Goal: Task Accomplishment & Management: Complete application form

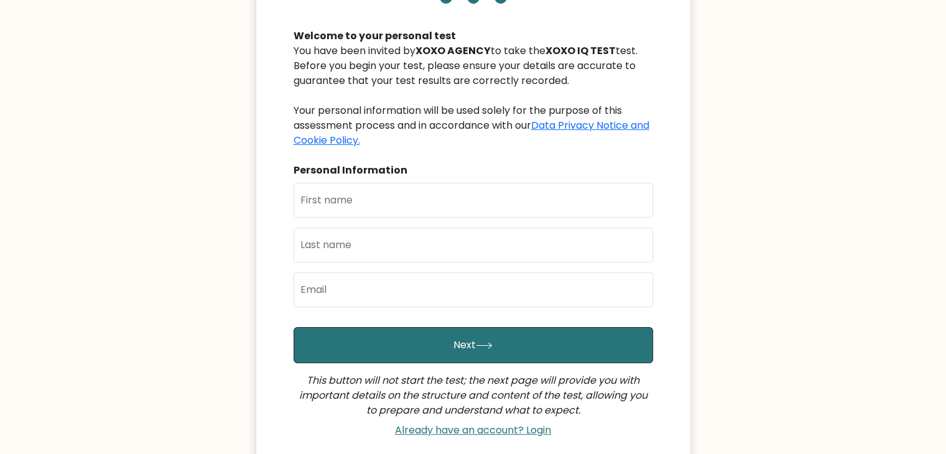
scroll to position [120, 0]
type input "J"
type input "[PERSON_NAME]"
click at [351, 238] on input "text" at bounding box center [472, 245] width 359 height 35
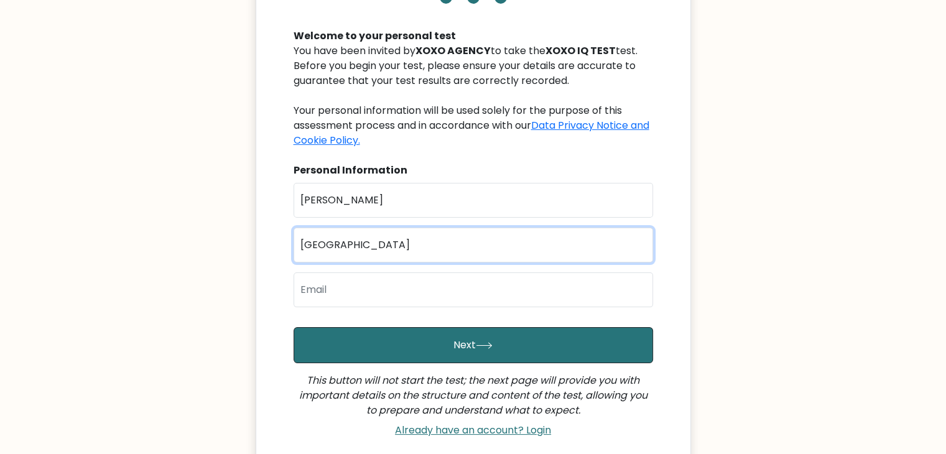
type input "Barcelona"
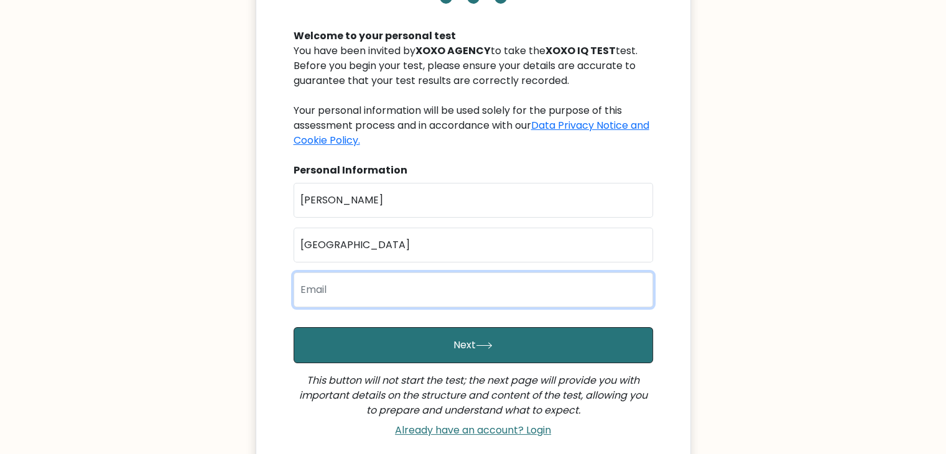
click at [317, 295] on input "email" at bounding box center [472, 289] width 359 height 35
click at [323, 293] on input "email" at bounding box center [472, 289] width 359 height 35
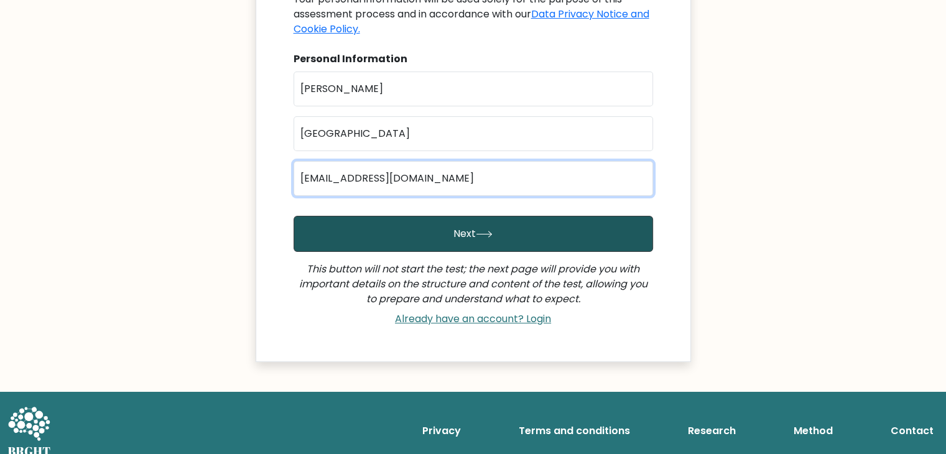
scroll to position [244, 0]
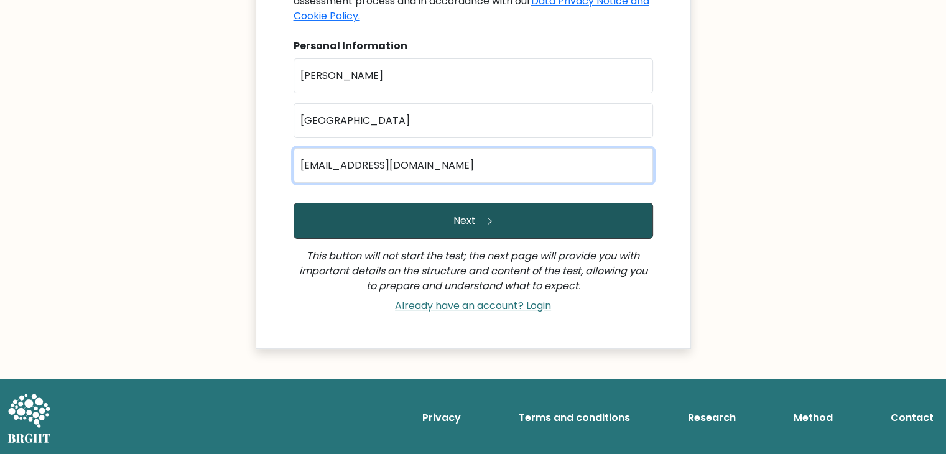
type input "humal4002@gmail.com"
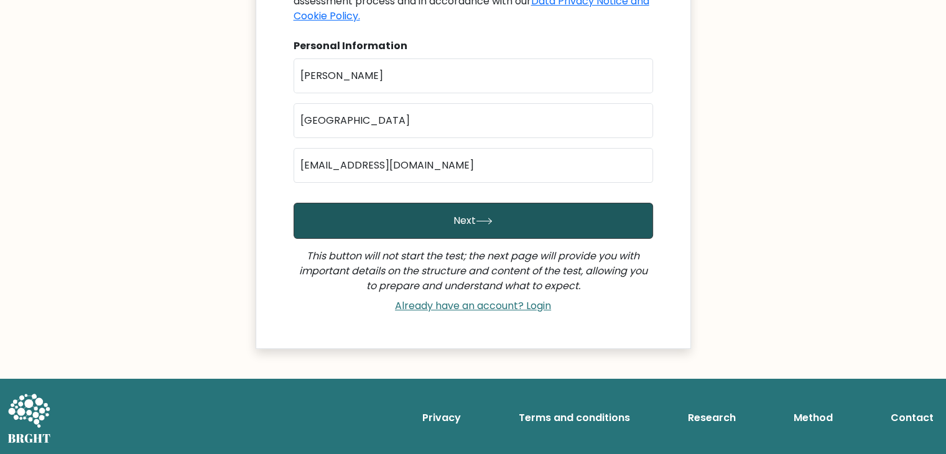
click at [476, 219] on icon "submit" at bounding box center [484, 221] width 17 height 7
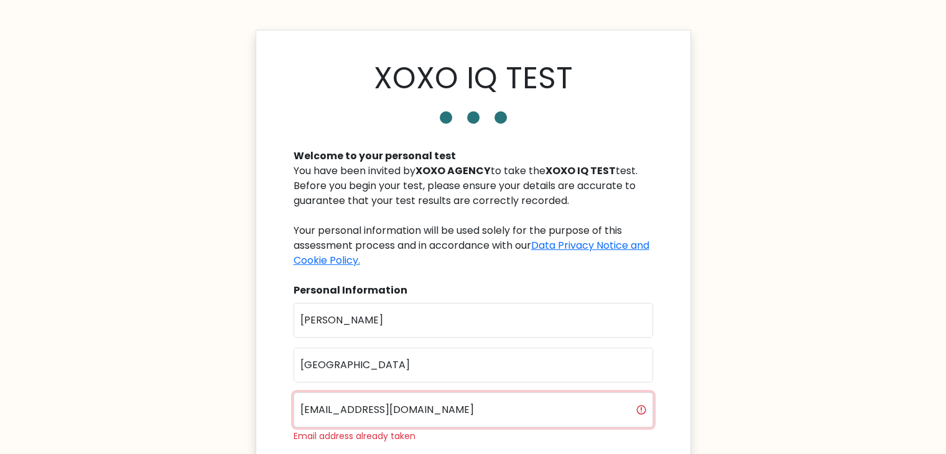
click at [443, 408] on input "humal4002@gmail.com" at bounding box center [472, 409] width 359 height 35
drag, startPoint x: 358, startPoint y: 408, endPoint x: 302, endPoint y: 396, distance: 57.9
click at [302, 396] on input "humal4002@gmail.com" at bounding box center [472, 409] width 359 height 35
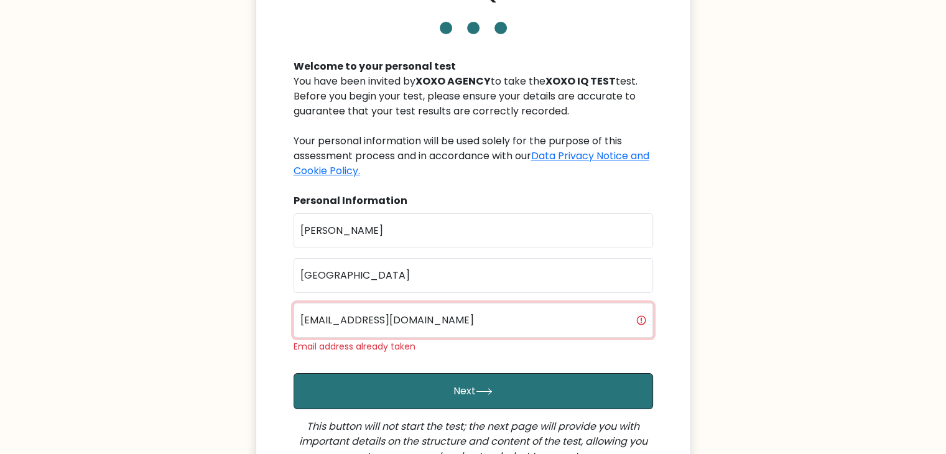
scroll to position [249, 0]
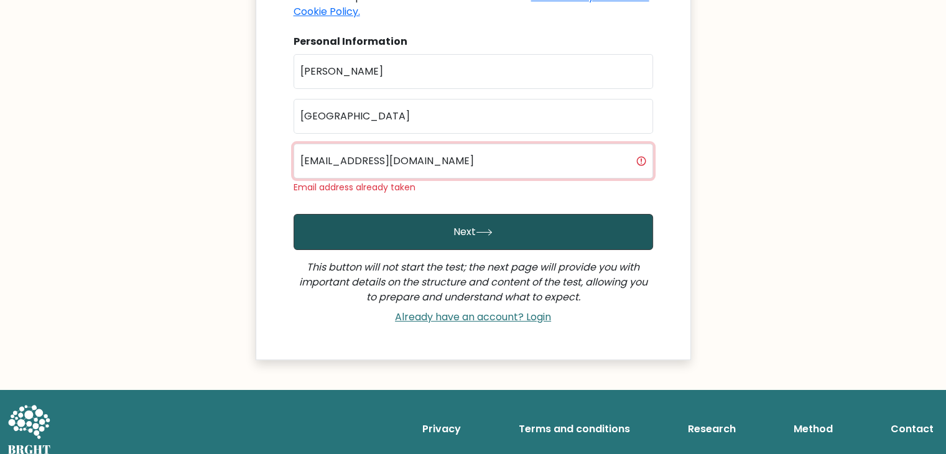
type input "cutesyaqoh@gmail.com"
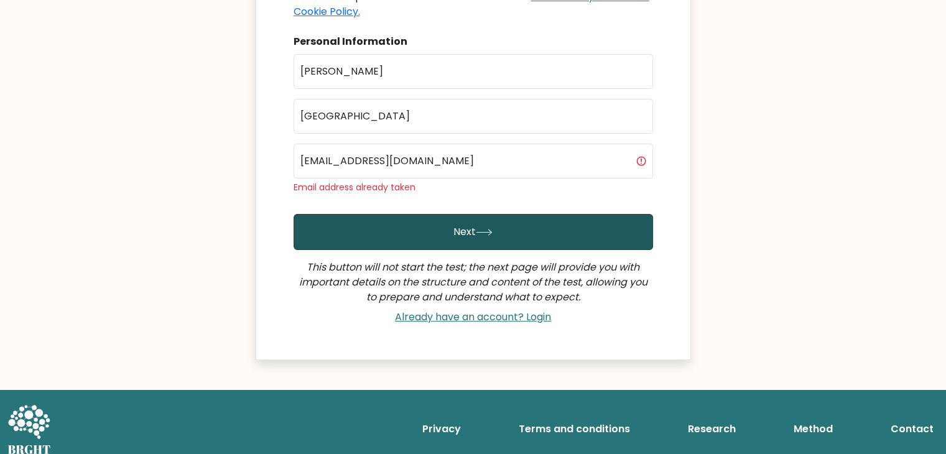
click at [481, 224] on button "Next" at bounding box center [472, 232] width 359 height 36
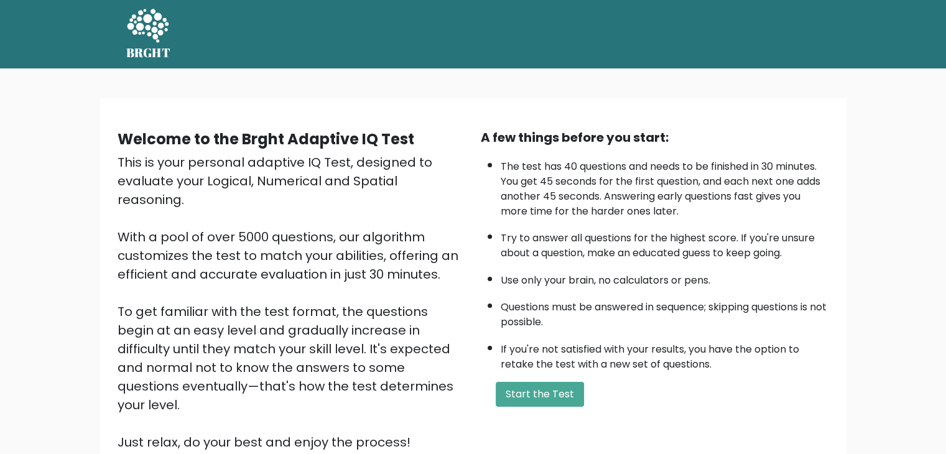
scroll to position [116, 0]
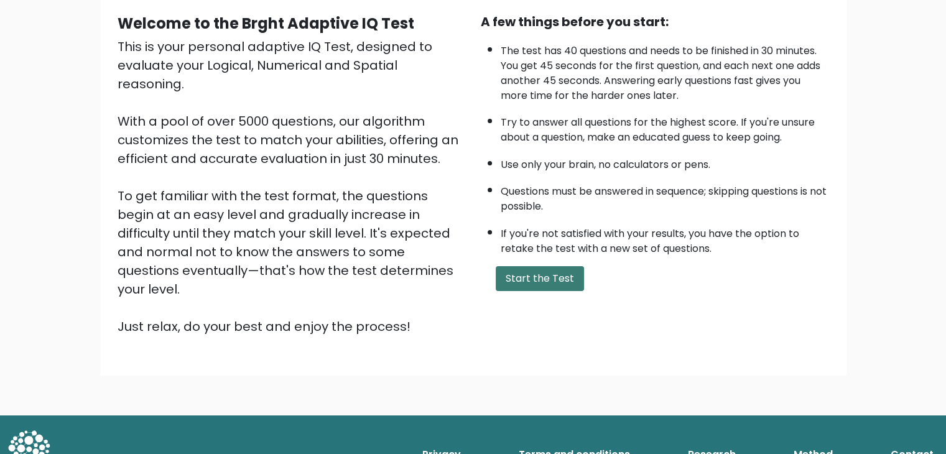
click at [533, 277] on button "Start the Test" at bounding box center [540, 278] width 88 height 25
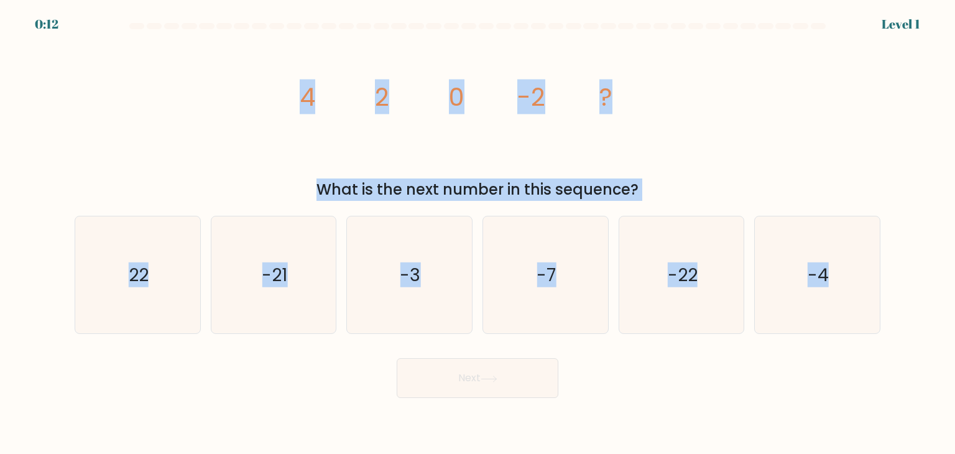
drag, startPoint x: 264, startPoint y: 93, endPoint x: 897, endPoint y: 300, distance: 666.1
click at [897, 300] on form at bounding box center [477, 210] width 955 height 375
click at [714, 108] on div "image/svg+xml 4 2 0 -2 ? What is the next number in this sequence?" at bounding box center [477, 119] width 821 height 164
click at [555, 21] on div "0:10 Level 1" at bounding box center [477, 17] width 955 height 34
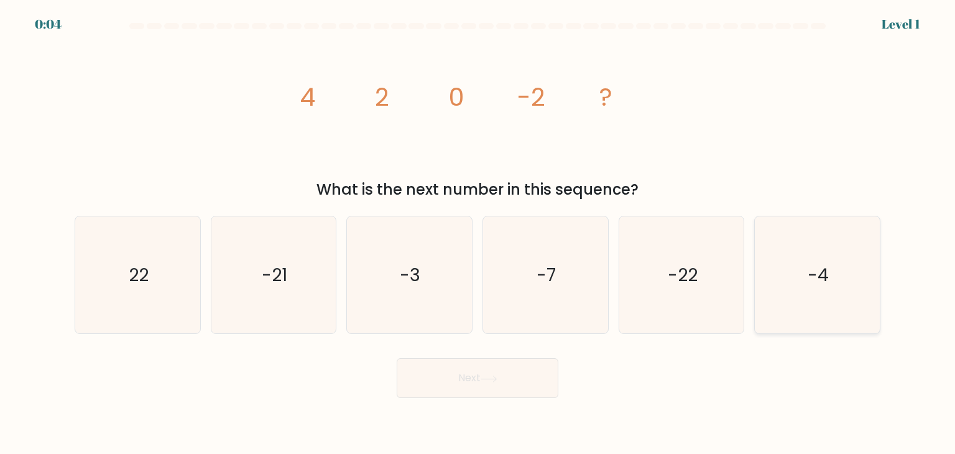
click at [816, 280] on text "-4" at bounding box center [818, 274] width 21 height 25
click at [478, 233] on input "f. -4" at bounding box center [478, 230] width 1 height 6
radio input "true"
click at [464, 383] on button "Next" at bounding box center [478, 378] width 162 height 40
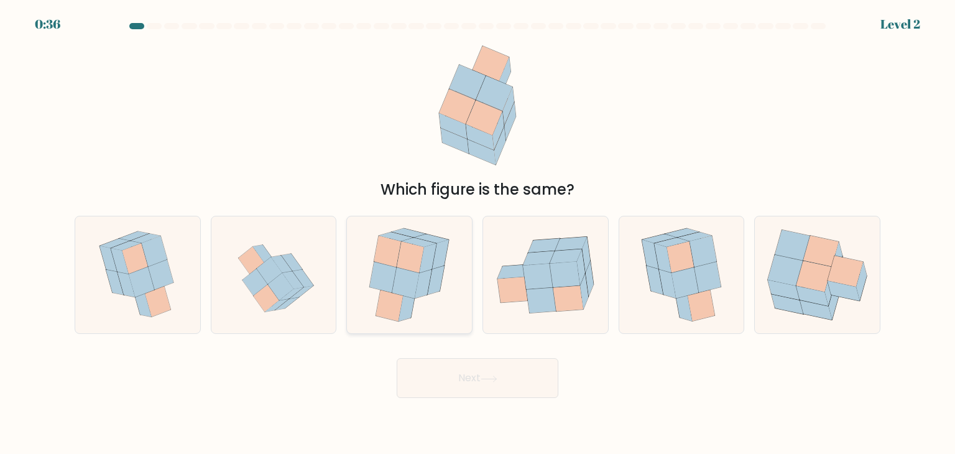
click at [392, 274] on icon at bounding box center [383, 276] width 27 height 31
click at [478, 233] on input "c." at bounding box center [478, 230] width 1 height 6
radio input "true"
click at [494, 371] on button "Next" at bounding box center [478, 378] width 162 height 40
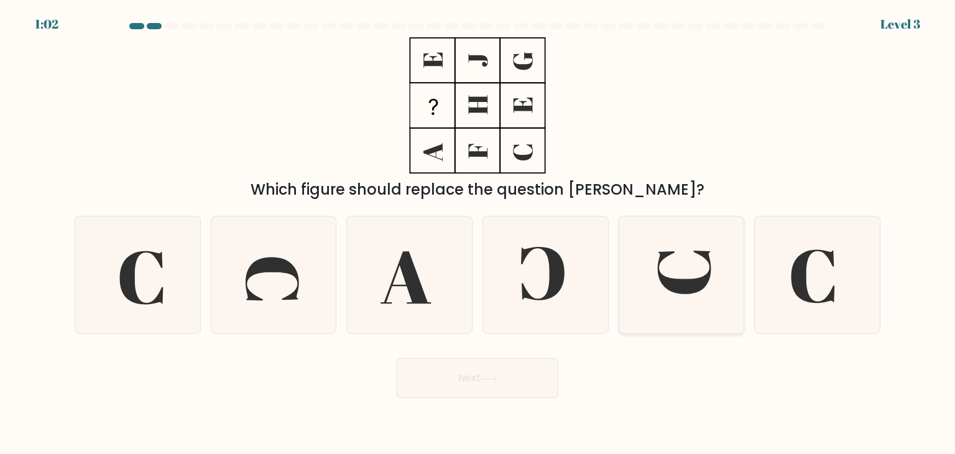
click at [690, 265] on icon at bounding box center [681, 274] width 117 height 117
click at [478, 233] on input "e." at bounding box center [478, 230] width 1 height 6
radio input "true"
click at [478, 371] on button "Next" at bounding box center [478, 378] width 162 height 40
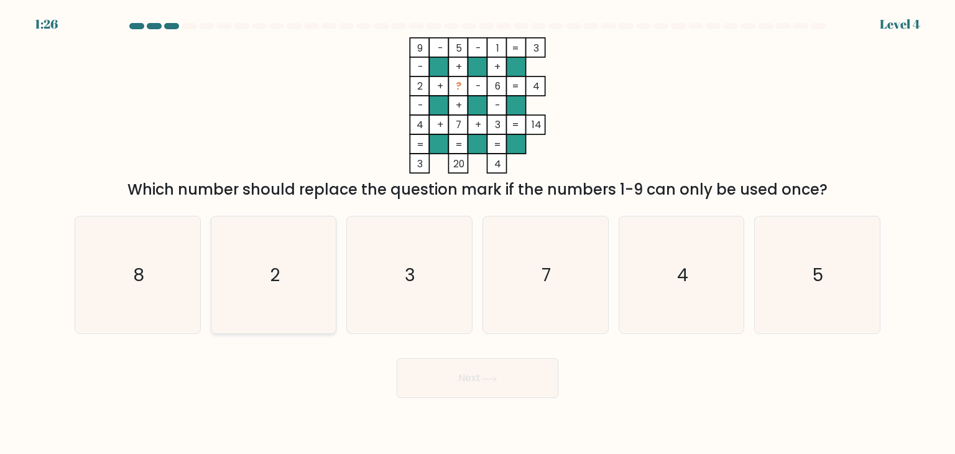
click at [281, 264] on icon "2" at bounding box center [273, 274] width 117 height 117
click at [478, 233] on input "b. 2" at bounding box center [478, 230] width 1 height 6
radio input "true"
click at [485, 377] on icon at bounding box center [489, 379] width 17 height 7
click at [483, 384] on button "Next" at bounding box center [478, 378] width 162 height 40
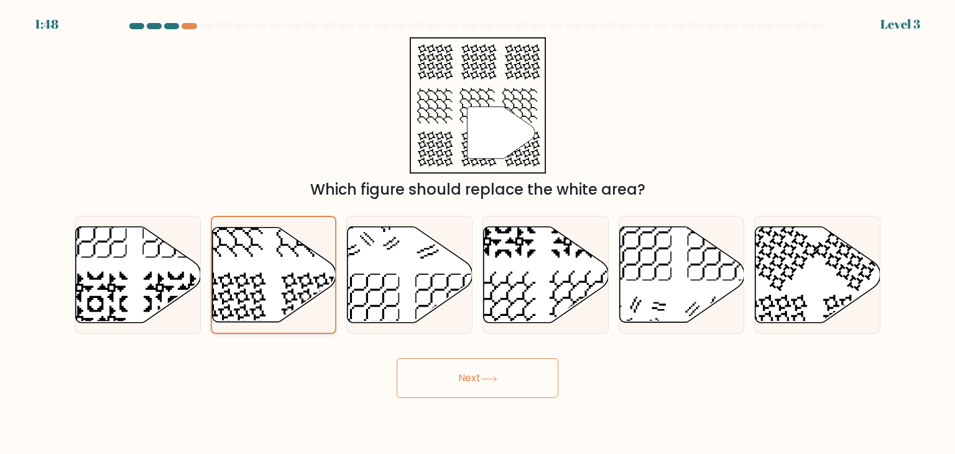
click at [258, 263] on icon at bounding box center [274, 274] width 124 height 95
click at [478, 233] on input "b." at bounding box center [478, 230] width 1 height 6
click at [494, 374] on button "Next" at bounding box center [478, 378] width 162 height 40
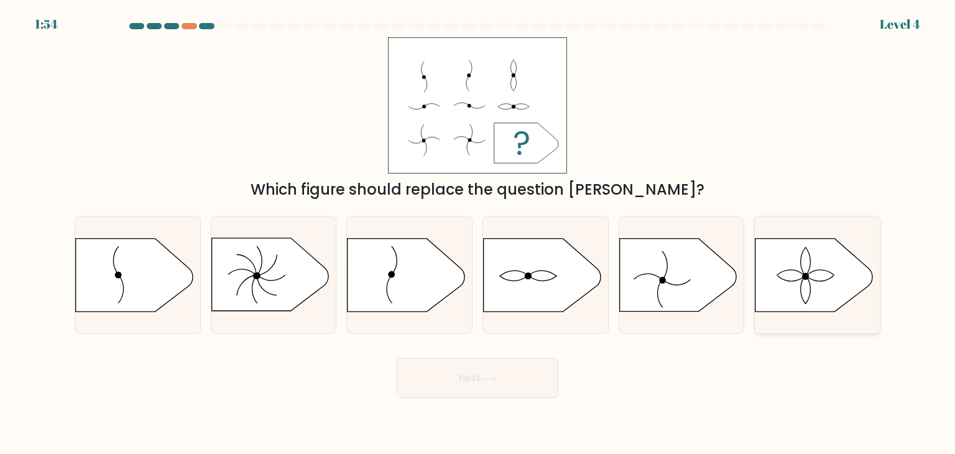
click at [803, 264] on icon at bounding box center [813, 275] width 117 height 73
click at [478, 233] on input "f." at bounding box center [478, 230] width 1 height 6
radio input "true"
click at [484, 384] on button "Next" at bounding box center [478, 378] width 162 height 40
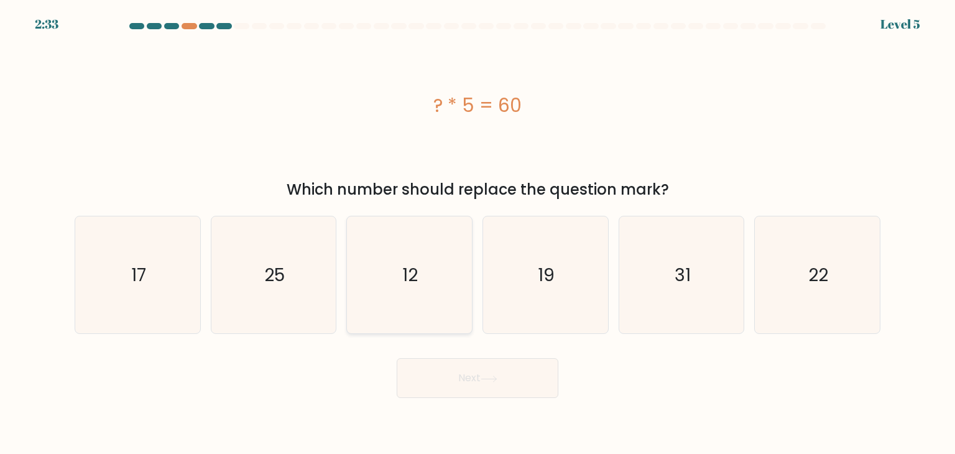
click at [412, 262] on icon "12" at bounding box center [409, 274] width 117 height 117
click at [478, 233] on input "c. 12" at bounding box center [478, 230] width 1 height 6
radio input "true"
click at [497, 376] on icon at bounding box center [489, 379] width 17 height 7
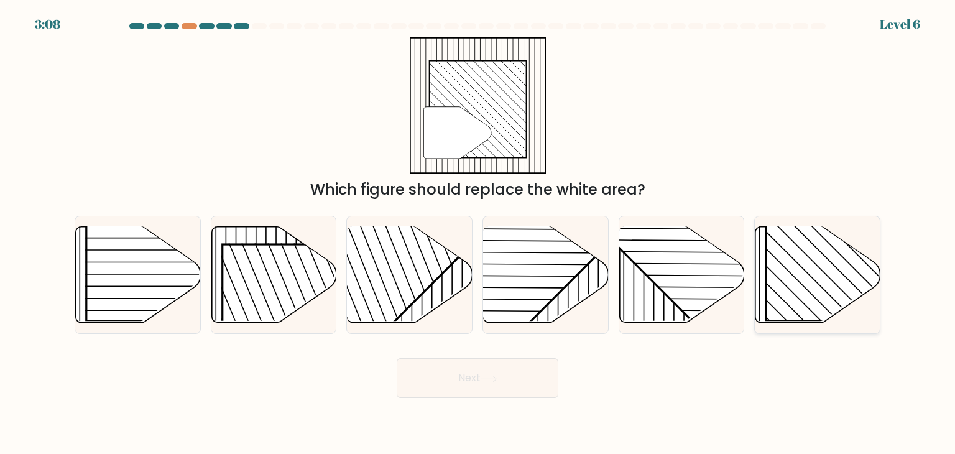
click at [822, 254] on line at bounding box center [821, 252] width 213 height 213
click at [478, 233] on input "f." at bounding box center [478, 230] width 1 height 6
radio input "true"
click at [493, 390] on button "Next" at bounding box center [478, 378] width 162 height 40
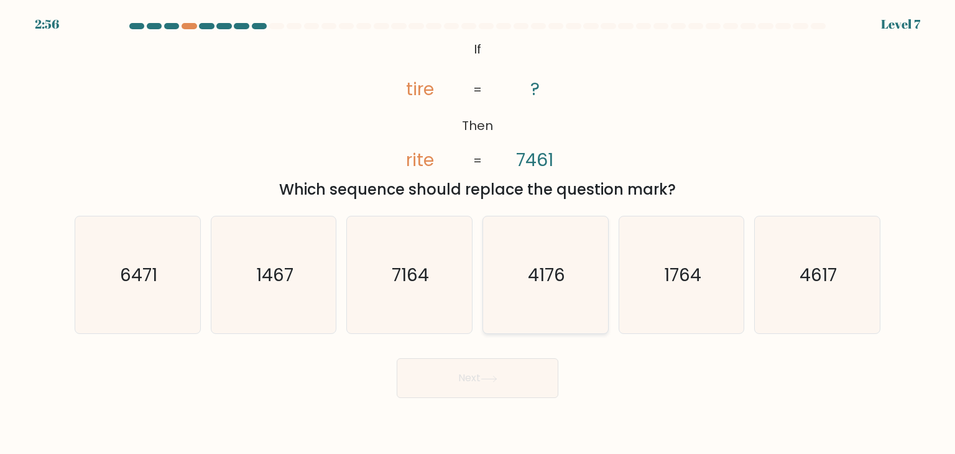
click at [548, 275] on text "4176" at bounding box center [546, 274] width 37 height 25
click at [478, 233] on input "d. 4176" at bounding box center [478, 230] width 1 height 6
radio input "true"
click at [158, 277] on icon "6471" at bounding box center [137, 274] width 117 height 117
click at [478, 233] on input "a. 6471" at bounding box center [478, 230] width 1 height 6
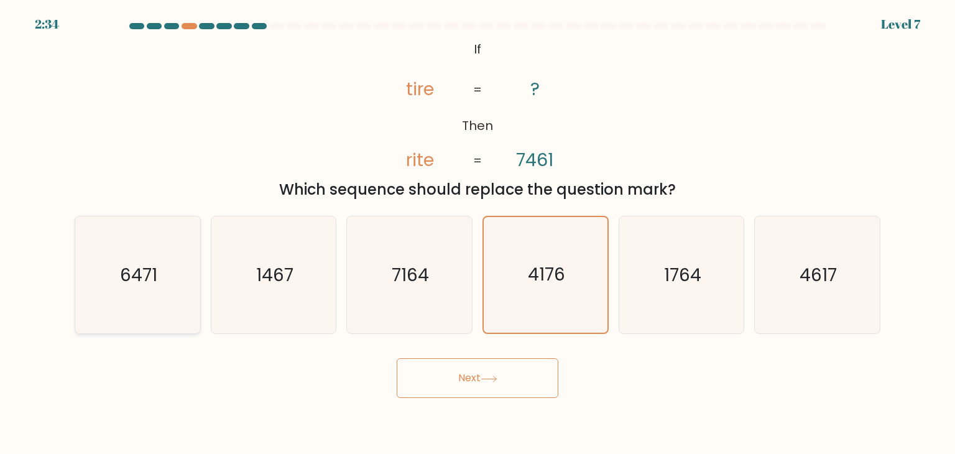
radio input "true"
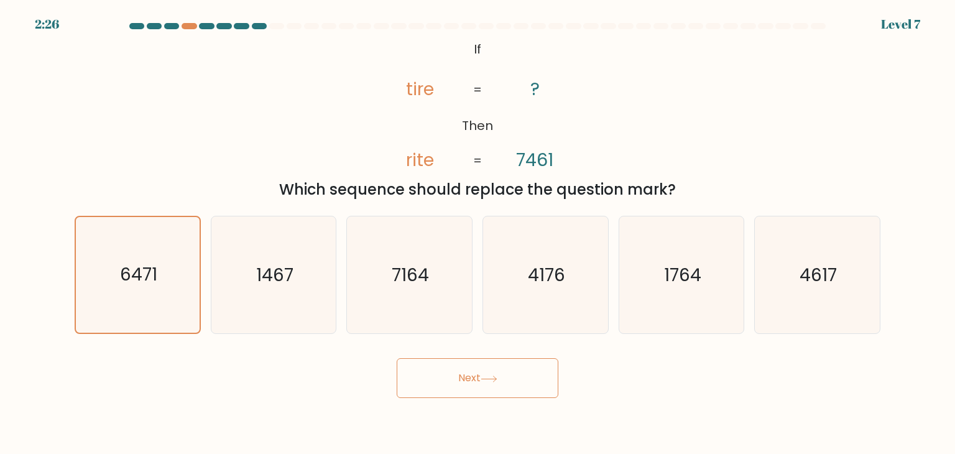
click at [486, 372] on button "Next" at bounding box center [478, 378] width 162 height 40
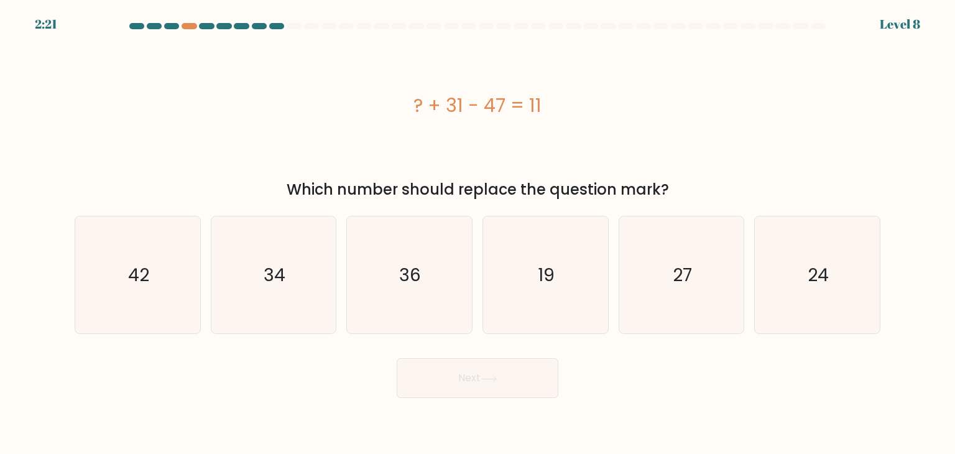
click at [478, 391] on button "Next" at bounding box center [478, 378] width 162 height 40
click at [167, 284] on icon "42" at bounding box center [137, 274] width 117 height 117
click at [478, 233] on input "a. 42" at bounding box center [478, 230] width 1 height 6
radio input "true"
click at [696, 294] on icon "27" at bounding box center [681, 274] width 117 height 117
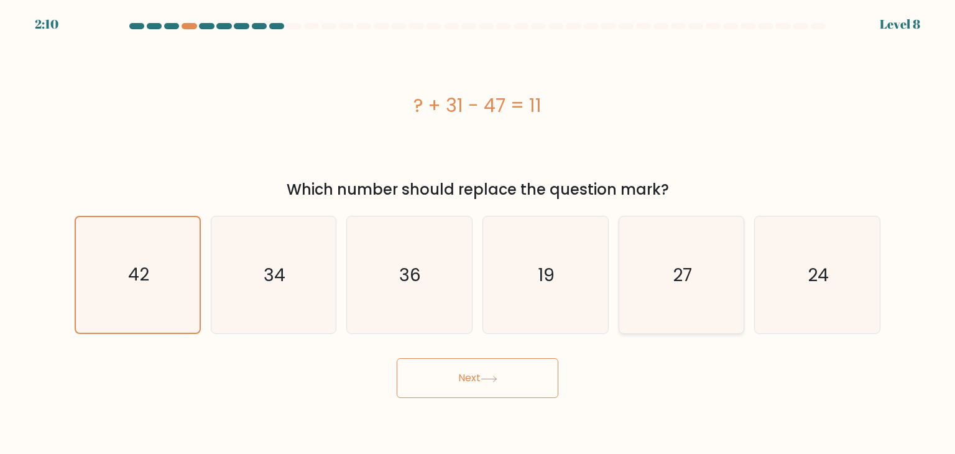
click at [478, 233] on input "e. 27" at bounding box center [478, 230] width 1 height 6
radio input "true"
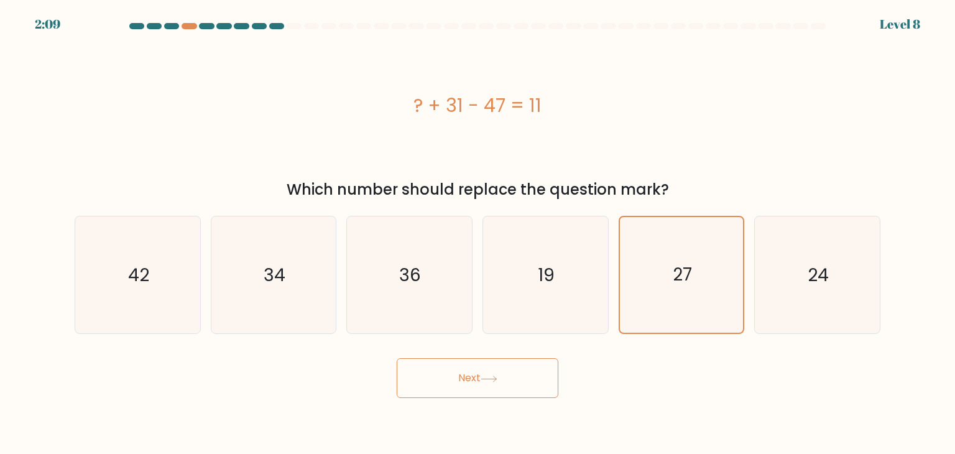
click at [487, 381] on icon at bounding box center [489, 379] width 17 height 7
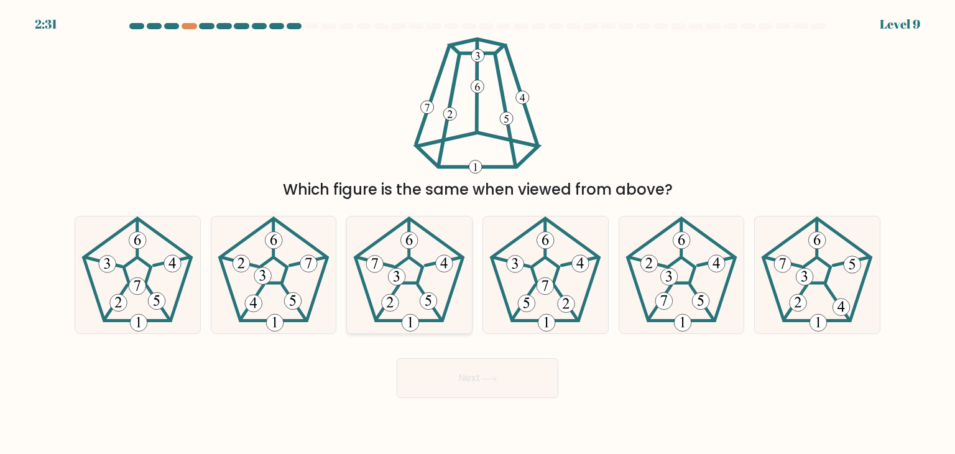
click at [381, 256] on icon at bounding box center [409, 274] width 117 height 117
click at [478, 233] on input "c." at bounding box center [478, 230] width 1 height 6
radio input "true"
click at [473, 380] on button "Next" at bounding box center [478, 378] width 162 height 40
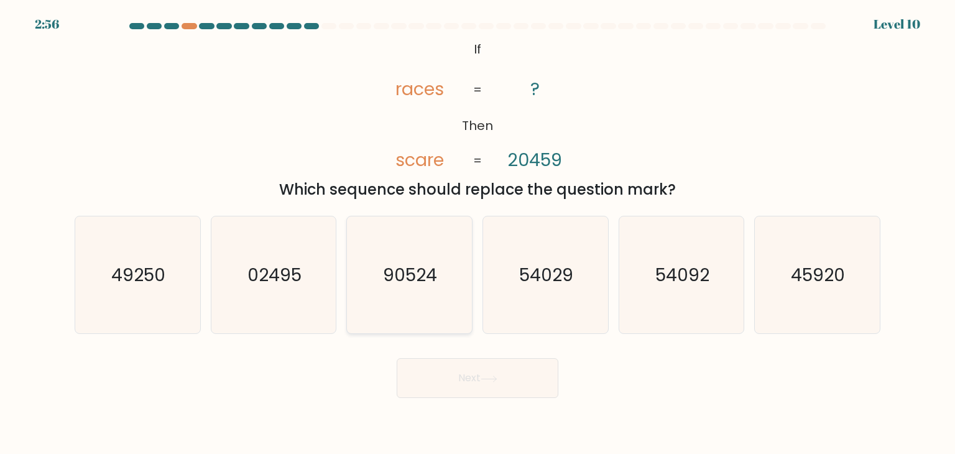
click at [408, 259] on icon "90524" at bounding box center [409, 274] width 117 height 117
click at [478, 233] on input "c. 90524" at bounding box center [478, 230] width 1 height 6
radio input "true"
click at [484, 374] on button "Next" at bounding box center [478, 378] width 162 height 40
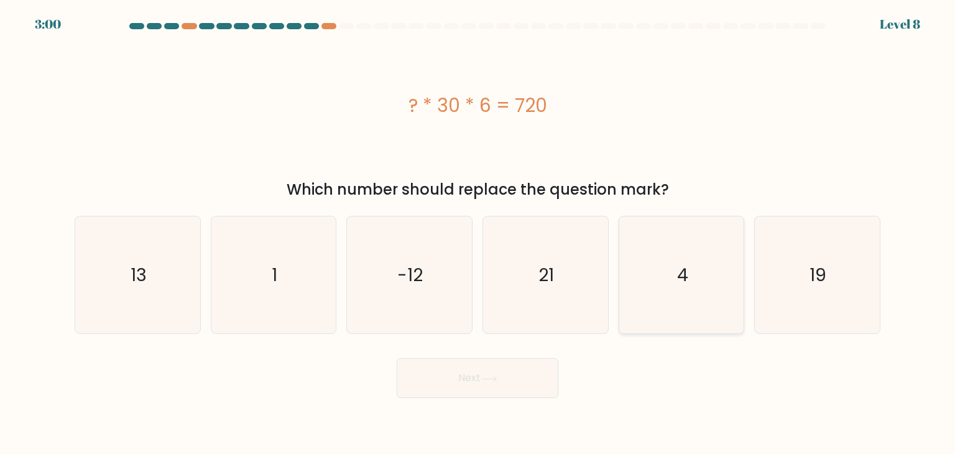
click at [680, 295] on icon "4" at bounding box center [681, 274] width 117 height 117
click at [478, 233] on input "e. 4" at bounding box center [478, 230] width 1 height 6
radio input "true"
click at [475, 375] on button "Next" at bounding box center [478, 378] width 162 height 40
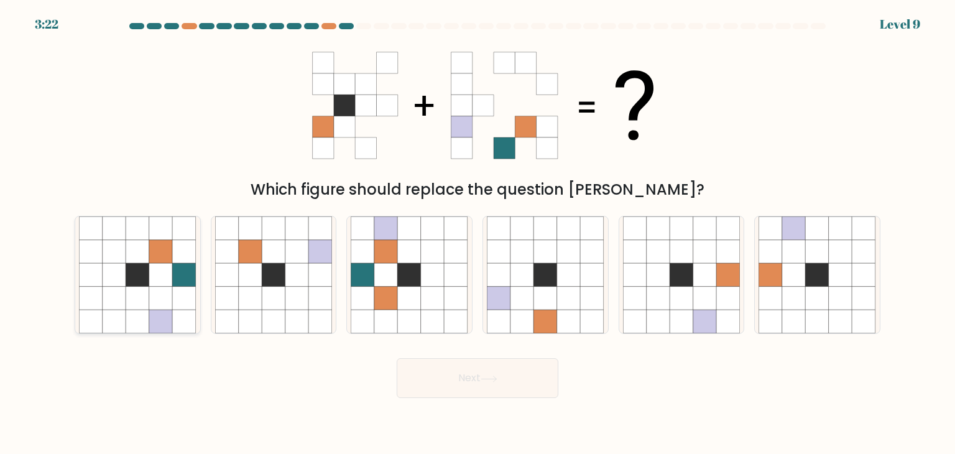
click at [182, 290] on icon at bounding box center [185, 299] width 24 height 24
click at [478, 233] on input "a." at bounding box center [478, 230] width 1 height 6
radio input "true"
click at [487, 379] on icon at bounding box center [488, 379] width 15 height 6
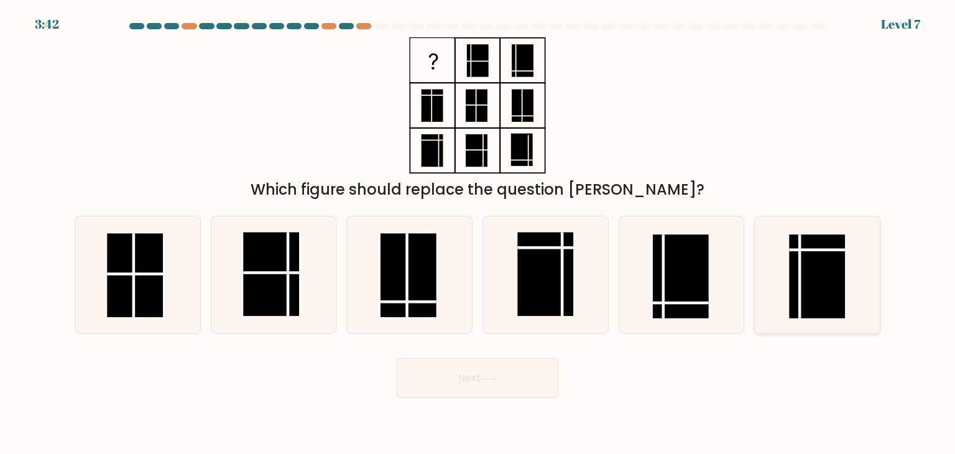
click at [821, 282] on rect at bounding box center [818, 276] width 56 height 84
click at [478, 233] on input "f." at bounding box center [478, 230] width 1 height 6
radio input "true"
click at [480, 366] on button "Next" at bounding box center [478, 378] width 162 height 40
click at [468, 373] on button "Next" at bounding box center [478, 378] width 162 height 40
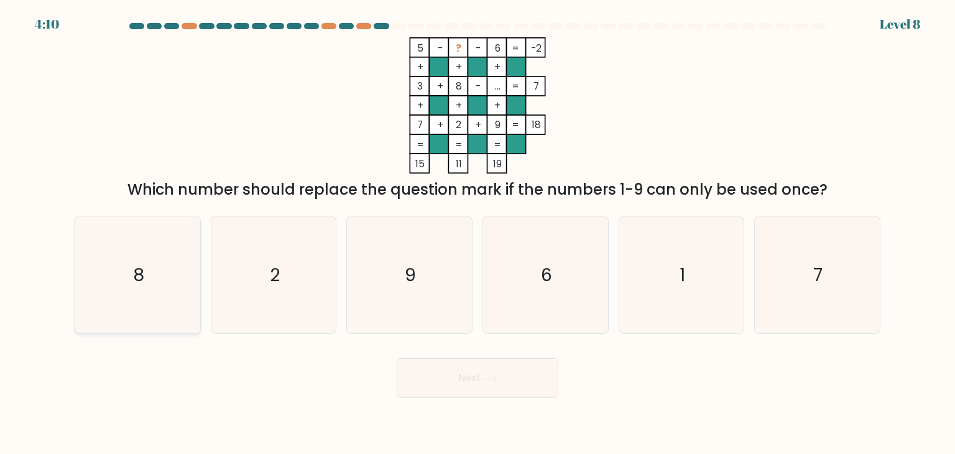
click at [153, 285] on icon "8" at bounding box center [137, 274] width 117 height 117
click at [478, 233] on input "a. 8" at bounding box center [478, 230] width 1 height 6
radio input "true"
click at [424, 265] on icon "9" at bounding box center [409, 274] width 117 height 117
click at [478, 233] on input "c. 9" at bounding box center [478, 230] width 1 height 6
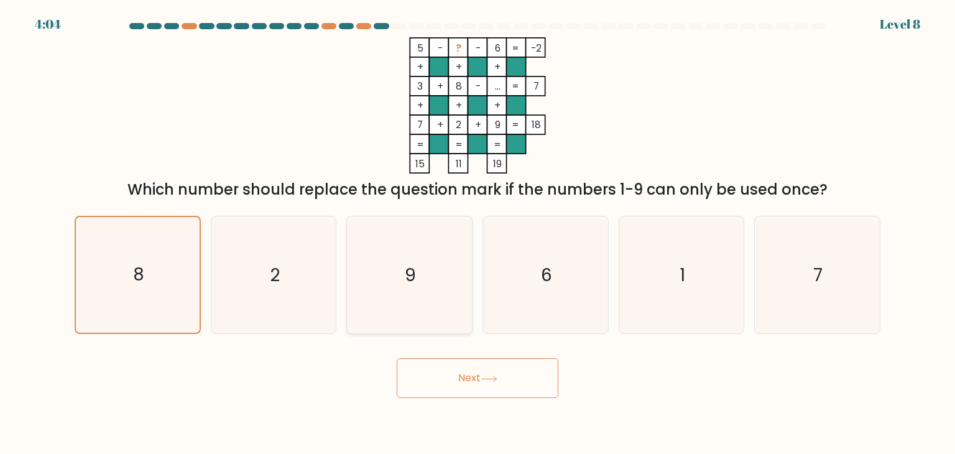
radio input "true"
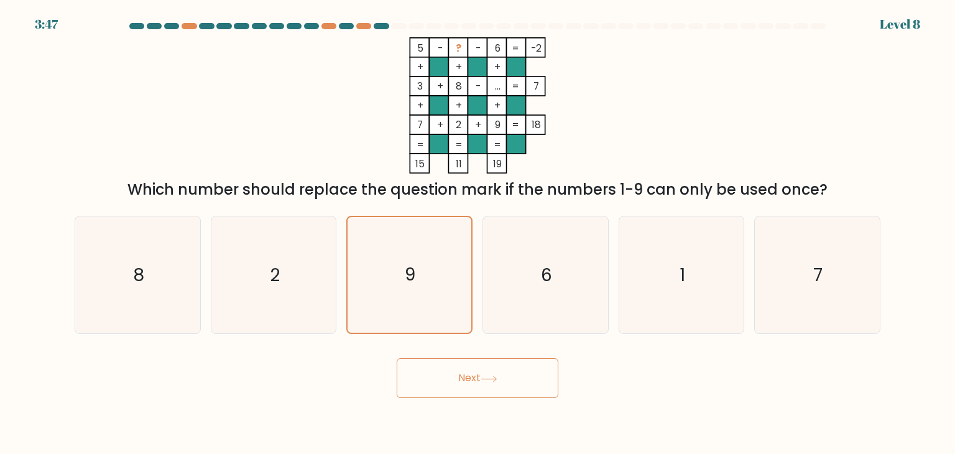
click at [482, 379] on button "Next" at bounding box center [478, 378] width 162 height 40
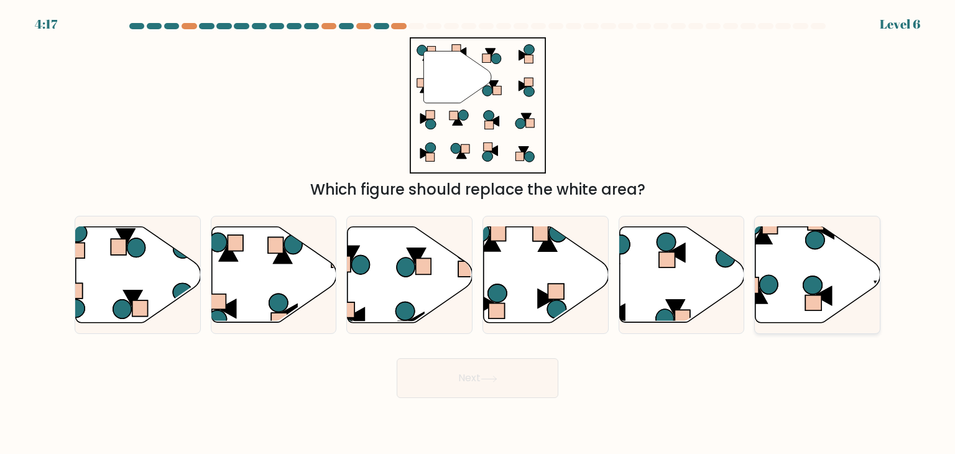
click at [799, 272] on icon at bounding box center [817, 275] width 125 height 96
click at [478, 233] on input "f." at bounding box center [478, 230] width 1 height 6
radio input "true"
click at [478, 376] on button "Next" at bounding box center [478, 378] width 162 height 40
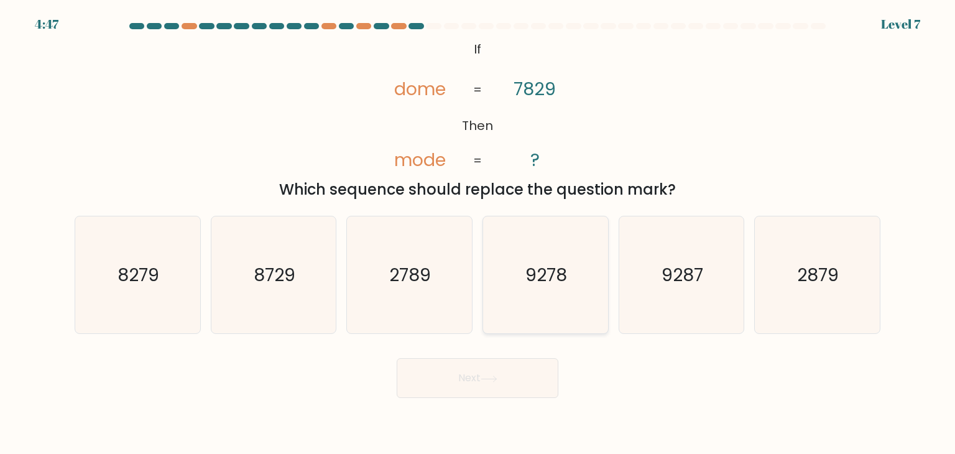
click at [560, 269] on text "9278" at bounding box center [547, 274] width 42 height 25
click at [478, 233] on input "d. 9278" at bounding box center [478, 230] width 1 height 6
radio input "true"
click at [471, 381] on button "Next" at bounding box center [478, 378] width 162 height 40
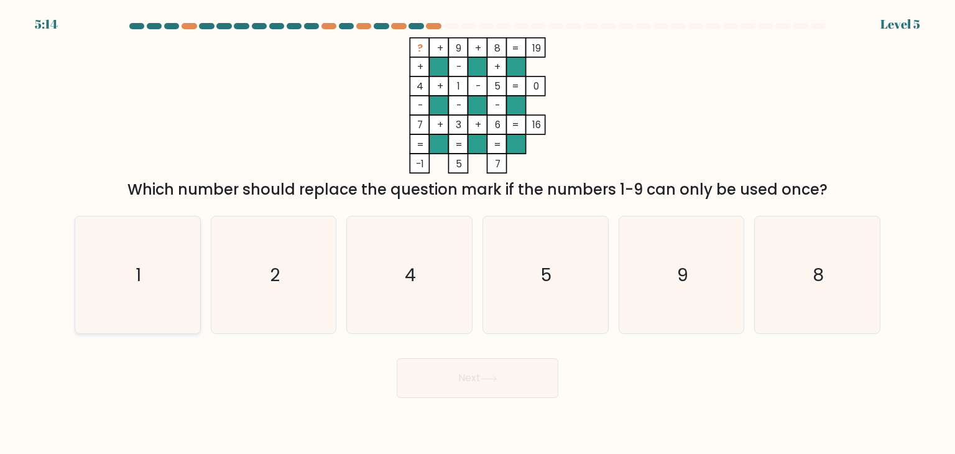
click at [133, 279] on icon "1" at bounding box center [137, 274] width 117 height 117
click at [478, 233] on input "a. 1" at bounding box center [478, 230] width 1 height 6
radio input "true"
click at [269, 290] on icon "2" at bounding box center [273, 274] width 117 height 117
click at [478, 233] on input "b. 2" at bounding box center [478, 230] width 1 height 6
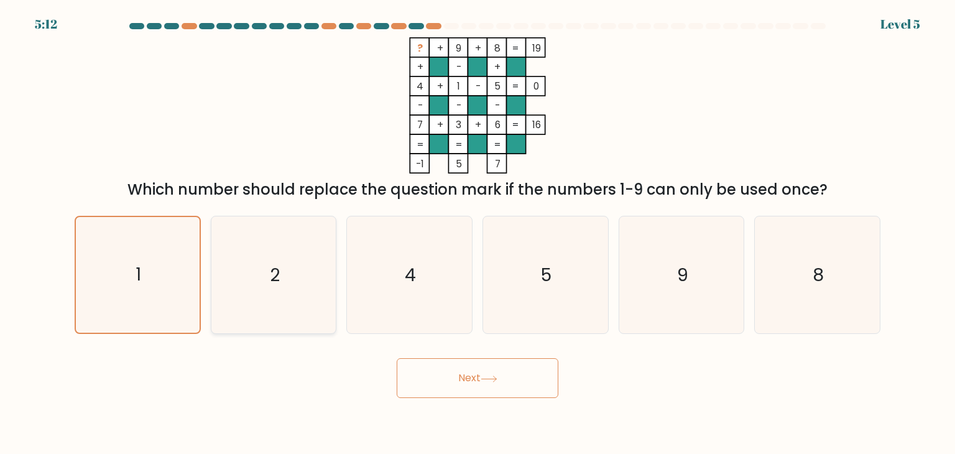
radio input "true"
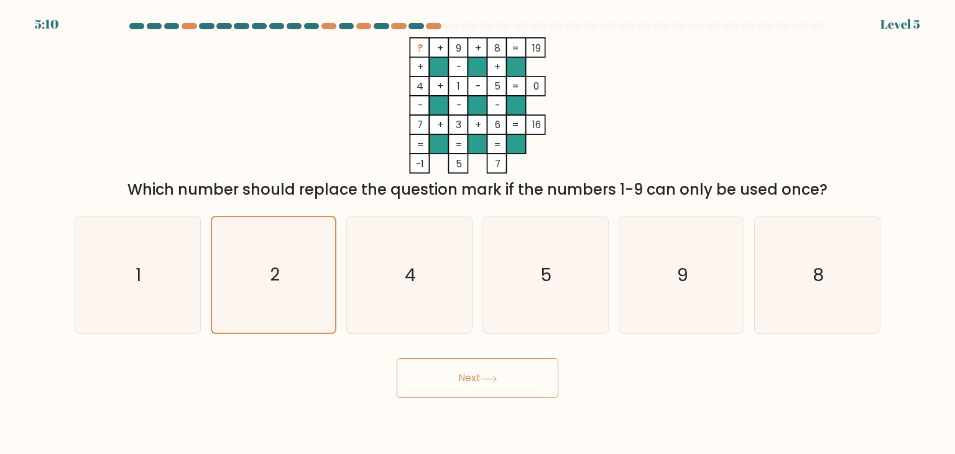
click at [482, 381] on button "Next" at bounding box center [478, 378] width 162 height 40
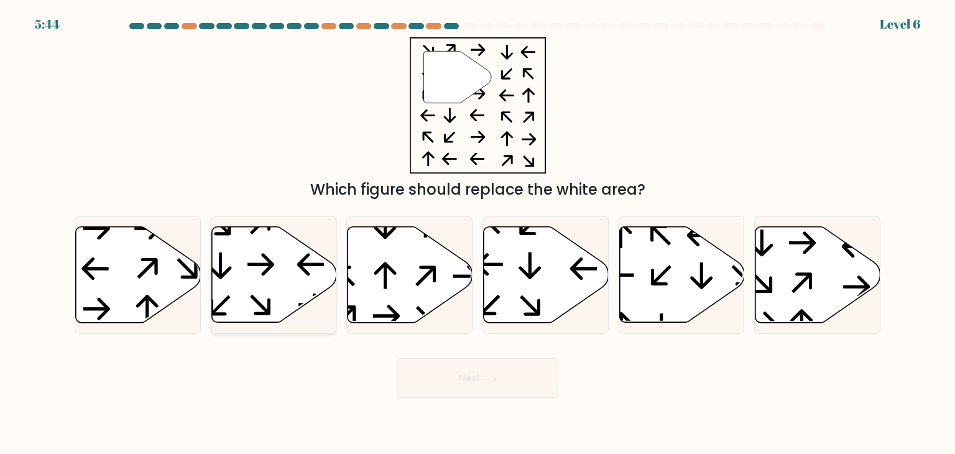
click at [249, 262] on icon at bounding box center [273, 275] width 125 height 96
click at [478, 233] on input "b." at bounding box center [478, 230] width 1 height 6
radio input "true"
click at [485, 373] on button "Next" at bounding box center [478, 378] width 162 height 40
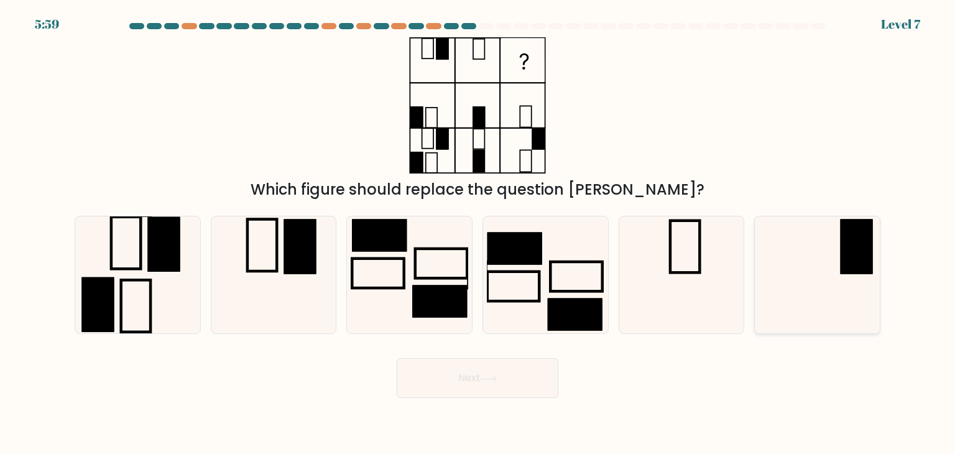
click at [823, 272] on icon at bounding box center [817, 274] width 117 height 117
click at [478, 233] on input "f." at bounding box center [478, 230] width 1 height 6
radio input "true"
click at [496, 386] on button "Next" at bounding box center [478, 378] width 162 height 40
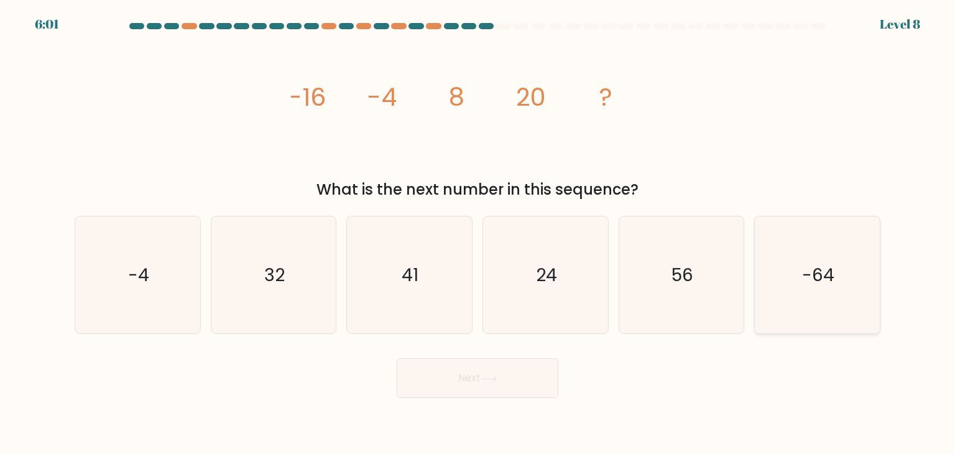
click at [814, 274] on text "-64" at bounding box center [818, 274] width 32 height 25
click at [478, 233] on input "f. -64" at bounding box center [478, 230] width 1 height 6
radio input "true"
click at [470, 374] on button "Next" at bounding box center [478, 378] width 162 height 40
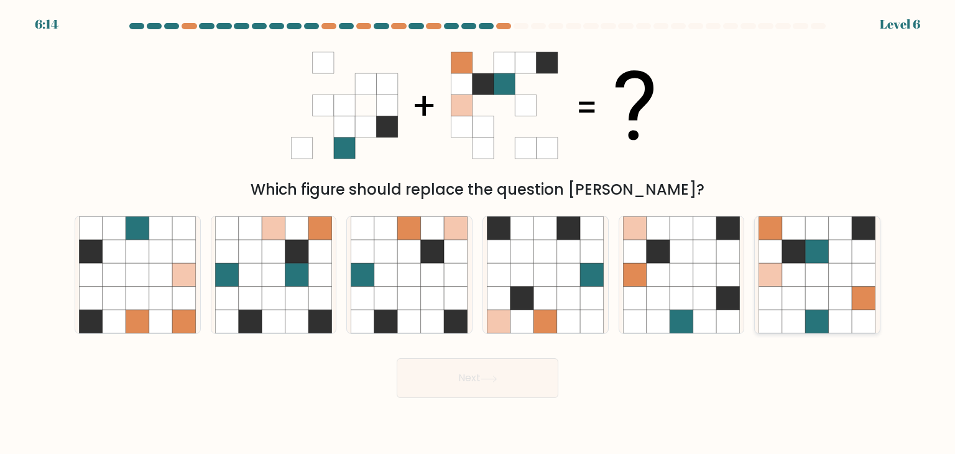
click at [814, 277] on icon at bounding box center [818, 275] width 24 height 24
click at [478, 233] on input "f." at bounding box center [478, 230] width 1 height 6
radio input "true"
click at [473, 371] on button "Next" at bounding box center [478, 378] width 162 height 40
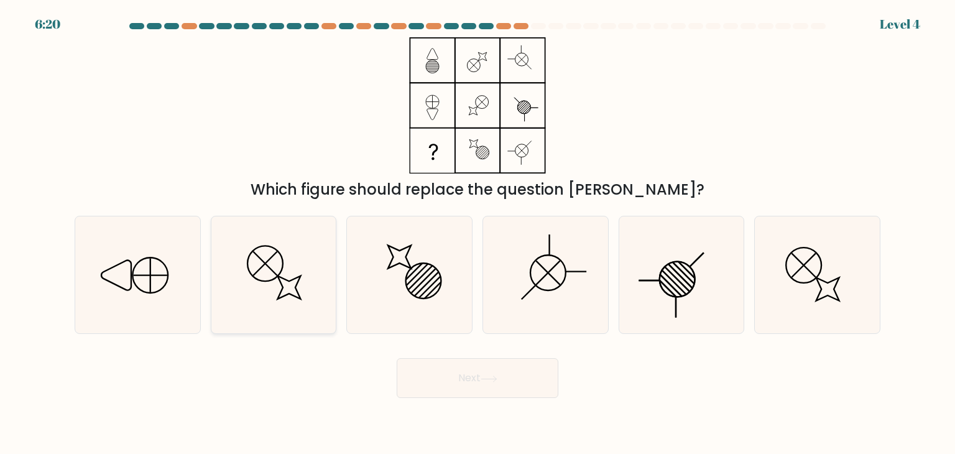
click at [271, 274] on icon at bounding box center [273, 274] width 117 height 117
click at [478, 233] on input "b." at bounding box center [478, 230] width 1 height 6
radio input "true"
click at [484, 386] on button "Next" at bounding box center [478, 378] width 162 height 40
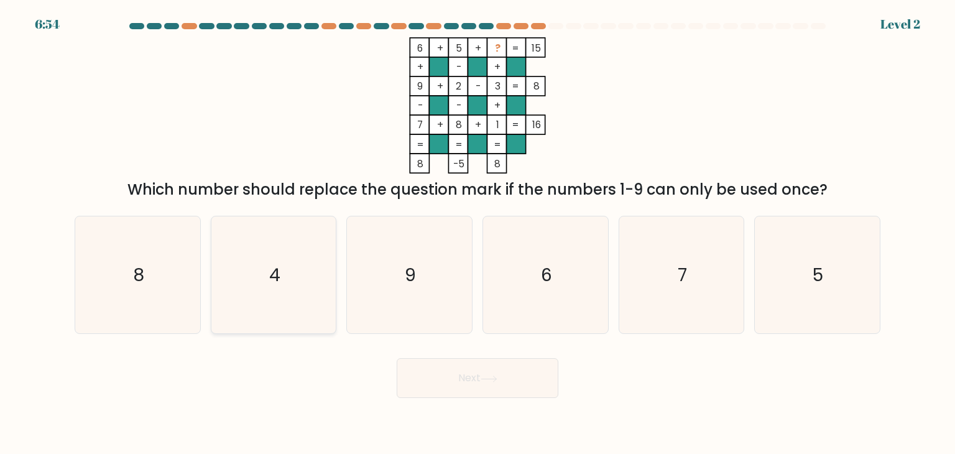
click at [297, 282] on icon "4" at bounding box center [273, 274] width 117 height 117
click at [478, 233] on input "b. 4" at bounding box center [478, 230] width 1 height 6
radio input "true"
click at [496, 382] on button "Next" at bounding box center [478, 378] width 162 height 40
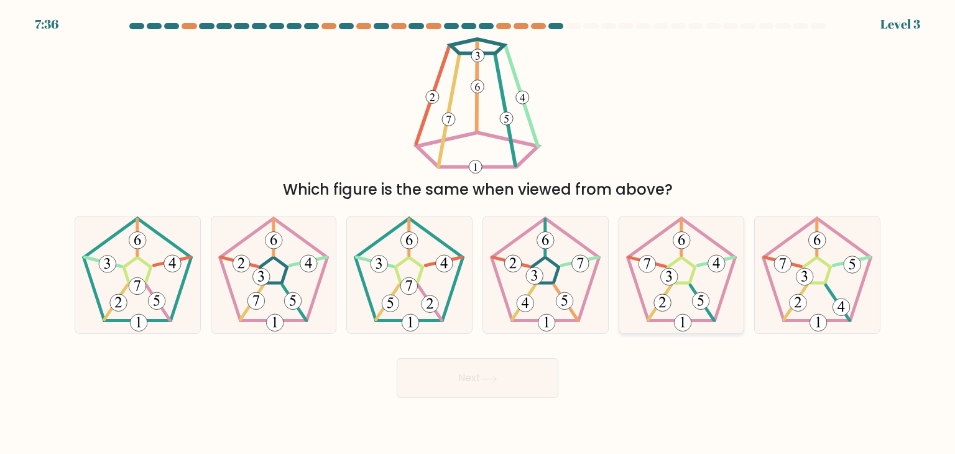
click at [660, 262] on icon at bounding box center [681, 274] width 117 height 117
click at [478, 233] on input "e." at bounding box center [478, 230] width 1 height 6
radio input "true"
click at [507, 384] on button "Next" at bounding box center [478, 378] width 162 height 40
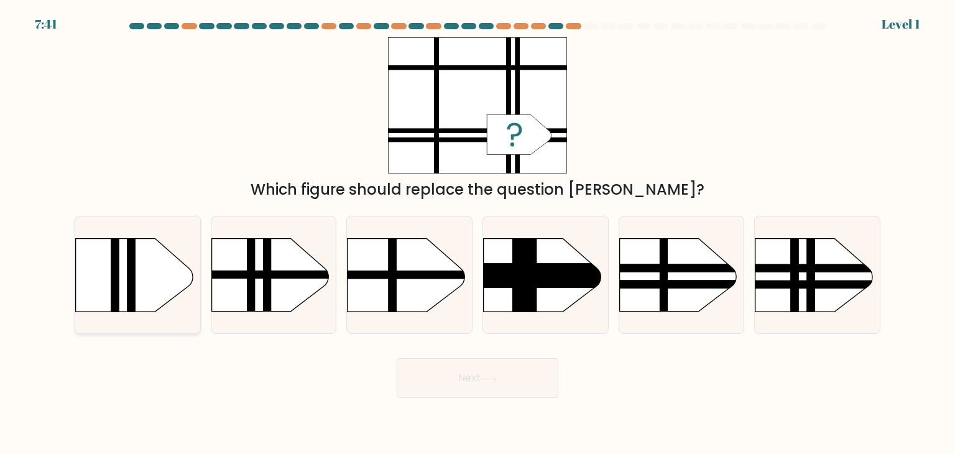
click at [131, 266] on rect at bounding box center [131, 222] width 8 height 248
click at [478, 233] on input "a." at bounding box center [478, 230] width 1 height 6
radio input "true"
click at [480, 376] on button "Next" at bounding box center [478, 378] width 162 height 40
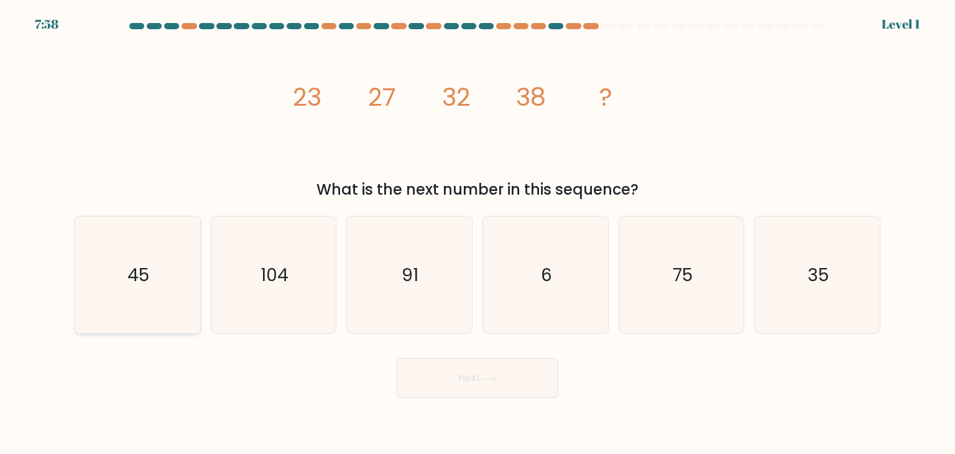
click at [141, 282] on text "45" at bounding box center [139, 274] width 22 height 25
click at [478, 233] on input "a. 45" at bounding box center [478, 230] width 1 height 6
radio input "true"
click at [484, 377] on icon at bounding box center [489, 379] width 17 height 7
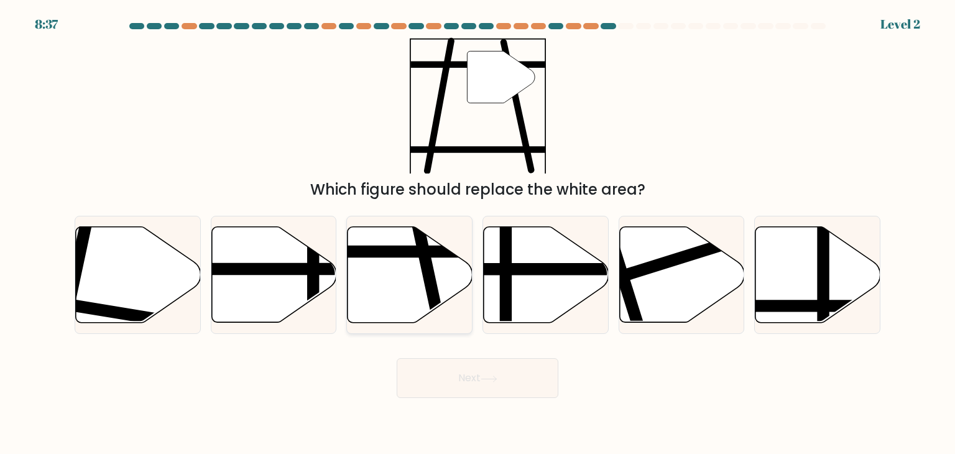
click at [415, 267] on icon at bounding box center [410, 275] width 125 height 96
click at [478, 233] on input "c." at bounding box center [478, 230] width 1 height 6
radio input "true"
click at [492, 379] on icon at bounding box center [489, 379] width 17 height 7
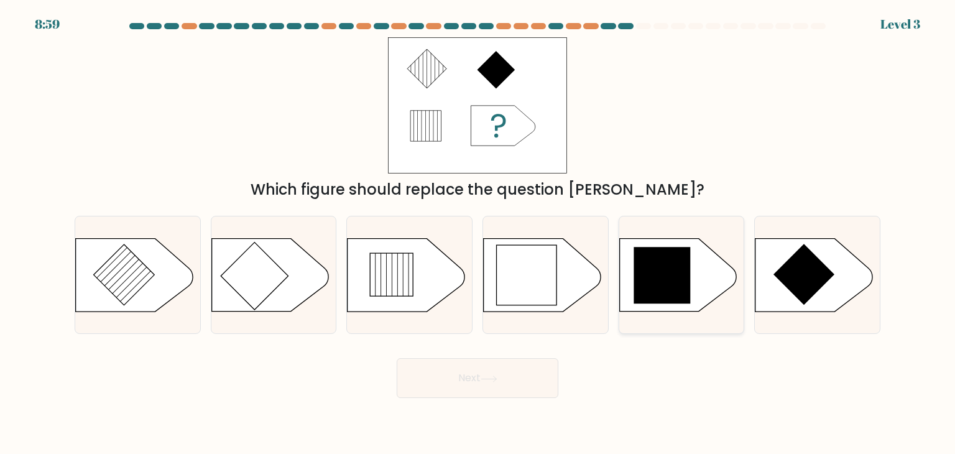
click at [679, 269] on icon at bounding box center [662, 275] width 57 height 57
click at [478, 233] on input "e." at bounding box center [478, 230] width 1 height 6
radio input "true"
click at [500, 372] on button "Next" at bounding box center [478, 378] width 162 height 40
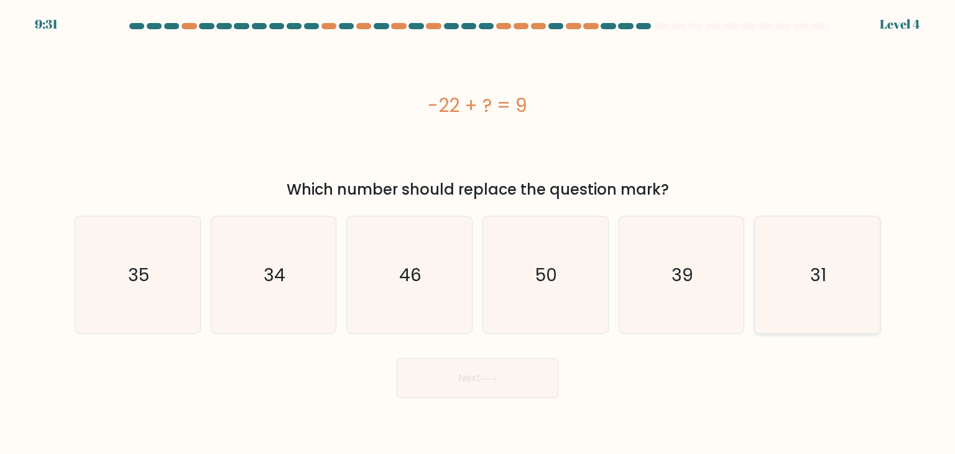
click at [803, 285] on icon "31" at bounding box center [817, 274] width 117 height 117
click at [478, 233] on input "f. 31" at bounding box center [478, 230] width 1 height 6
radio input "true"
click at [485, 390] on button "Next" at bounding box center [478, 378] width 162 height 40
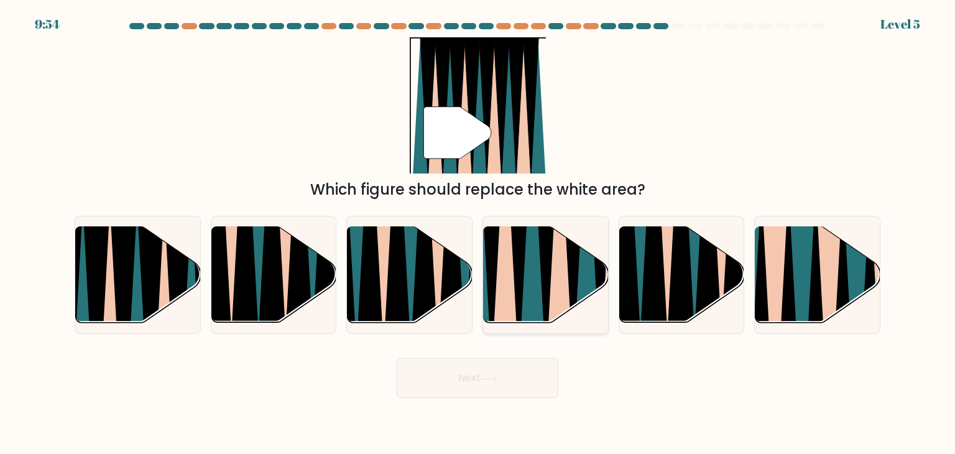
click at [535, 264] on icon at bounding box center [532, 224] width 27 height 249
click at [478, 233] on input "d." at bounding box center [478, 230] width 1 height 6
radio input "true"
click at [475, 385] on button "Next" at bounding box center [478, 378] width 162 height 40
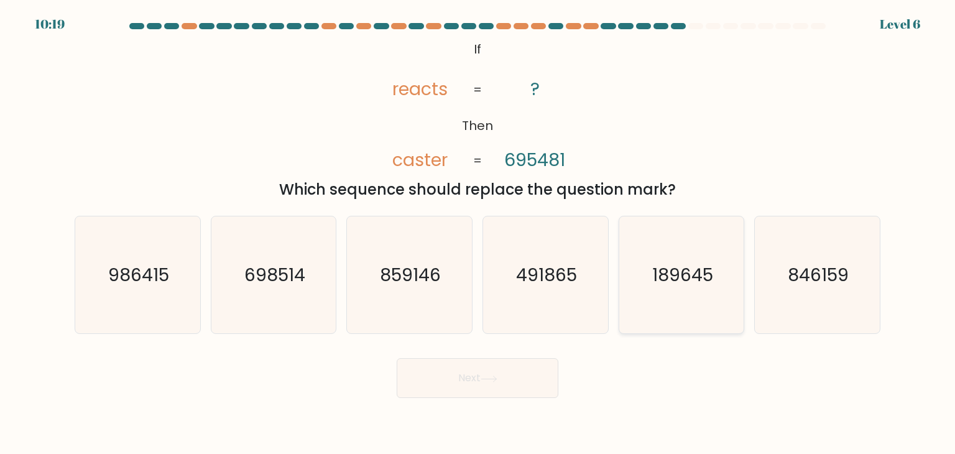
click at [670, 270] on text "189645" at bounding box center [682, 274] width 61 height 25
click at [478, 233] on input "e. 189645" at bounding box center [478, 230] width 1 height 6
radio input "true"
click at [487, 376] on icon at bounding box center [489, 379] width 17 height 7
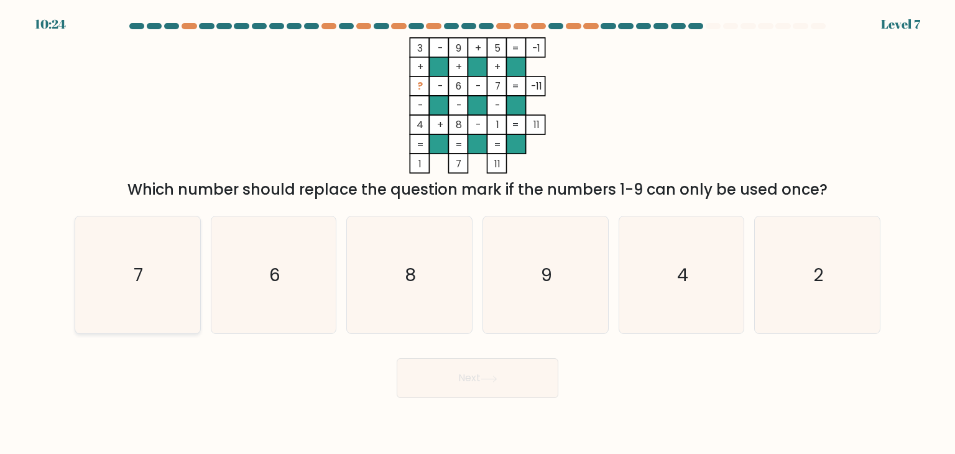
click at [150, 277] on icon "7" at bounding box center [137, 274] width 117 height 117
click at [478, 233] on input "a. 7" at bounding box center [478, 230] width 1 height 6
radio input "true"
click at [427, 266] on icon "8" at bounding box center [409, 274] width 117 height 117
click at [478, 233] on input "c. 8" at bounding box center [478, 230] width 1 height 6
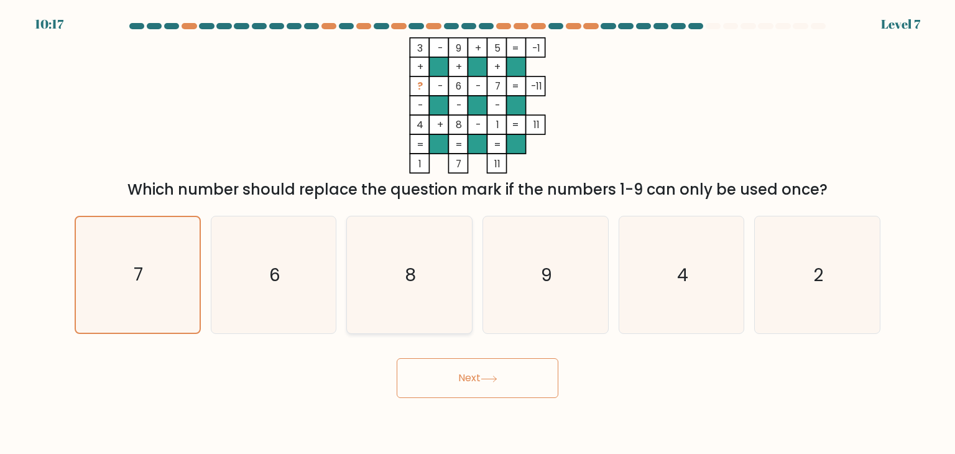
radio input "true"
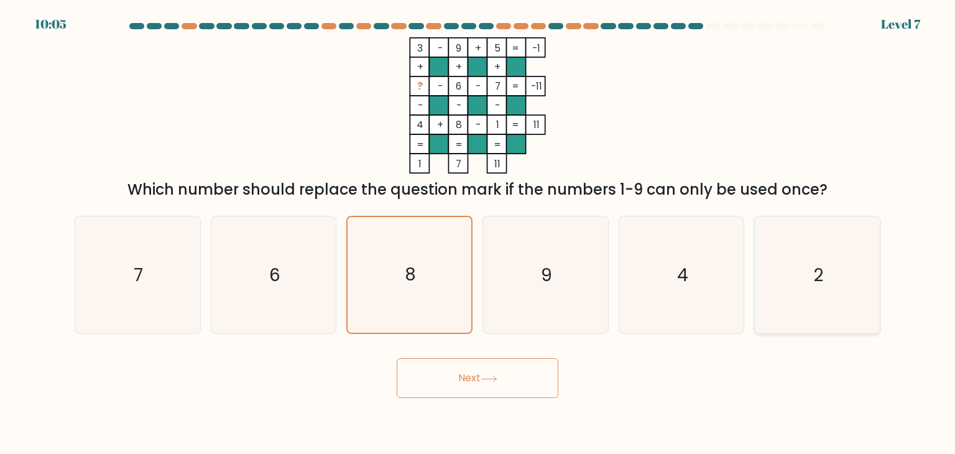
click at [813, 289] on icon "2" at bounding box center [817, 274] width 117 height 117
click at [478, 233] on input "f. 2" at bounding box center [478, 230] width 1 height 6
radio input "true"
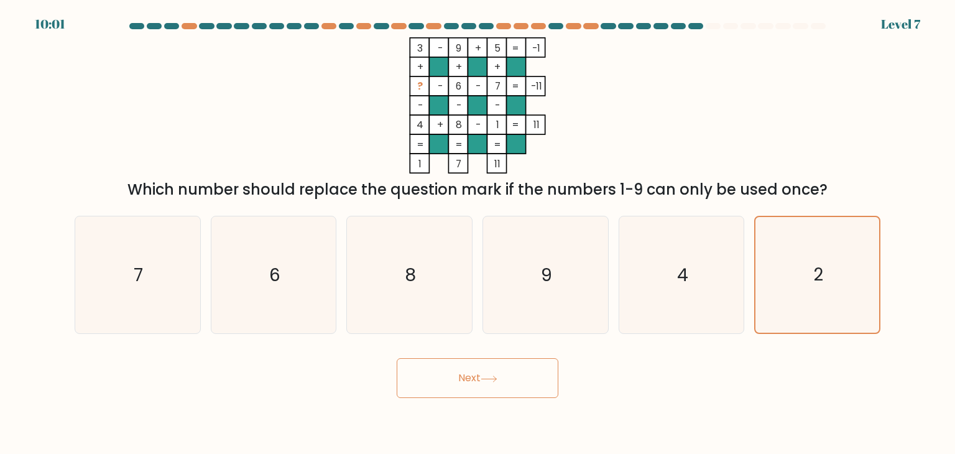
click at [478, 384] on button "Next" at bounding box center [478, 378] width 162 height 40
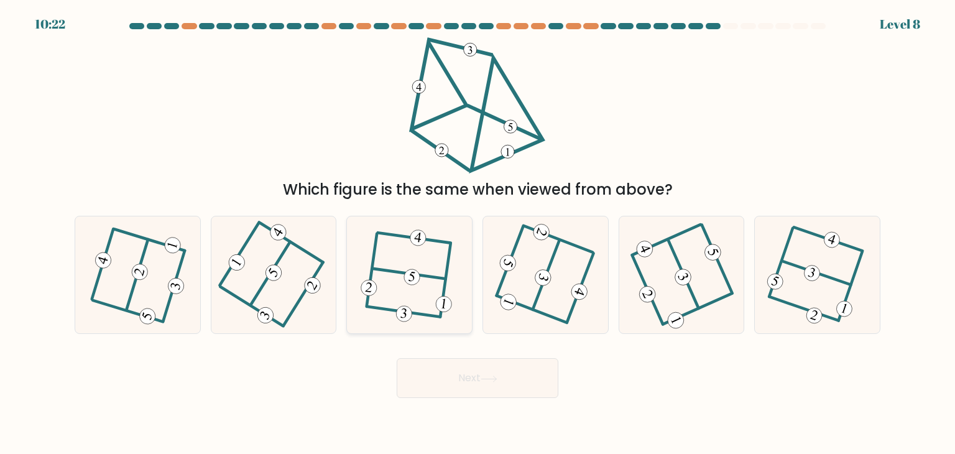
click at [411, 271] on 115 at bounding box center [412, 276] width 17 height 17
click at [478, 233] on input "c." at bounding box center [478, 230] width 1 height 6
radio input "true"
click at [499, 385] on button "Next" at bounding box center [478, 378] width 162 height 40
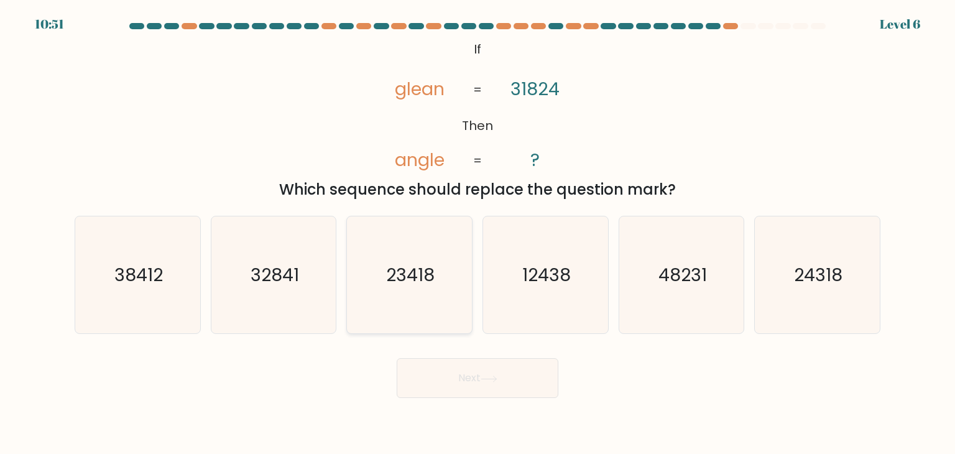
click at [399, 280] on text "23418" at bounding box center [411, 274] width 48 height 25
click at [478, 233] on input "c. 23418" at bounding box center [478, 230] width 1 height 6
radio input "true"
click at [803, 277] on text "24318" at bounding box center [818, 274] width 48 height 25
click at [478, 233] on input "f. 24318" at bounding box center [478, 230] width 1 height 6
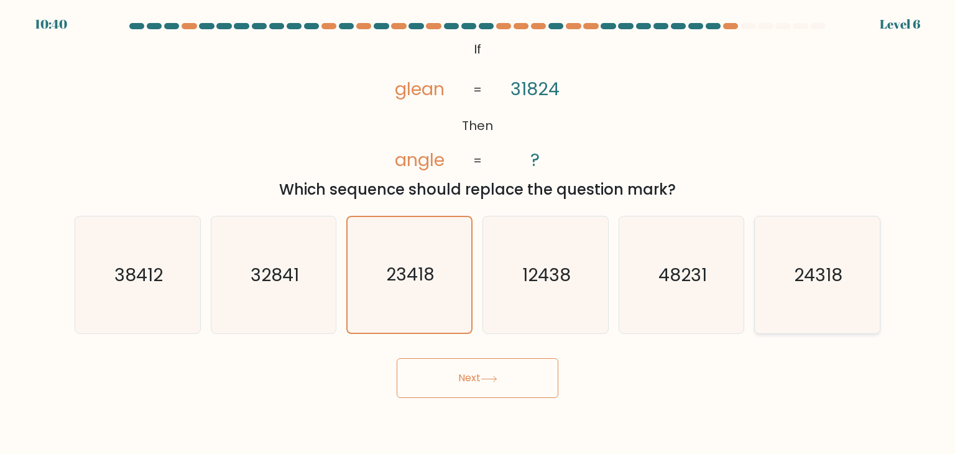
radio input "true"
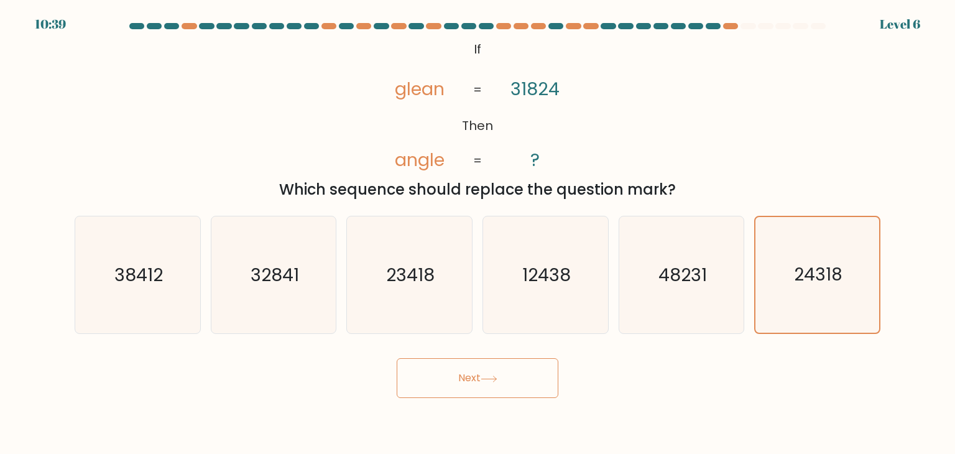
click at [494, 374] on button "Next" at bounding box center [478, 378] width 162 height 40
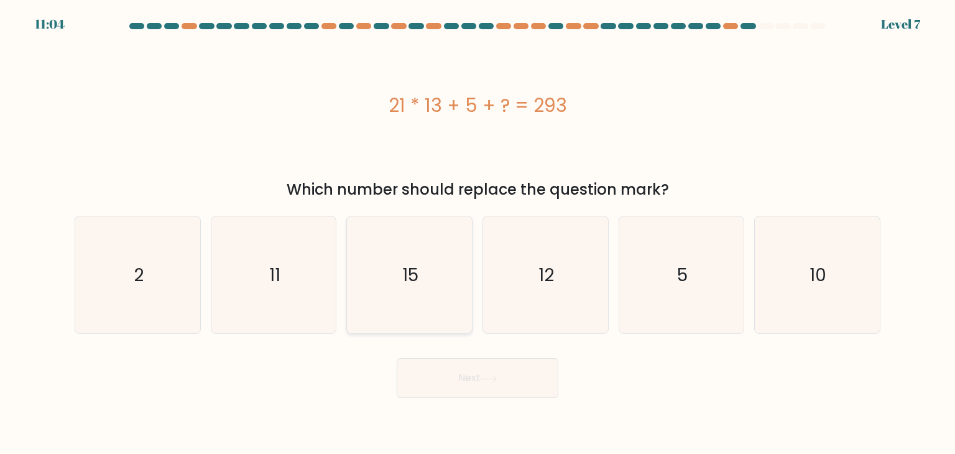
click at [366, 269] on icon "15" at bounding box center [409, 274] width 117 height 117
click at [478, 233] on input "c. 15" at bounding box center [478, 230] width 1 height 6
radio input "true"
click at [510, 371] on button "Next" at bounding box center [478, 378] width 162 height 40
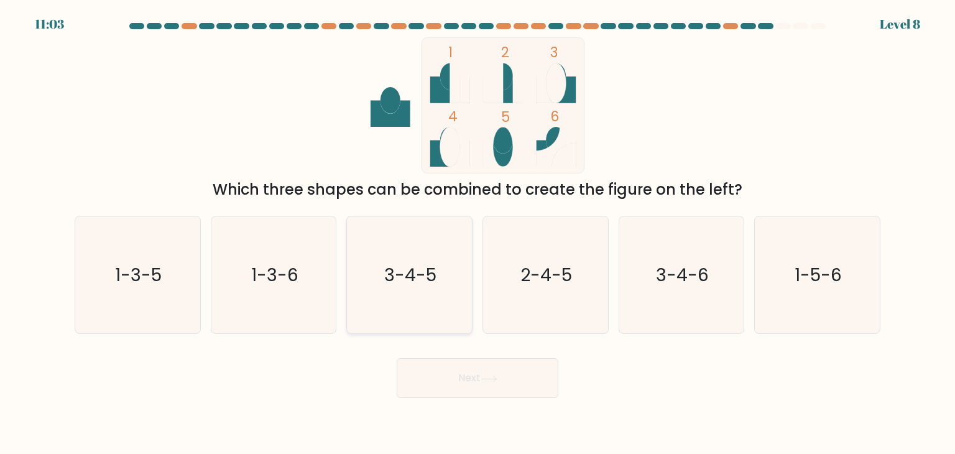
click at [396, 279] on text "3-4-5" at bounding box center [411, 274] width 52 height 25
click at [478, 233] on input "c. 3-4-5" at bounding box center [478, 230] width 1 height 6
radio input "true"
click at [482, 376] on button "Next" at bounding box center [478, 378] width 162 height 40
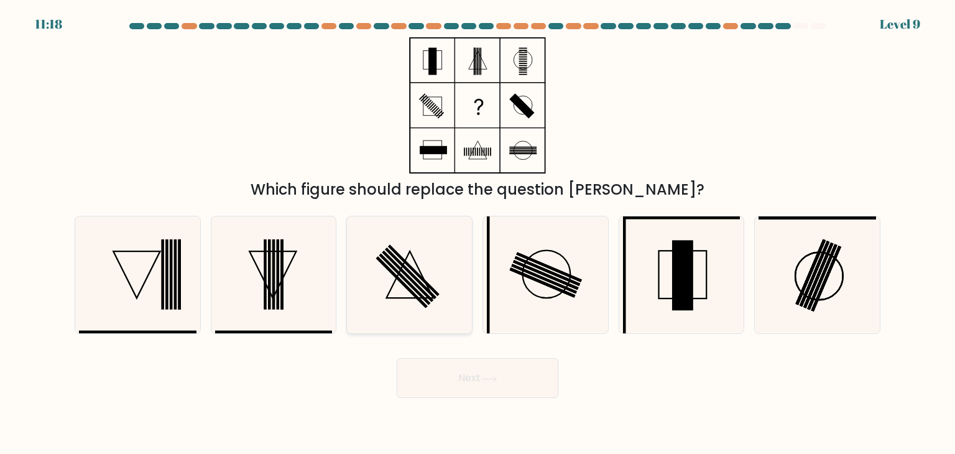
click at [399, 275] on icon at bounding box center [409, 274] width 117 height 117
click at [478, 233] on input "c." at bounding box center [478, 230] width 1 height 6
radio input "true"
click at [478, 376] on button "Next" at bounding box center [478, 378] width 162 height 40
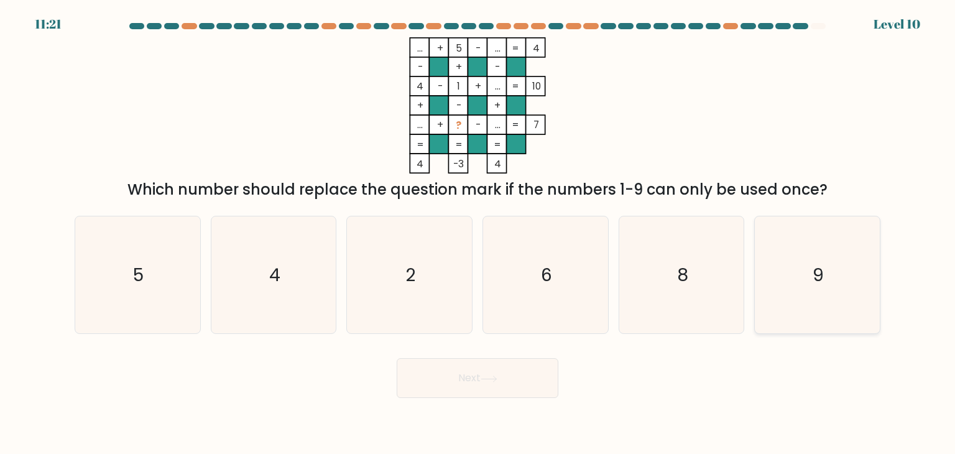
click at [821, 260] on icon "9" at bounding box center [817, 274] width 117 height 117
click at [478, 233] on input "f. 9" at bounding box center [478, 230] width 1 height 6
radio input "true"
click at [492, 366] on button "Next" at bounding box center [478, 378] width 162 height 40
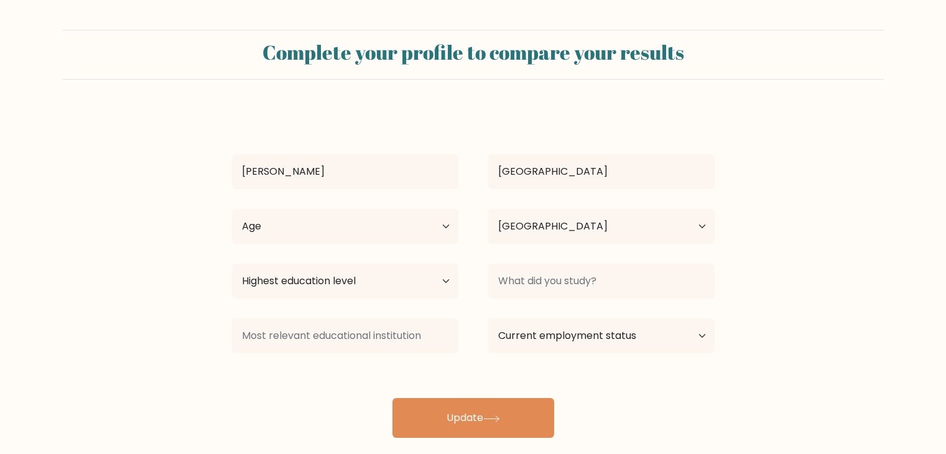
select select "US"
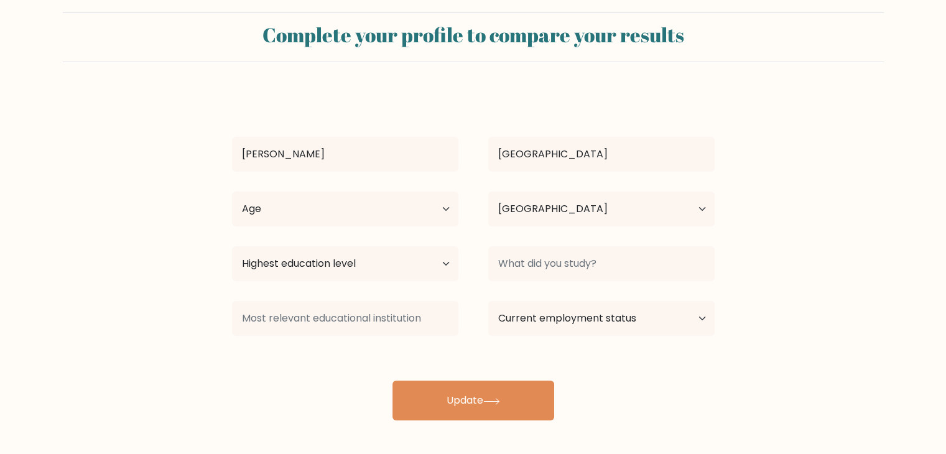
scroll to position [17, 0]
click at [443, 264] on select "Highest education level No schooling Primary Lower Secondary Upper Secondary Oc…" at bounding box center [345, 263] width 226 height 35
select select "bachelors_degree"
click at [232, 246] on select "Highest education level No schooling Primary Lower Secondary Upper Secondary Oc…" at bounding box center [345, 263] width 226 height 35
click at [699, 210] on select "Country Afghanistan Albania Algeria American Samoa Andorra Angola Anguilla Anta…" at bounding box center [601, 208] width 226 height 35
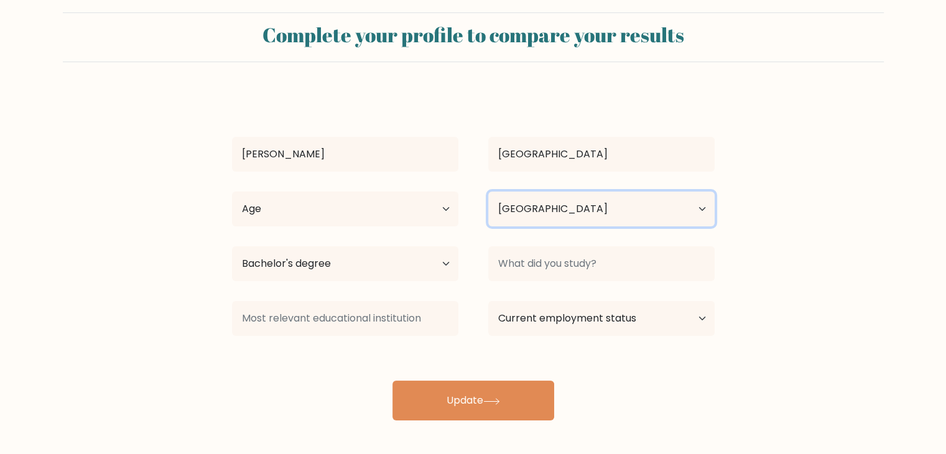
select select "PH"
click at [488, 191] on select "Country Afghanistan Albania Algeria American Samoa Andorra Angola Anguilla Anta…" at bounding box center [601, 208] width 226 height 35
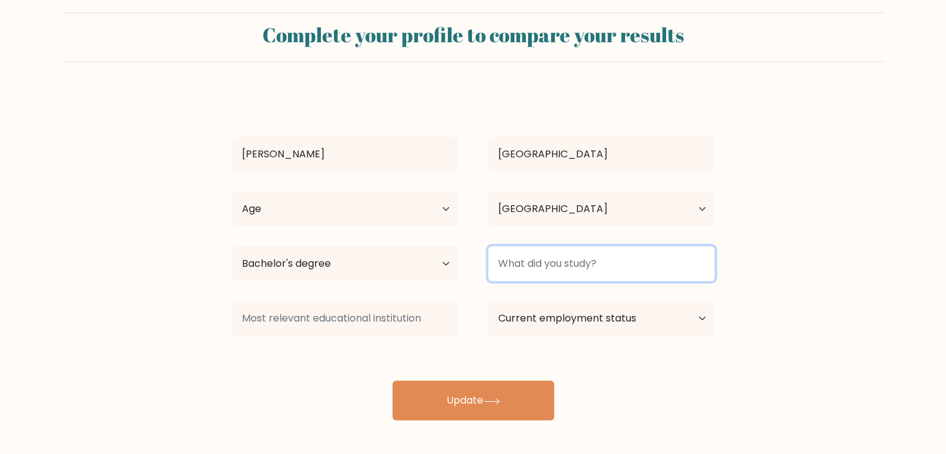
click at [612, 261] on input at bounding box center [601, 263] width 226 height 35
type input "BEED"
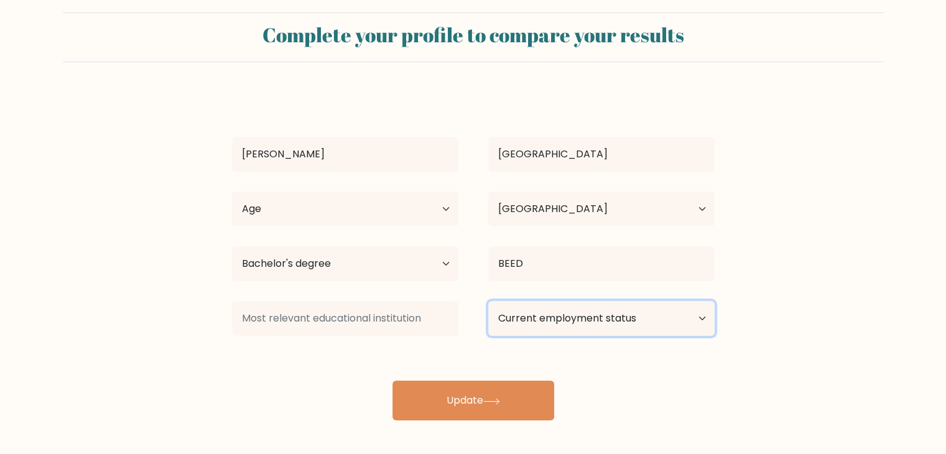
click at [649, 315] on select "Current employment status Employed Student Retired Other / prefer not to answer" at bounding box center [601, 318] width 226 height 35
select select "other"
click at [488, 301] on select "Current employment status Employed Student Retired Other / prefer not to answer" at bounding box center [601, 318] width 226 height 35
click at [691, 313] on select "Current employment status Employed Student Retired Other / prefer not to answer" at bounding box center [601, 318] width 226 height 35
click at [691, 314] on select "Current employment status Employed Student Retired Other / prefer not to answer" at bounding box center [601, 318] width 226 height 35
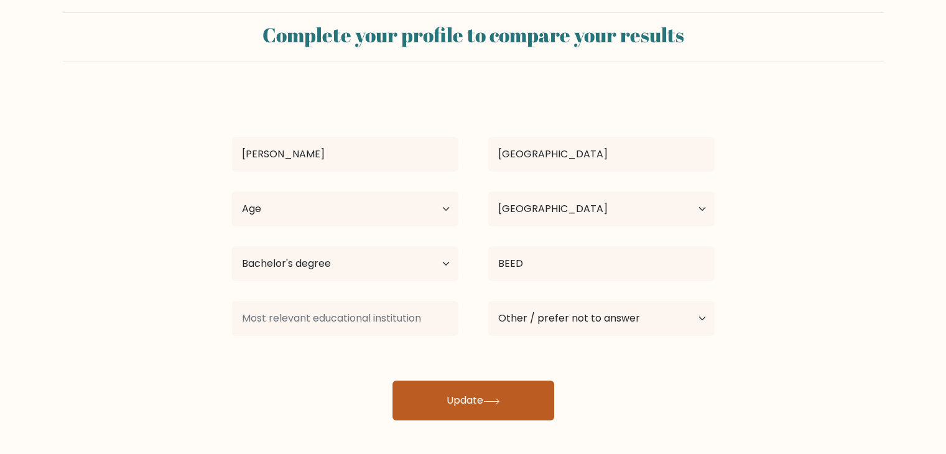
click at [487, 408] on button "Update" at bounding box center [473, 401] width 162 height 40
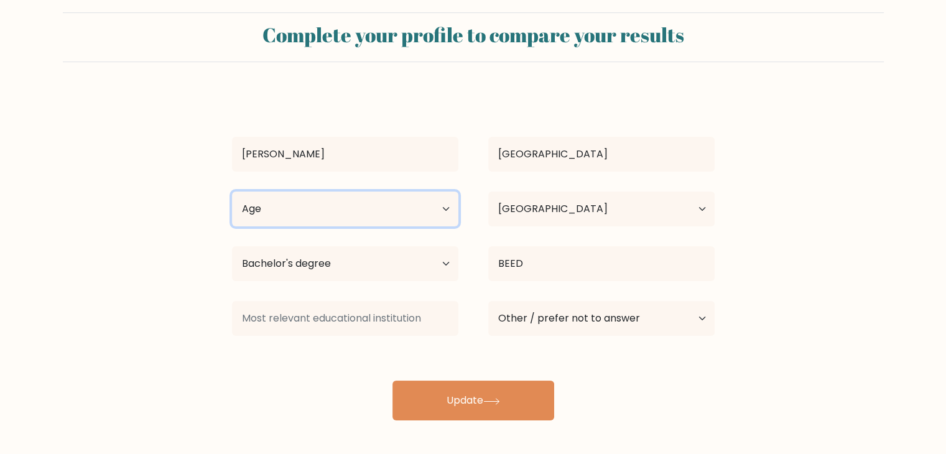
click at [371, 210] on select "Age Under 18 years old 18-24 years old 25-34 years old 35-44 years old 45-54 ye…" at bounding box center [345, 208] width 226 height 35
select select "25_34"
click at [232, 191] on select "Age Under 18 years old 18-24 years old 25-34 years old 35-44 years old 45-54 ye…" at bounding box center [345, 208] width 226 height 35
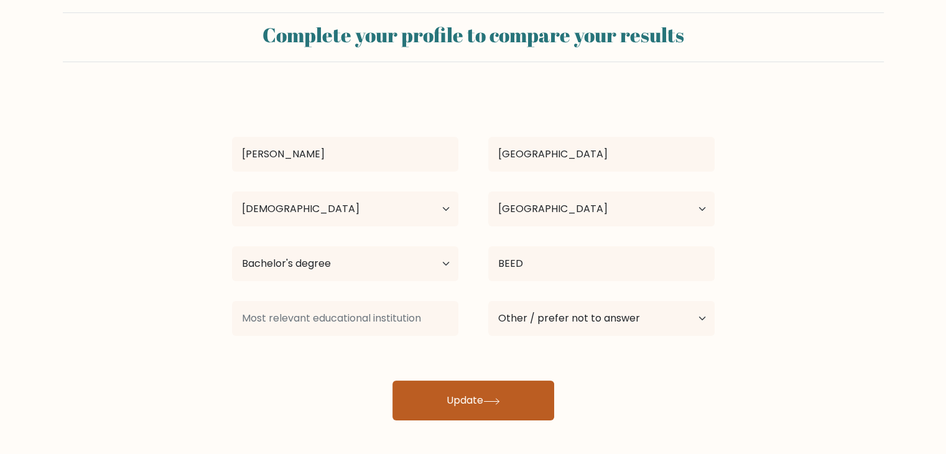
click at [476, 404] on button "Update" at bounding box center [473, 401] width 162 height 40
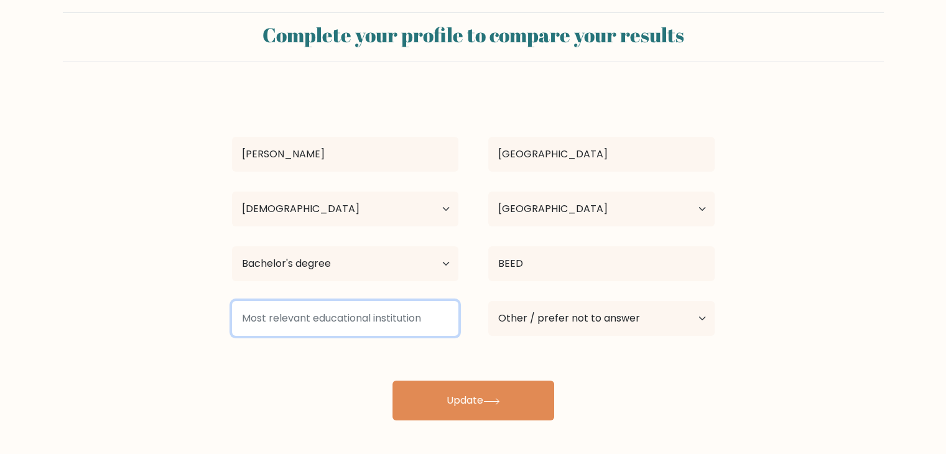
click at [361, 309] on input at bounding box center [345, 318] width 226 height 35
click at [358, 315] on input at bounding box center [345, 318] width 226 height 35
type input "B"
click at [356, 316] on input at bounding box center [345, 318] width 226 height 35
click at [340, 321] on input at bounding box center [345, 318] width 226 height 35
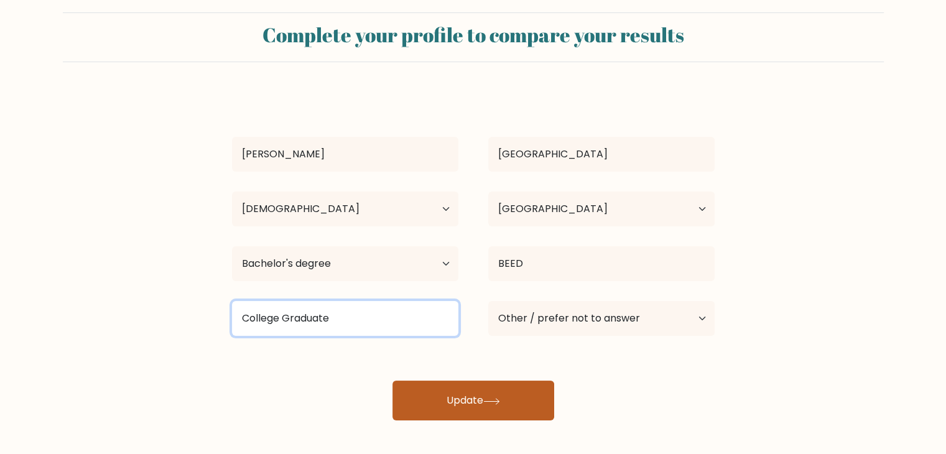
type input "College Graduate"
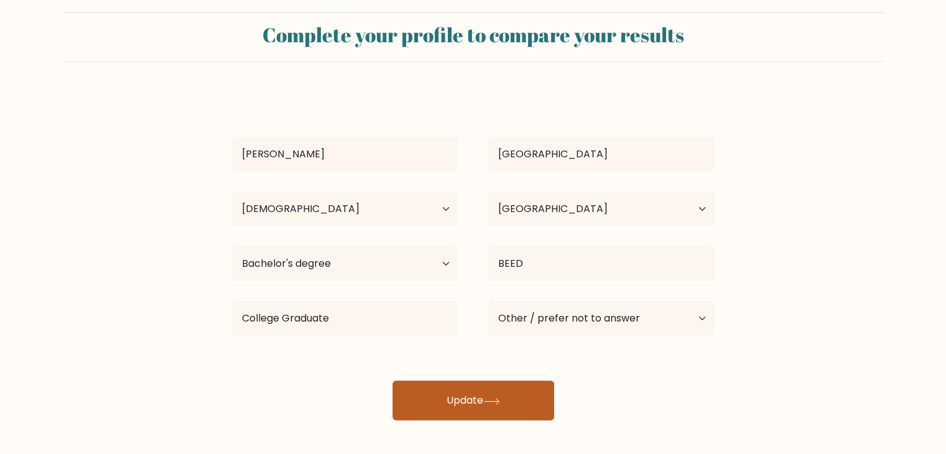
click at [449, 398] on button "Update" at bounding box center [473, 401] width 162 height 40
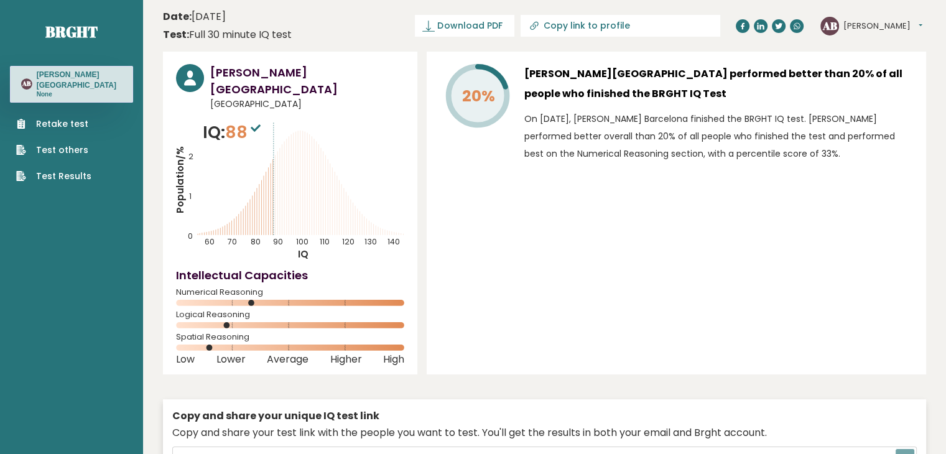
type input "[URL][DOMAIN_NAME]"
click at [865, 453] on span "Copy public link" at bounding box center [873, 461] width 71 height 14
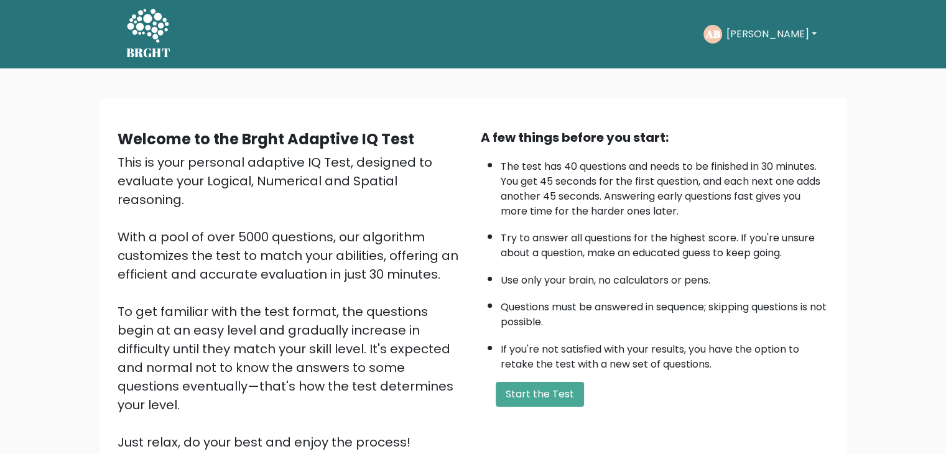
scroll to position [116, 0]
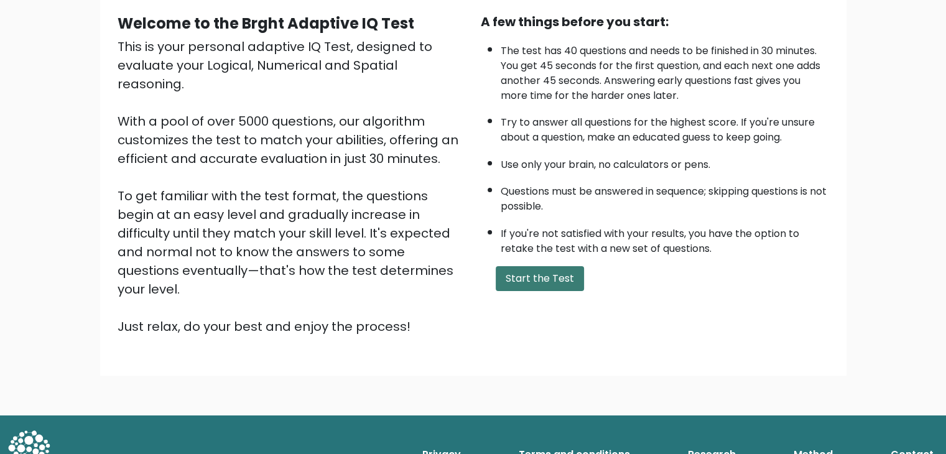
click at [552, 272] on button "Start the Test" at bounding box center [540, 278] width 88 height 25
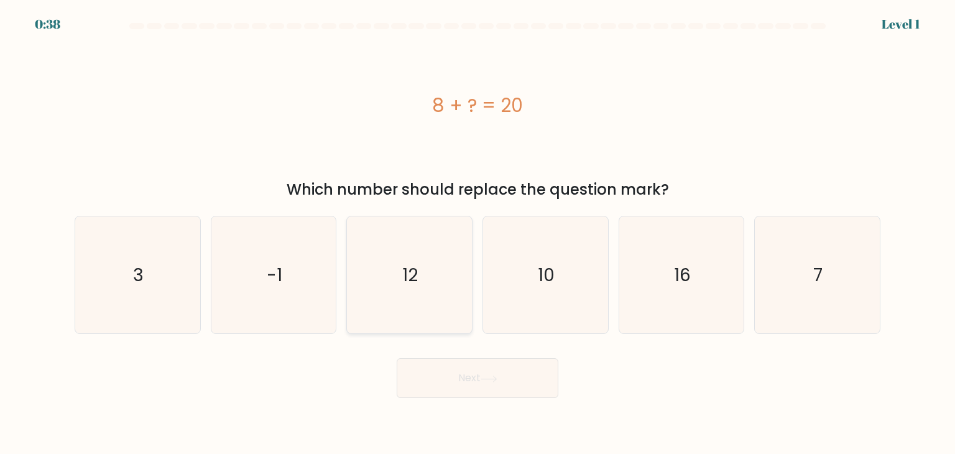
click at [400, 272] on icon "12" at bounding box center [409, 274] width 117 height 117
click at [478, 233] on input "c. 12" at bounding box center [478, 230] width 1 height 6
radio input "true"
click at [473, 382] on button "Next" at bounding box center [478, 378] width 162 height 40
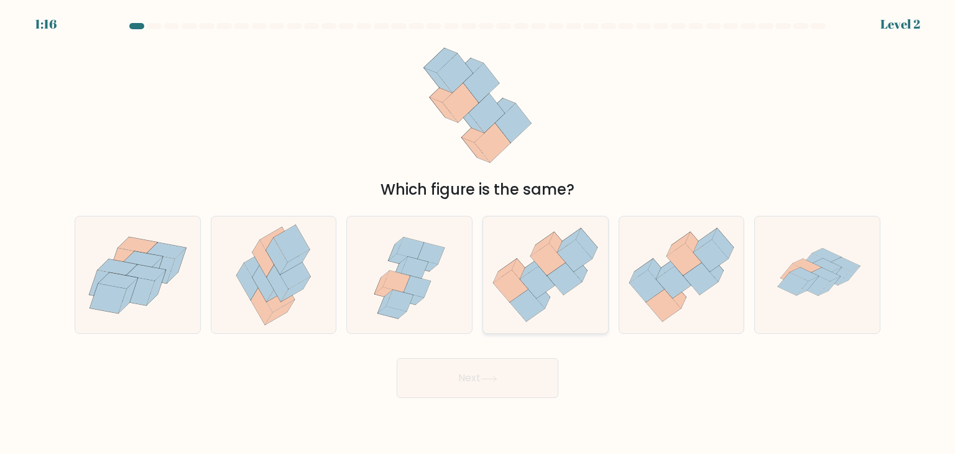
click at [536, 272] on icon at bounding box center [537, 282] width 35 height 32
click at [478, 233] on input "d." at bounding box center [478, 230] width 1 height 6
radio input "true"
click at [482, 377] on button "Next" at bounding box center [478, 378] width 162 height 40
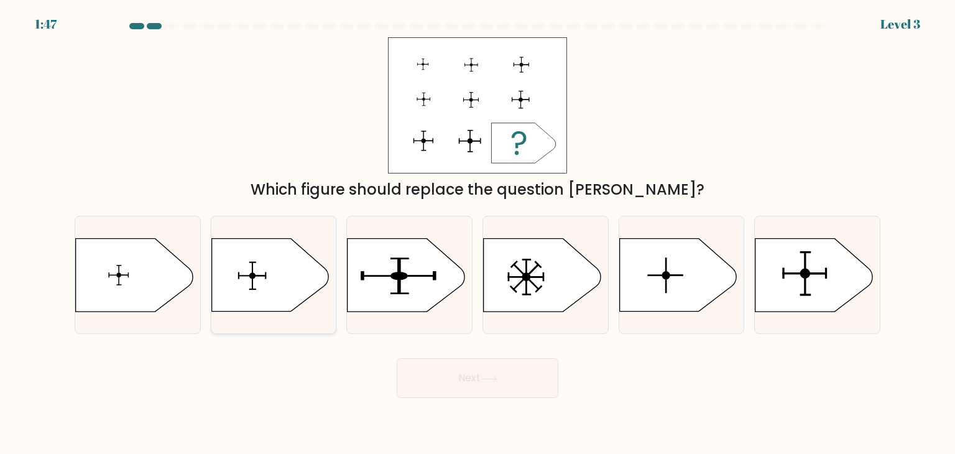
click at [266, 269] on icon at bounding box center [269, 275] width 117 height 73
click at [478, 233] on input "b." at bounding box center [478, 230] width 1 height 6
radio input "true"
click at [478, 384] on button "Next" at bounding box center [478, 378] width 162 height 40
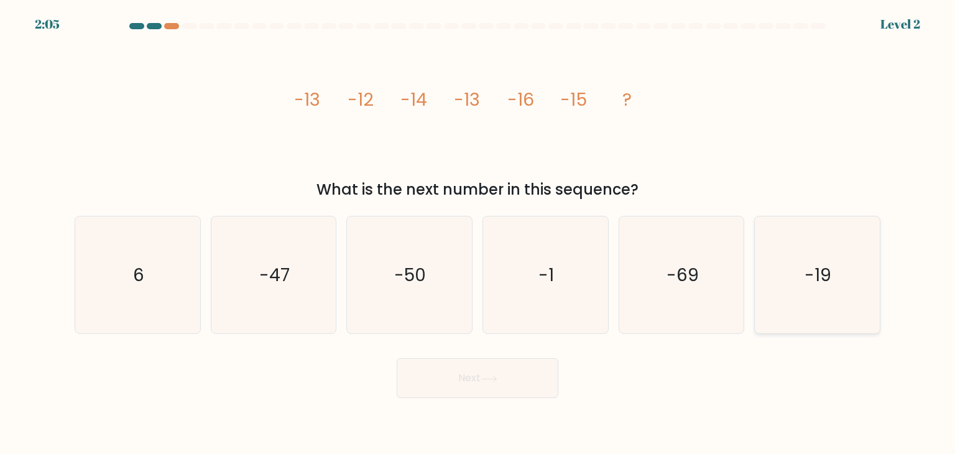
drag, startPoint x: 845, startPoint y: 276, endPoint x: 825, endPoint y: 287, distance: 22.5
click at [844, 277] on icon "-19" at bounding box center [817, 274] width 117 height 117
click at [478, 233] on input "f. -19" at bounding box center [478, 230] width 1 height 6
radio input "true"
click at [469, 379] on button "Next" at bounding box center [478, 378] width 162 height 40
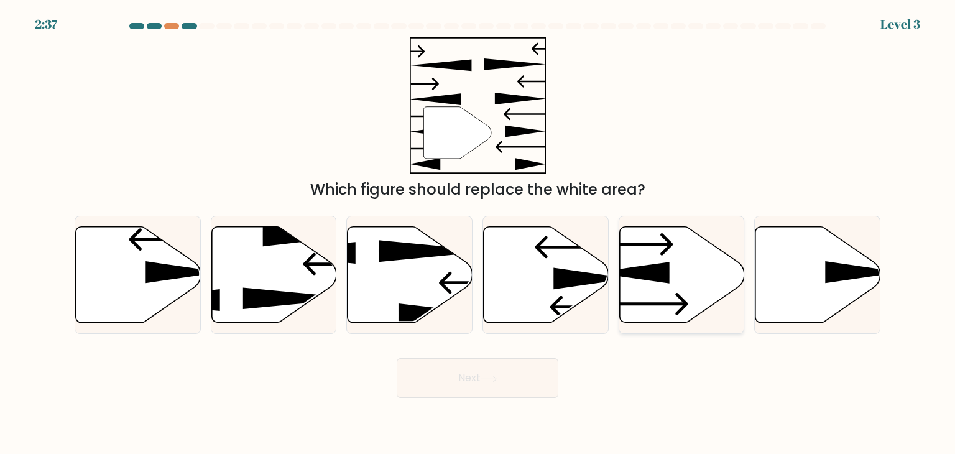
click at [663, 277] on icon at bounding box center [631, 273] width 75 height 22
click at [478, 233] on input "e." at bounding box center [478, 230] width 1 height 6
radio input "true"
click at [487, 372] on button "Next" at bounding box center [478, 378] width 162 height 40
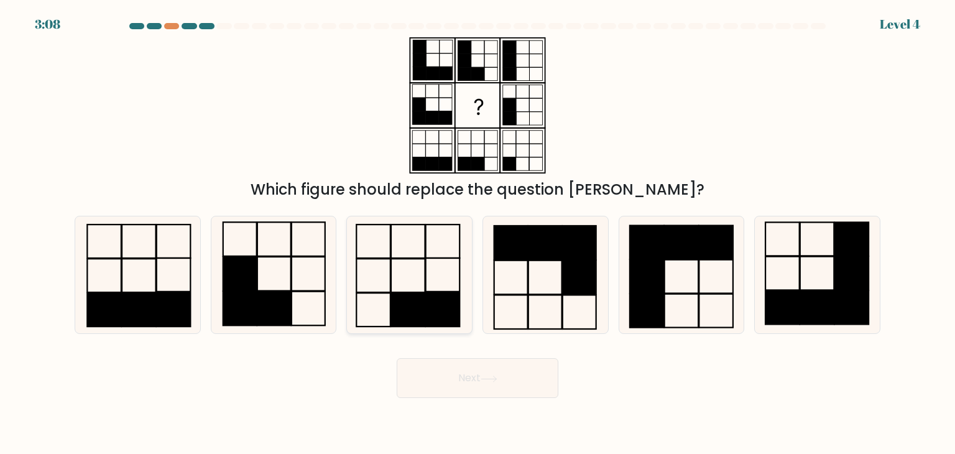
click at [425, 302] on rect at bounding box center [409, 310] width 34 height 34
click at [478, 233] on input "c." at bounding box center [478, 230] width 1 height 6
radio input "true"
click at [482, 374] on button "Next" at bounding box center [478, 378] width 162 height 40
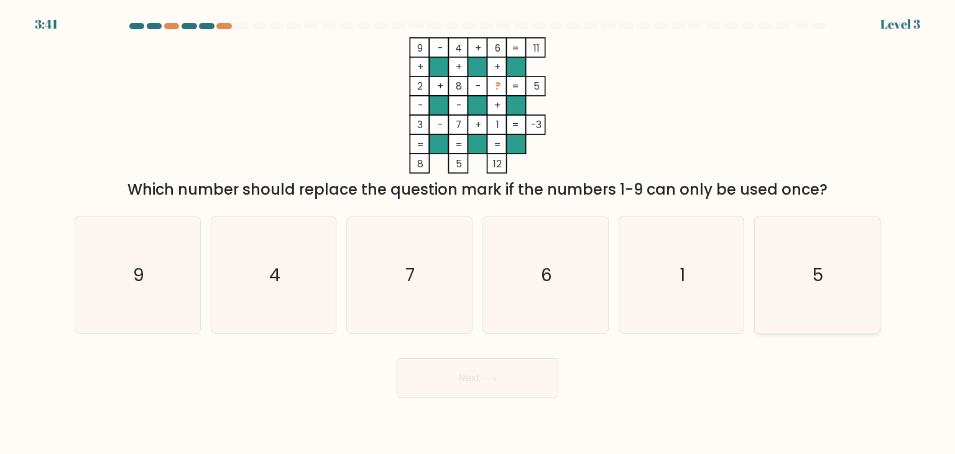
click at [803, 253] on icon "5" at bounding box center [817, 274] width 117 height 117
click at [478, 233] on input "f. 5" at bounding box center [478, 230] width 1 height 6
radio input "true"
click at [509, 372] on button "Next" at bounding box center [478, 378] width 162 height 40
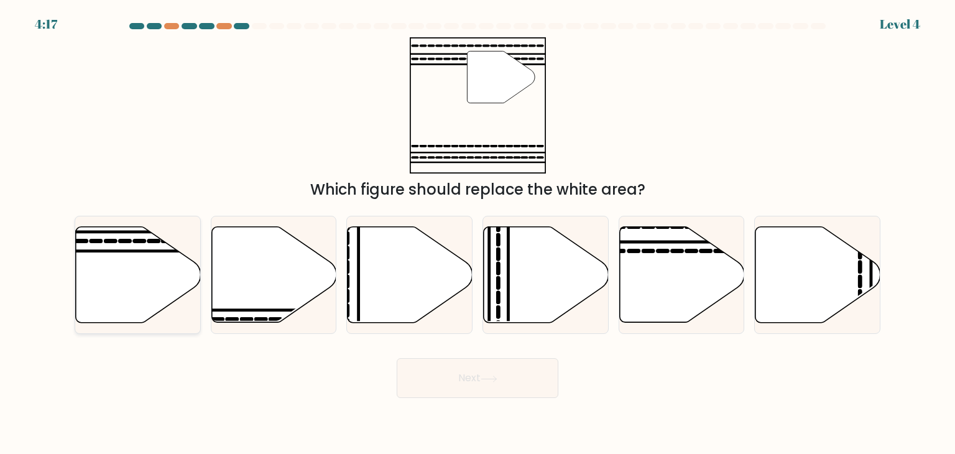
click at [137, 257] on icon at bounding box center [138, 275] width 125 height 96
click at [478, 233] on input "a." at bounding box center [478, 230] width 1 height 6
radio input "true"
click at [502, 384] on button "Next" at bounding box center [478, 378] width 162 height 40
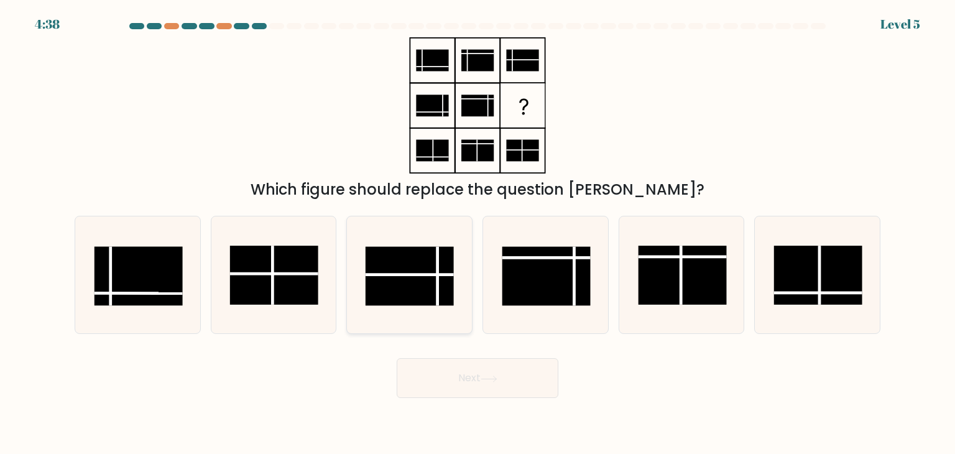
click at [414, 263] on rect at bounding box center [410, 276] width 88 height 59
click at [478, 233] on input "c." at bounding box center [478, 230] width 1 height 6
radio input "true"
click at [481, 373] on button "Next" at bounding box center [478, 378] width 162 height 40
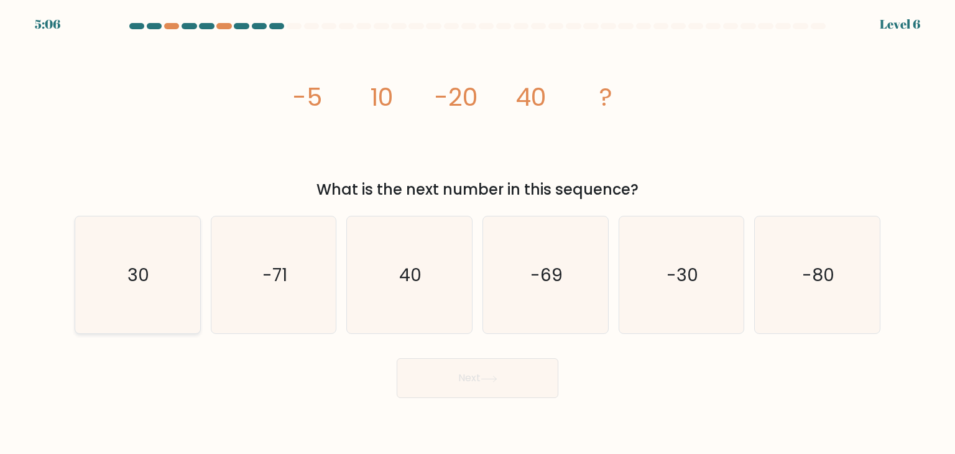
click at [164, 270] on icon "30" at bounding box center [137, 274] width 117 height 117
click at [478, 233] on input "a. 30" at bounding box center [478, 230] width 1 height 6
radio input "true"
click at [499, 390] on button "Next" at bounding box center [478, 378] width 162 height 40
click at [484, 377] on icon at bounding box center [489, 379] width 17 height 7
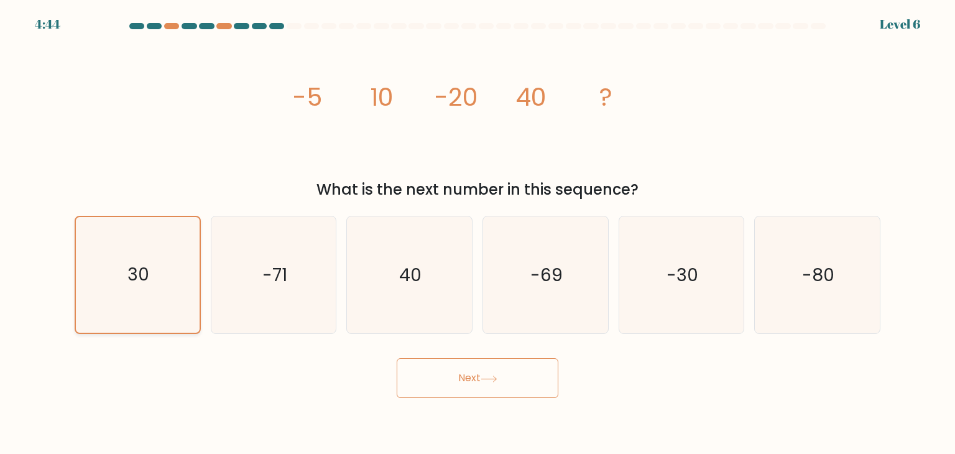
click at [159, 269] on icon "30" at bounding box center [138, 275] width 116 height 116
click at [478, 233] on input "a. 30" at bounding box center [478, 230] width 1 height 6
click at [494, 386] on button "Next" at bounding box center [478, 378] width 162 height 40
click at [828, 285] on text "-80" at bounding box center [818, 274] width 32 height 25
click at [478, 233] on input "f. -80" at bounding box center [478, 230] width 1 height 6
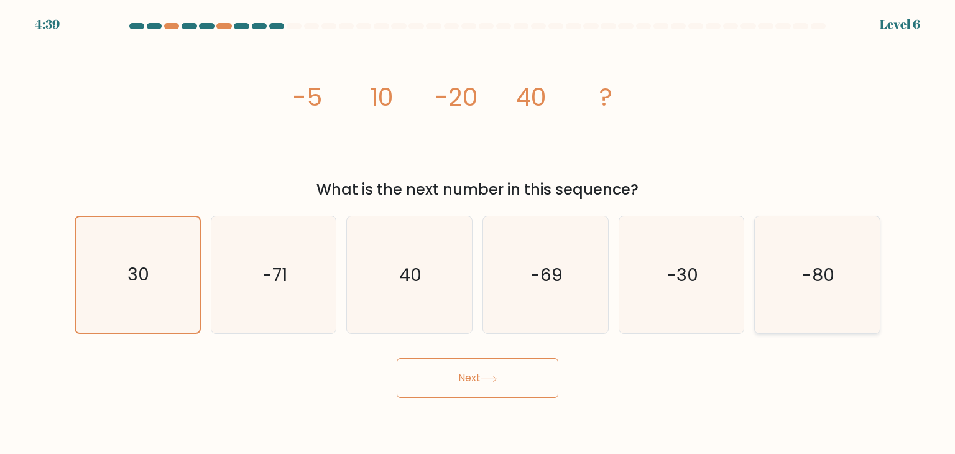
radio input "true"
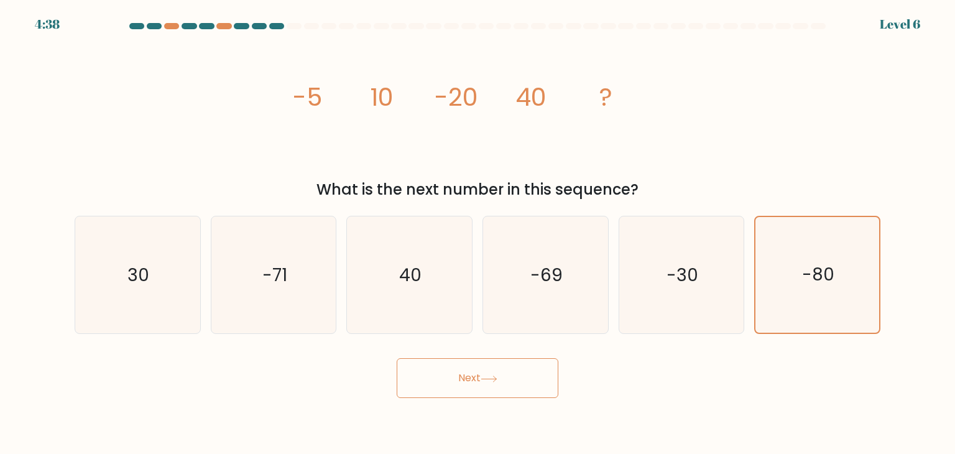
click at [491, 374] on button "Next" at bounding box center [478, 378] width 162 height 40
click at [480, 376] on button "Next" at bounding box center [478, 378] width 162 height 40
click at [841, 274] on icon "-80" at bounding box center [817, 275] width 116 height 116
click at [478, 233] on input "f. -80" at bounding box center [478, 230] width 1 height 6
click at [464, 382] on button "Next" at bounding box center [478, 378] width 162 height 40
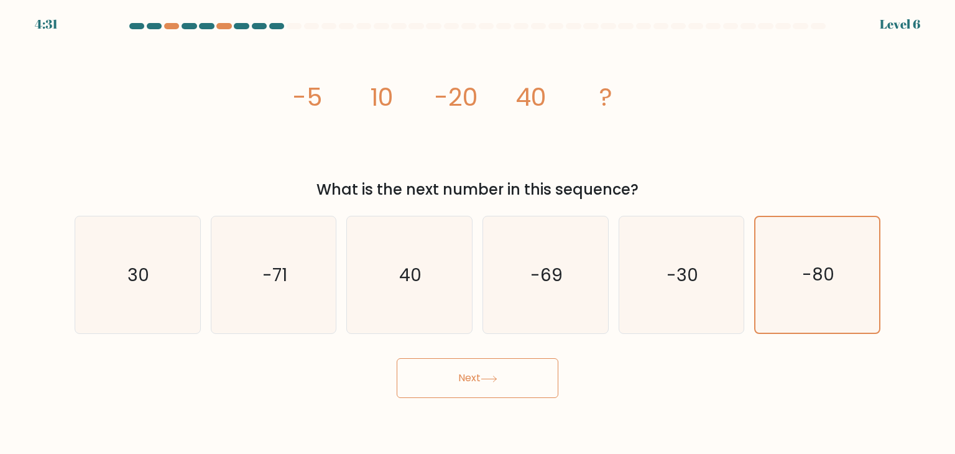
click at [464, 382] on button "Next" at bounding box center [478, 378] width 162 height 40
click at [482, 377] on button "Next" at bounding box center [478, 378] width 162 height 40
click at [796, 273] on icon "-80" at bounding box center [817, 275] width 116 height 116
click at [478, 233] on input "f. -80" at bounding box center [478, 230] width 1 height 6
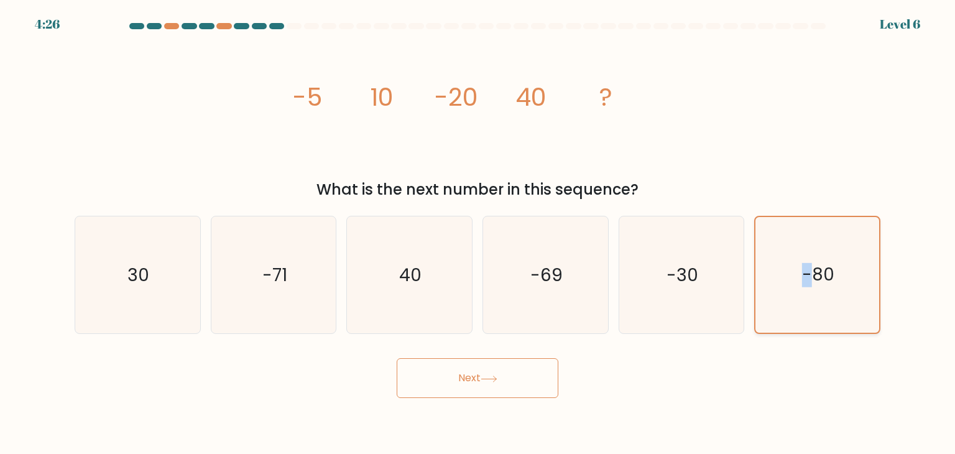
click at [796, 273] on icon "-80" at bounding box center [817, 275] width 116 height 116
click at [478, 233] on input "f. -80" at bounding box center [478, 230] width 1 height 6
click at [833, 314] on icon "-80" at bounding box center [817, 275] width 116 height 116
click at [478, 233] on input "f. -80" at bounding box center [478, 230] width 1 height 6
click at [698, 274] on text "-30" at bounding box center [683, 274] width 32 height 25
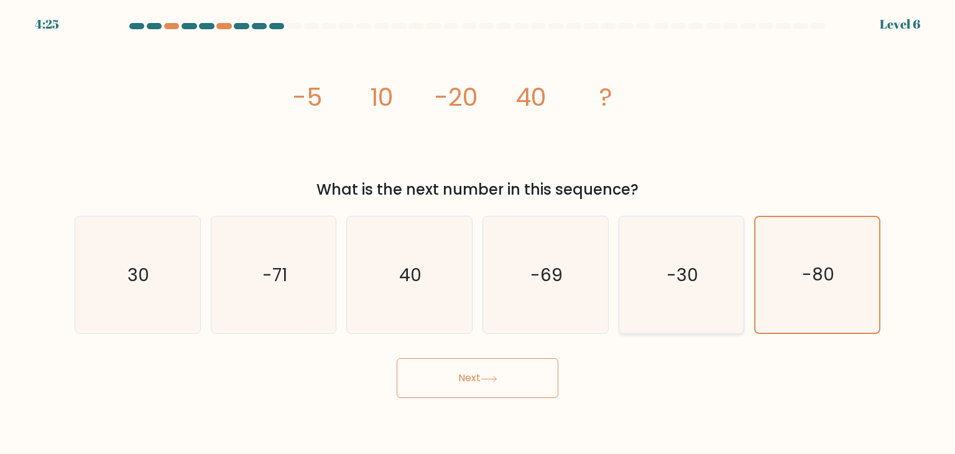
click at [478, 233] on input "e. -30" at bounding box center [478, 230] width 1 height 6
radio input "true"
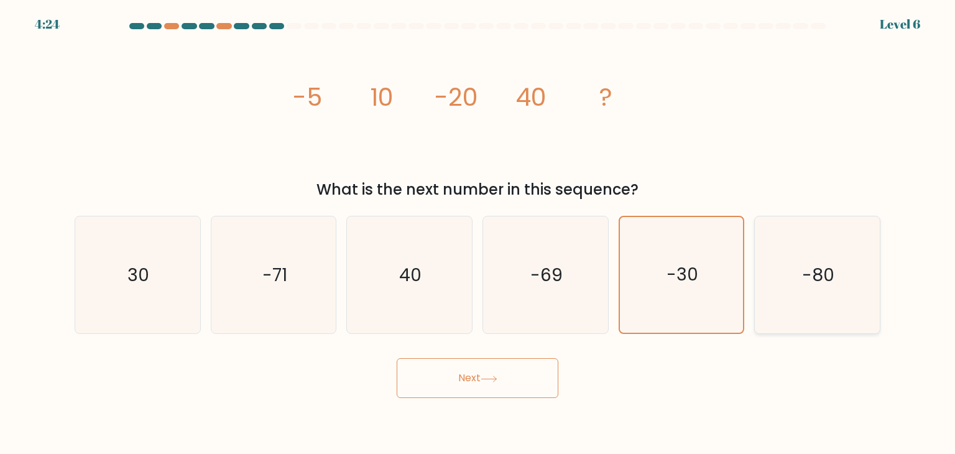
click at [803, 269] on text "-80" at bounding box center [818, 274] width 32 height 25
click at [478, 233] on input "f. -80" at bounding box center [478, 230] width 1 height 6
radio input "true"
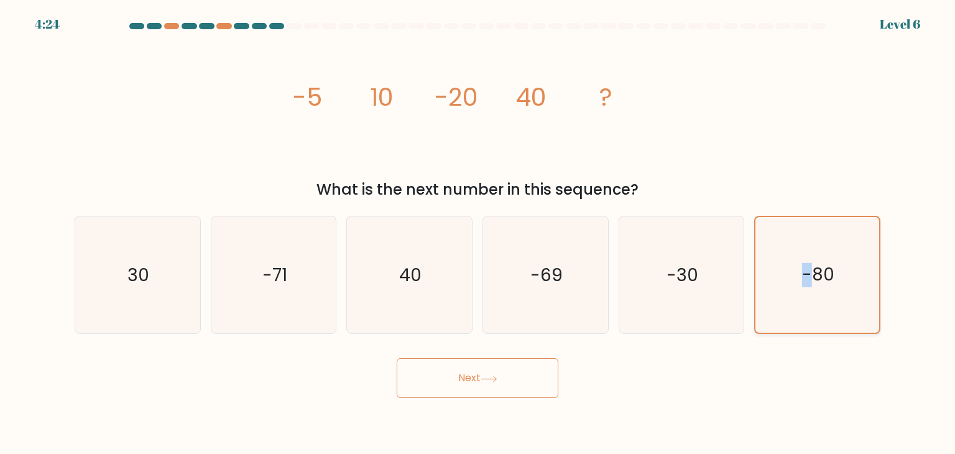
click at [803, 269] on text "-80" at bounding box center [818, 275] width 32 height 24
click at [478, 233] on input "f. -80" at bounding box center [478, 230] width 1 height 6
click at [501, 382] on button "Next" at bounding box center [478, 378] width 162 height 40
click at [482, 384] on button "Next" at bounding box center [478, 378] width 162 height 40
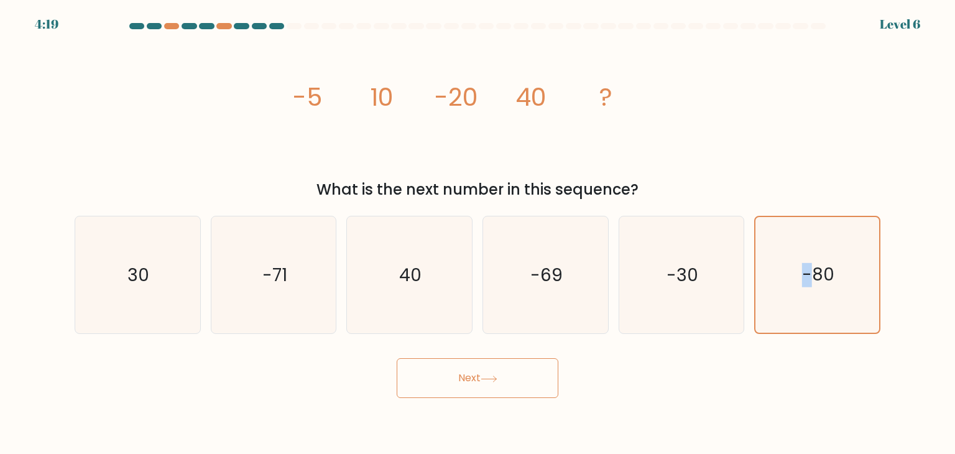
click at [484, 374] on button "Next" at bounding box center [478, 378] width 162 height 40
click at [496, 376] on icon at bounding box center [489, 379] width 17 height 7
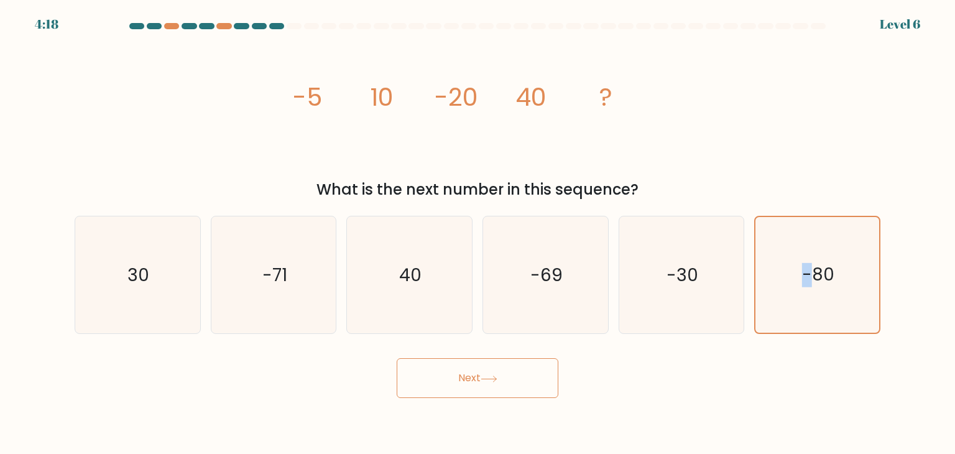
click at [496, 376] on icon at bounding box center [489, 379] width 17 height 7
click at [826, 267] on text "-80" at bounding box center [818, 275] width 32 height 24
click at [478, 233] on input "f. -80" at bounding box center [478, 230] width 1 height 6
click at [826, 267] on text "-80" at bounding box center [818, 275] width 32 height 24
click at [478, 233] on input "f. -80" at bounding box center [478, 230] width 1 height 6
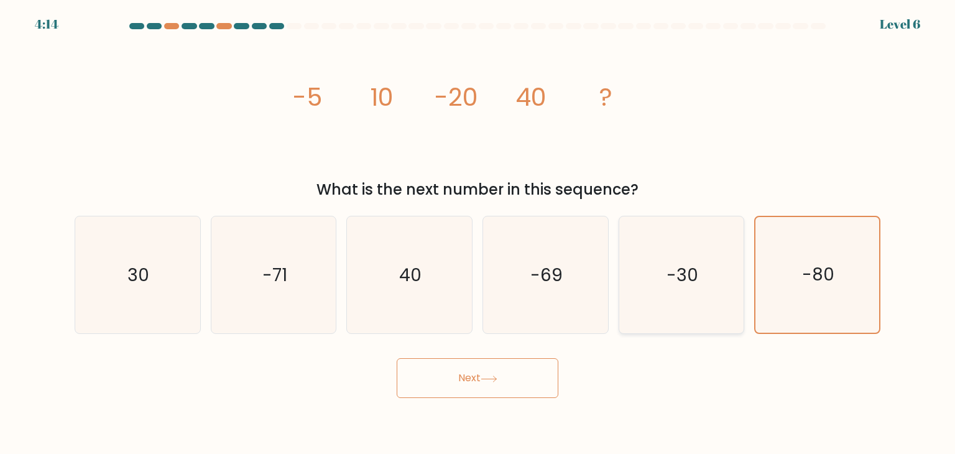
click at [691, 253] on icon "-30" at bounding box center [681, 274] width 117 height 117
click at [478, 233] on input "e. -30" at bounding box center [478, 230] width 1 height 6
radio input "true"
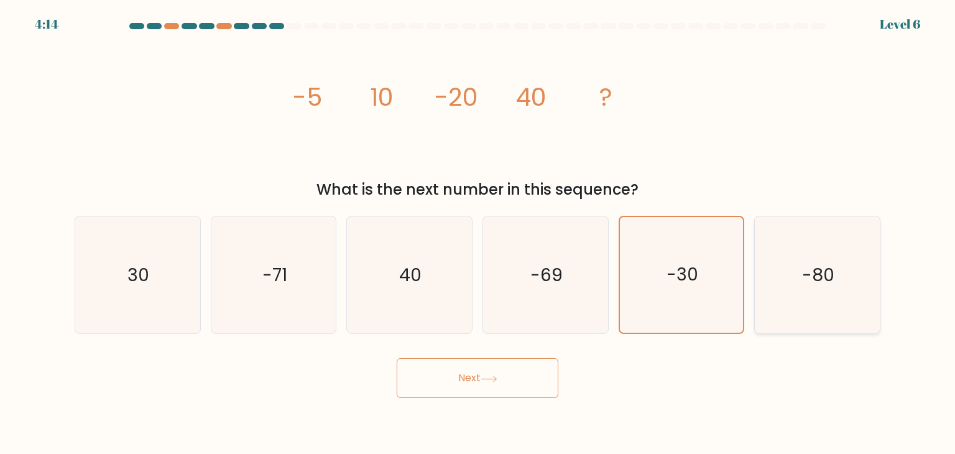
click at [788, 255] on icon "-80" at bounding box center [817, 274] width 117 height 117
click at [478, 233] on input "f. -80" at bounding box center [478, 230] width 1 height 6
radio input "true"
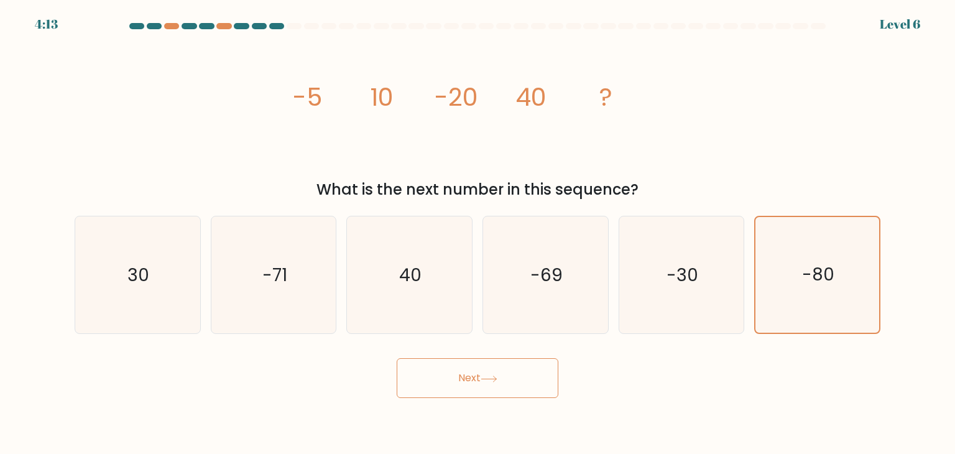
click at [507, 379] on button "Next" at bounding box center [478, 378] width 162 height 40
click at [826, 246] on icon "-80" at bounding box center [817, 275] width 116 height 116
click at [478, 233] on input "f. -80" at bounding box center [478, 230] width 1 height 6
click at [502, 379] on button "Next" at bounding box center [478, 378] width 162 height 40
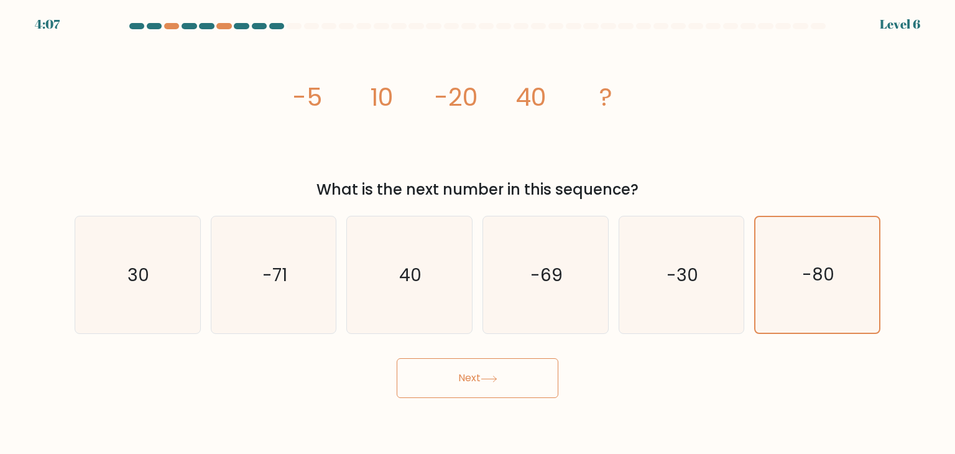
click at [502, 379] on button "Next" at bounding box center [478, 378] width 162 height 40
click at [497, 377] on icon at bounding box center [489, 379] width 17 height 7
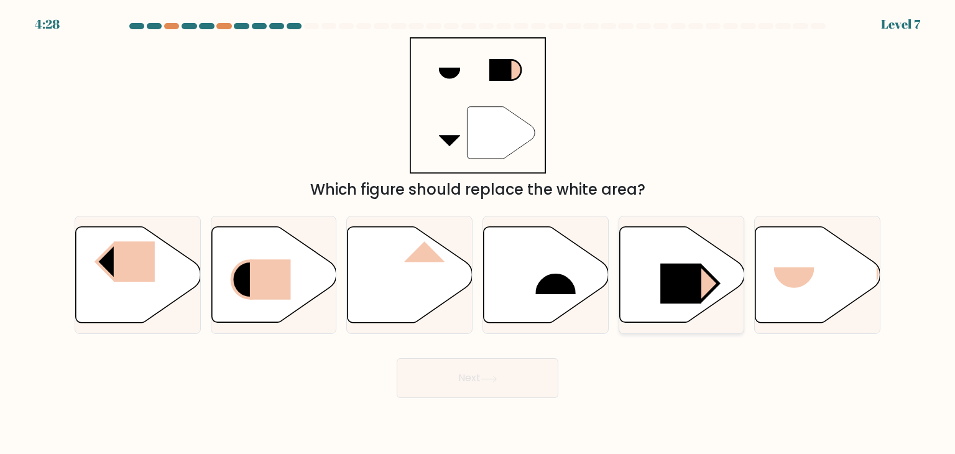
click at [678, 277] on rect at bounding box center [680, 284] width 41 height 40
click at [478, 233] on input "e." at bounding box center [478, 230] width 1 height 6
radio input "true"
click at [480, 379] on button "Next" at bounding box center [478, 378] width 162 height 40
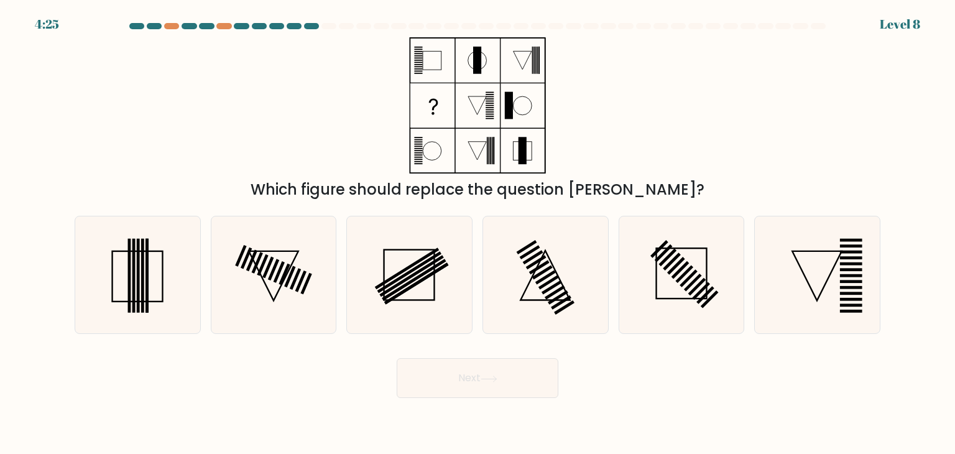
click at [512, 376] on button "Next" at bounding box center [478, 378] width 162 height 40
click at [274, 261] on icon at bounding box center [273, 274] width 117 height 117
click at [478, 233] on input "b." at bounding box center [478, 230] width 1 height 6
radio input "true"
click at [468, 372] on button "Next" at bounding box center [478, 378] width 162 height 40
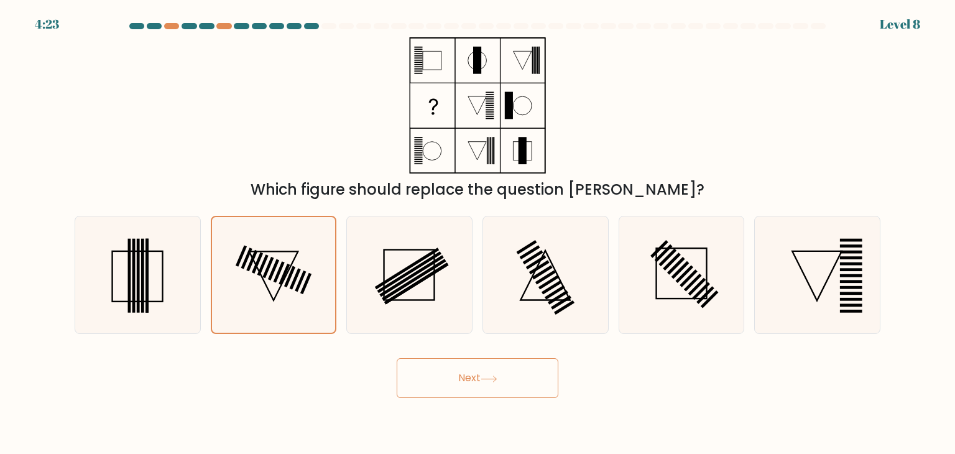
click at [474, 379] on button "Next" at bounding box center [478, 378] width 162 height 40
click at [505, 378] on button "Next" at bounding box center [478, 378] width 162 height 40
click at [496, 372] on button "Next" at bounding box center [478, 378] width 162 height 40
click at [269, 282] on icon at bounding box center [274, 275] width 116 height 116
click at [478, 233] on input "b." at bounding box center [478, 230] width 1 height 6
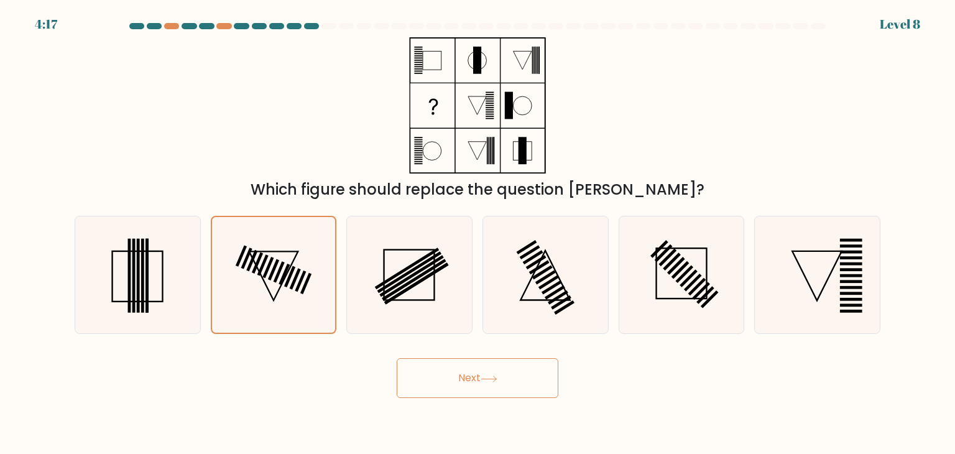
click at [490, 393] on button "Next" at bounding box center [478, 378] width 162 height 40
click at [478, 366] on button "Next" at bounding box center [478, 378] width 162 height 40
click at [286, 263] on icon at bounding box center [274, 275] width 116 height 116
click at [478, 233] on input "b." at bounding box center [478, 230] width 1 height 6
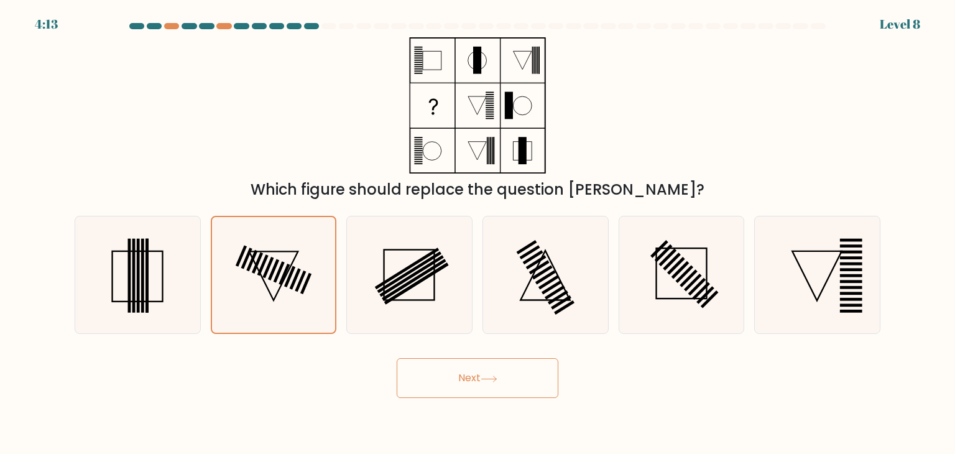
click at [463, 364] on button "Next" at bounding box center [478, 378] width 162 height 40
click at [482, 376] on button "Next" at bounding box center [478, 378] width 162 height 40
click at [300, 284] on rect at bounding box center [300, 280] width 11 height 21
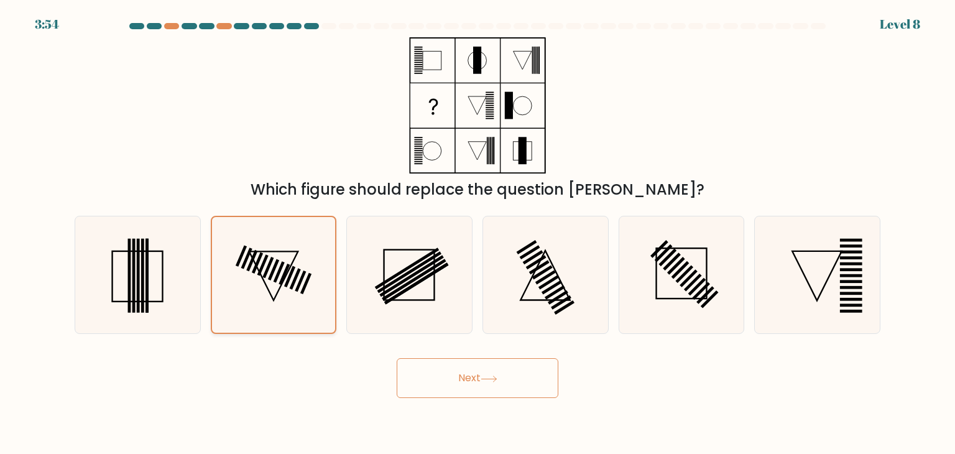
click at [478, 233] on input "b." at bounding box center [478, 230] width 1 height 6
click at [458, 371] on button "Next" at bounding box center [478, 378] width 162 height 40
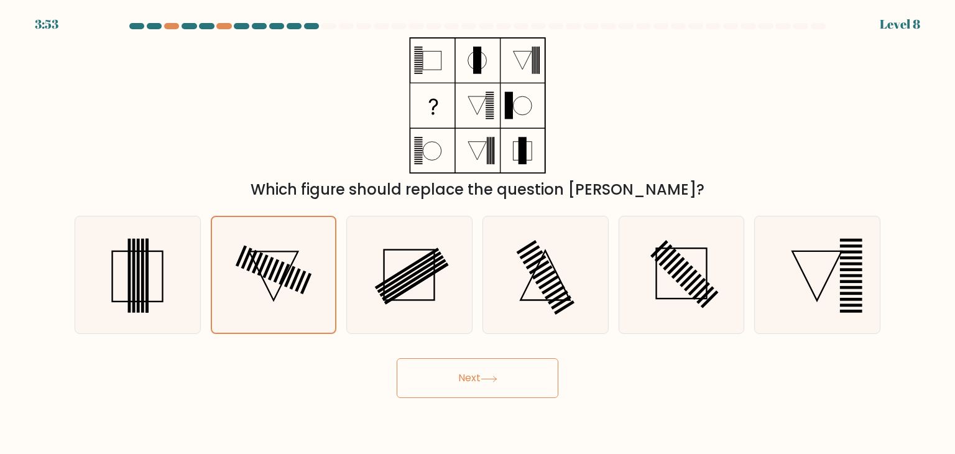
click at [458, 371] on button "Next" at bounding box center [478, 378] width 162 height 40
click at [222, 50] on div "Which figure should replace the question mark?" at bounding box center [477, 119] width 821 height 164
click at [262, 270] on icon at bounding box center [274, 275] width 116 height 116
click at [478, 233] on input "b." at bounding box center [478, 230] width 1 height 6
click at [151, 270] on icon at bounding box center [137, 274] width 117 height 117
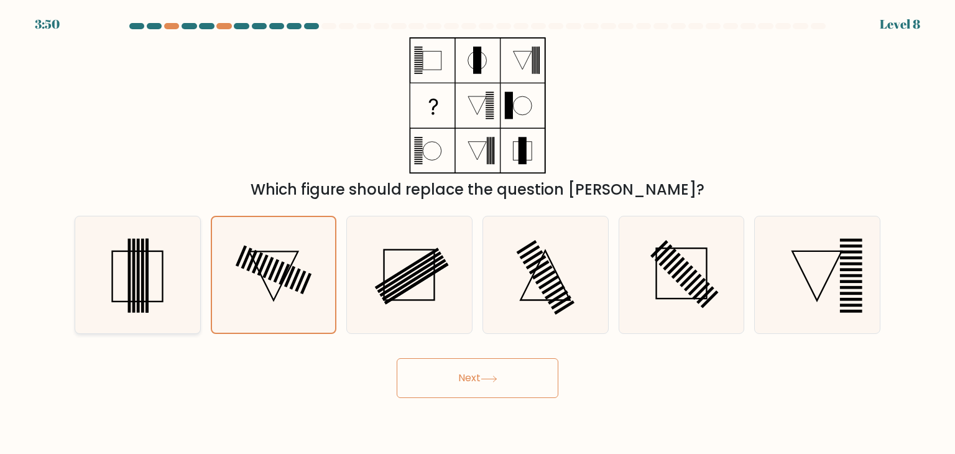
click at [478, 233] on input "a." at bounding box center [478, 230] width 1 height 6
radio input "true"
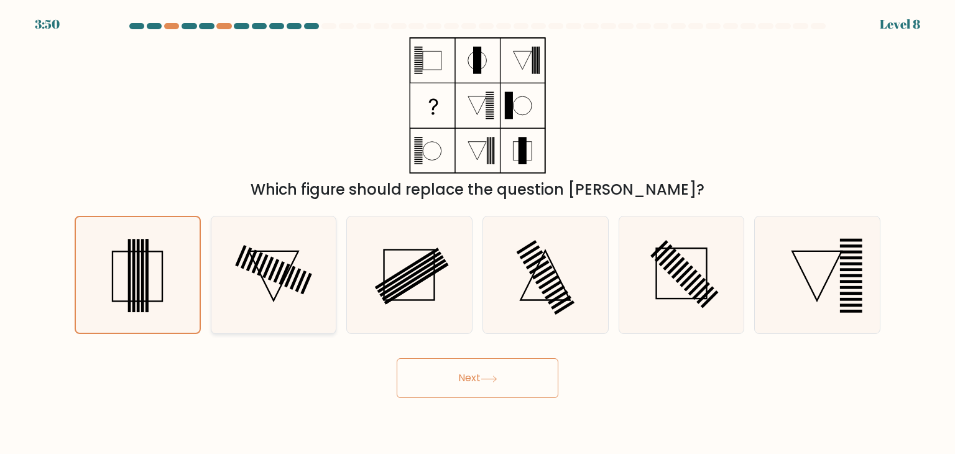
click at [262, 272] on icon at bounding box center [273, 274] width 117 height 117
click at [478, 233] on input "b." at bounding box center [478, 230] width 1 height 6
radio input "true"
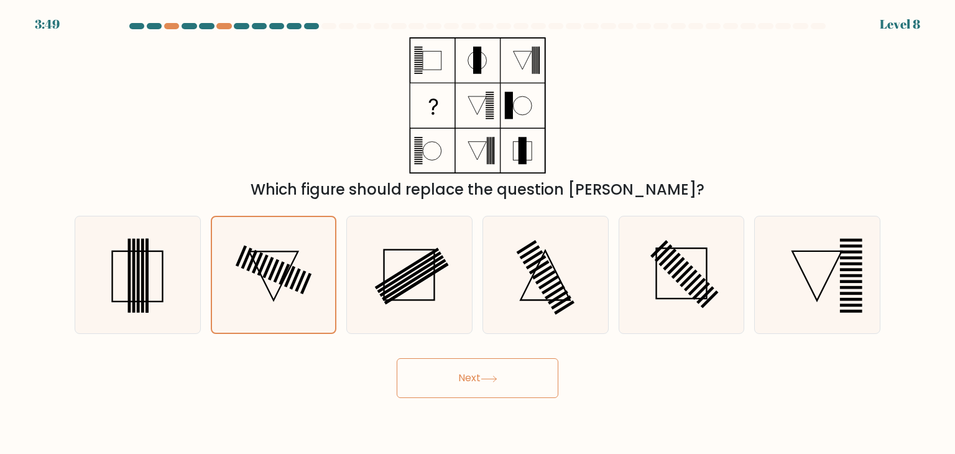
click at [505, 382] on button "Next" at bounding box center [478, 378] width 162 height 40
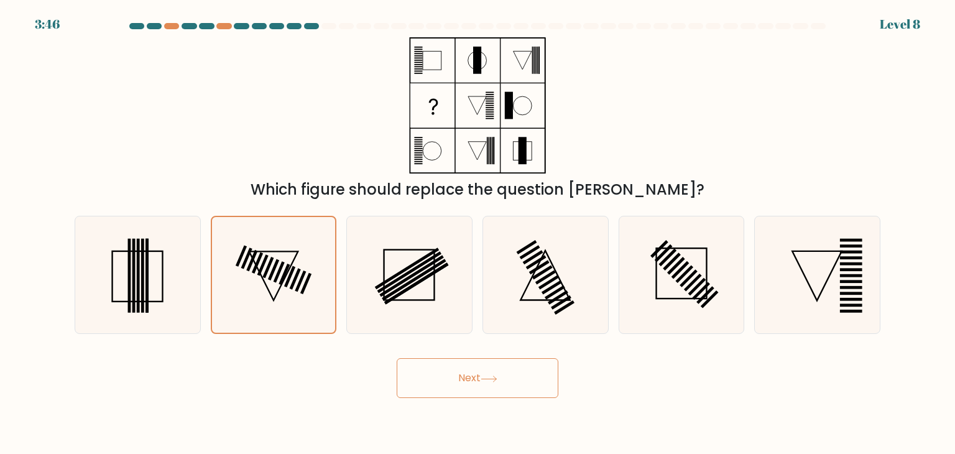
click at [505, 382] on button "Next" at bounding box center [478, 378] width 162 height 40
click at [227, 240] on icon at bounding box center [274, 275] width 116 height 116
click at [478, 233] on input "b." at bounding box center [478, 230] width 1 height 6
click at [456, 357] on div "Next" at bounding box center [477, 373] width 821 height 49
click at [465, 374] on button "Next" at bounding box center [478, 378] width 162 height 40
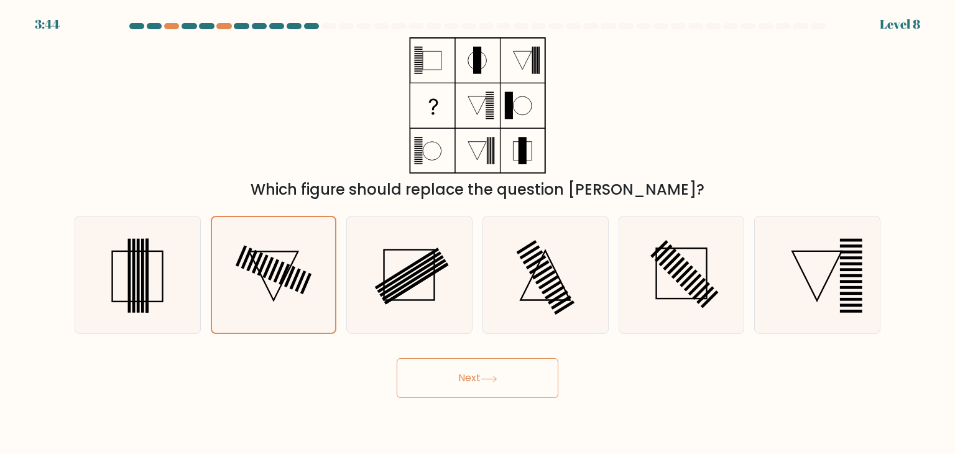
click at [465, 374] on button "Next" at bounding box center [478, 378] width 162 height 40
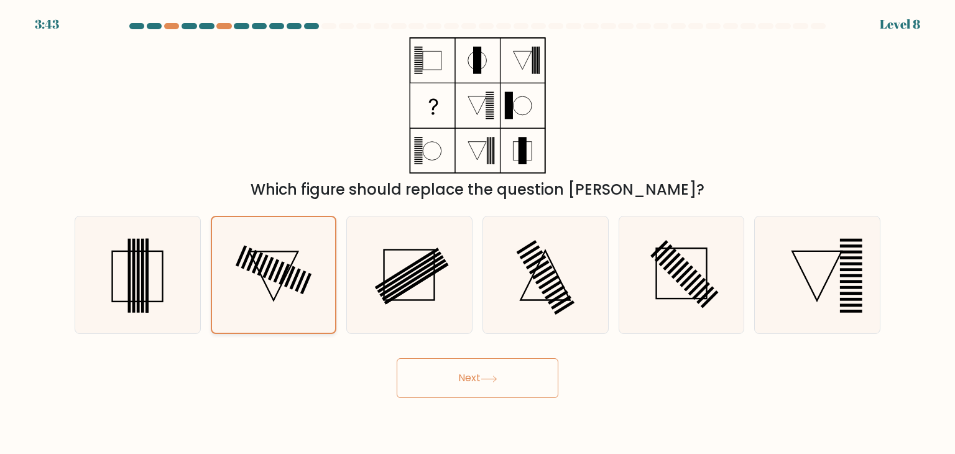
click at [281, 244] on icon at bounding box center [274, 275] width 116 height 116
click at [478, 233] on input "b." at bounding box center [478, 230] width 1 height 6
click at [472, 376] on button "Next" at bounding box center [478, 378] width 162 height 40
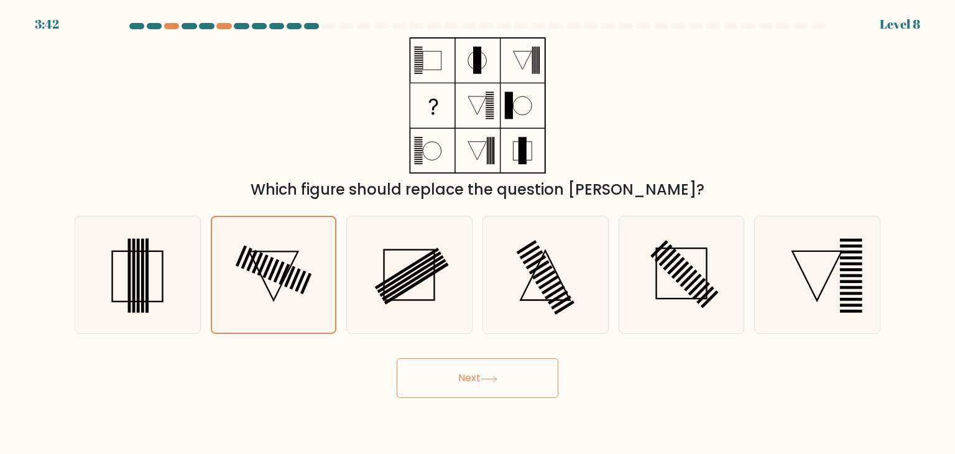
click at [472, 376] on button "Next" at bounding box center [478, 378] width 162 height 40
click at [468, 374] on button "Next" at bounding box center [478, 378] width 162 height 40
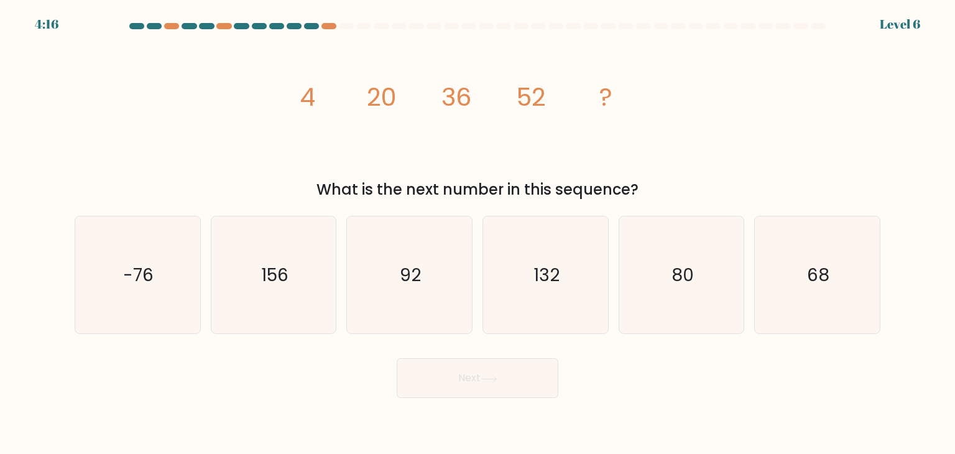
click at [729, 98] on div "image/svg+xml 4 20 36 52 ? What is the next number in this sequence?" at bounding box center [477, 119] width 821 height 164
click at [816, 269] on text "68" at bounding box center [818, 274] width 22 height 25
click at [478, 233] on input "f. 68" at bounding box center [478, 230] width 1 height 6
radio input "true"
click at [456, 377] on button "Next" at bounding box center [478, 378] width 162 height 40
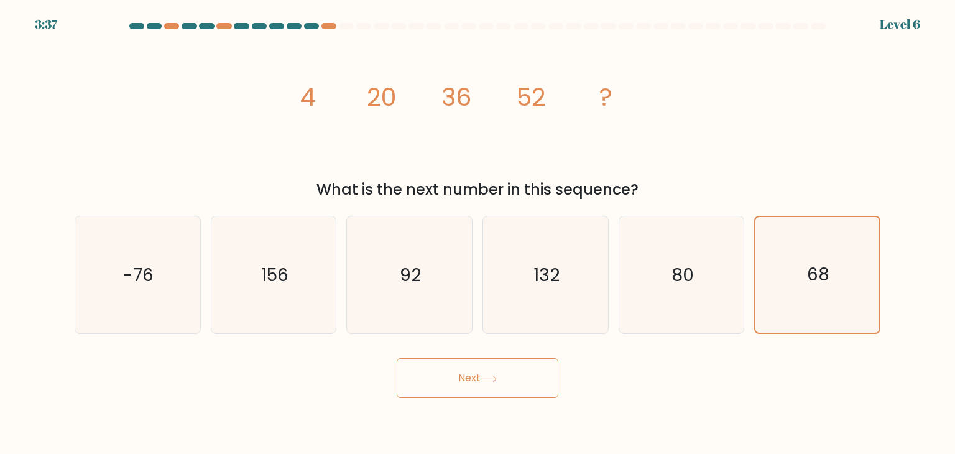
click at [469, 378] on button "Next" at bounding box center [478, 378] width 162 height 40
click at [493, 380] on icon at bounding box center [489, 379] width 17 height 7
click at [492, 381] on icon at bounding box center [489, 379] width 17 height 7
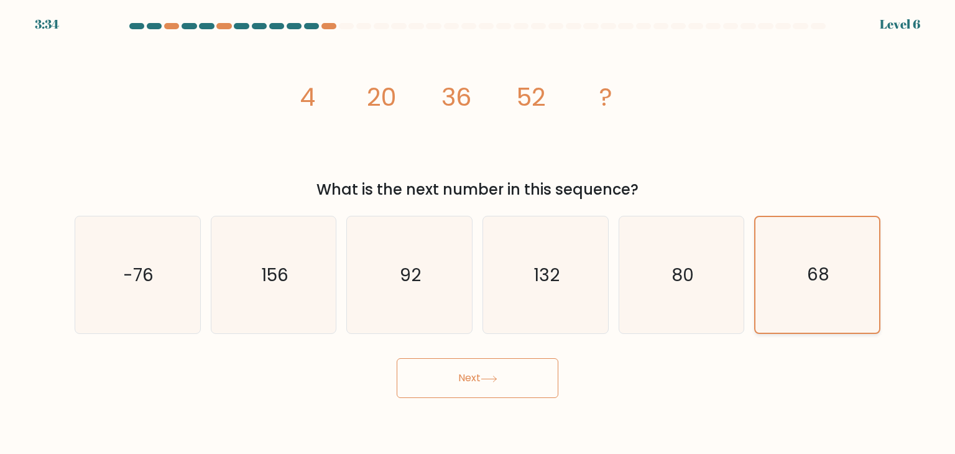
click at [838, 283] on icon "68" at bounding box center [817, 275] width 116 height 116
click at [478, 233] on input "f. 68" at bounding box center [478, 230] width 1 height 6
click at [488, 382] on button "Next" at bounding box center [478, 378] width 162 height 40
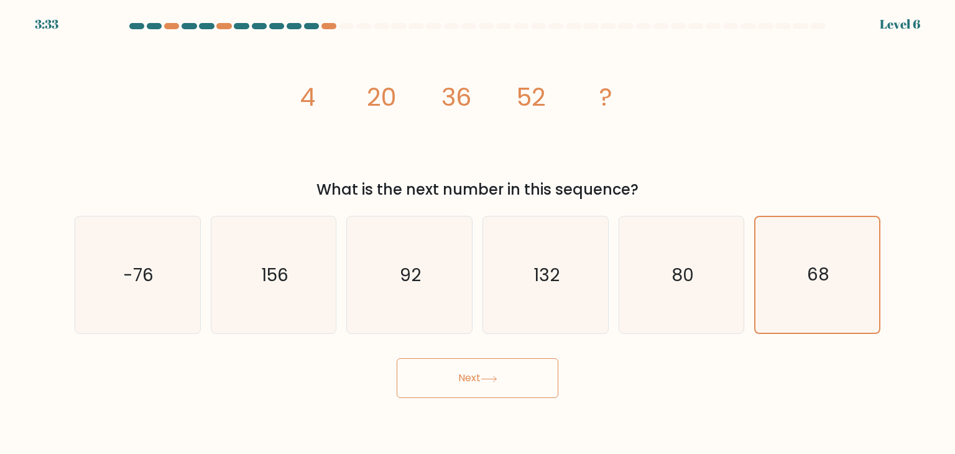
click at [488, 382] on button "Next" at bounding box center [478, 378] width 162 height 40
click at [842, 254] on icon "68" at bounding box center [817, 275] width 116 height 116
click at [478, 233] on input "f. 68" at bounding box center [478, 230] width 1 height 6
click at [494, 379] on icon at bounding box center [488, 379] width 15 height 6
click at [796, 261] on icon "68" at bounding box center [817, 275] width 116 height 116
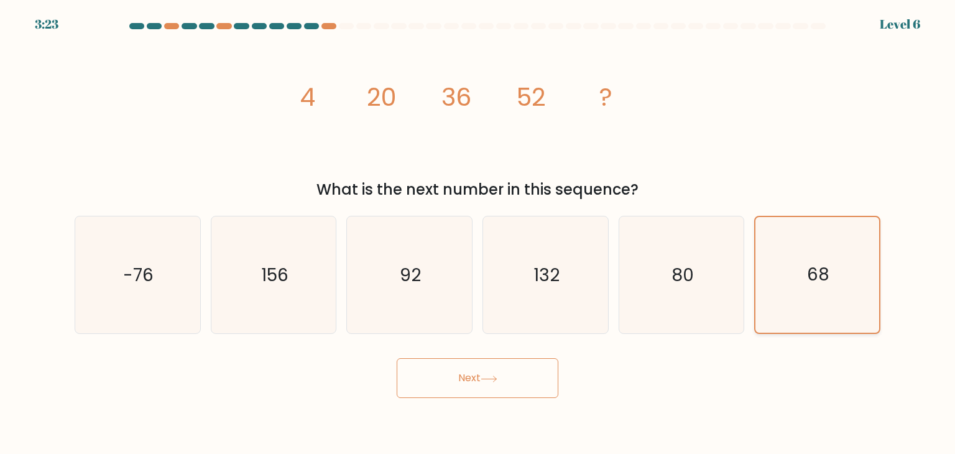
click at [478, 233] on input "f. 68" at bounding box center [478, 230] width 1 height 6
click at [473, 381] on button "Next" at bounding box center [478, 378] width 162 height 40
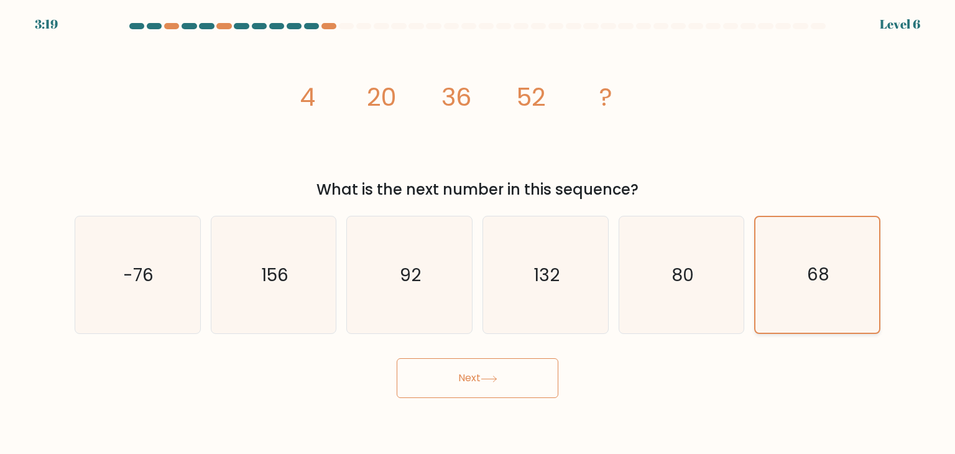
click at [820, 263] on text "68" at bounding box center [818, 275] width 22 height 24
click at [478, 233] on input "f. 68" at bounding box center [478, 230] width 1 height 6
click at [479, 380] on button "Next" at bounding box center [478, 378] width 162 height 40
click at [838, 262] on icon "68" at bounding box center [817, 275] width 116 height 116
click at [478, 233] on input "f. 68" at bounding box center [478, 230] width 1 height 6
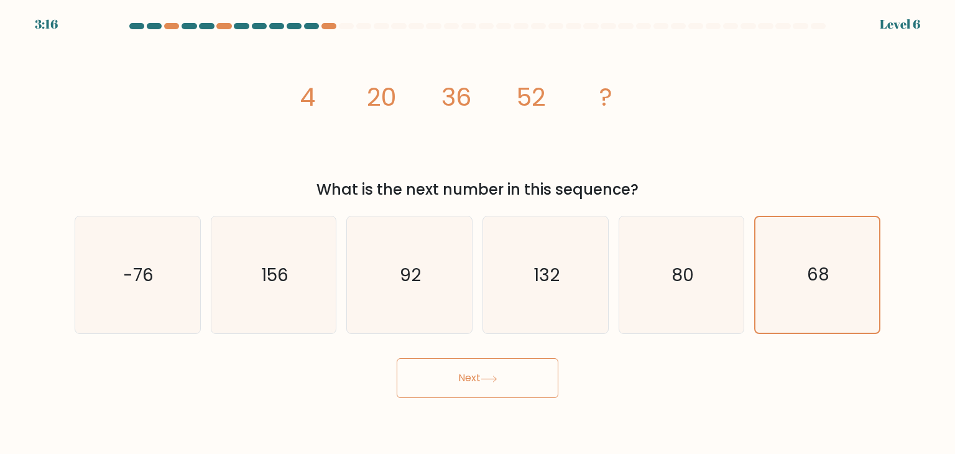
click at [474, 379] on button "Next" at bounding box center [478, 378] width 162 height 40
click at [805, 277] on icon "68" at bounding box center [817, 275] width 116 height 116
click at [478, 233] on input "f. 68" at bounding box center [478, 230] width 1 height 6
click at [805, 277] on icon "68" at bounding box center [817, 275] width 116 height 116
click at [478, 233] on input "f. 68" at bounding box center [478, 230] width 1 height 6
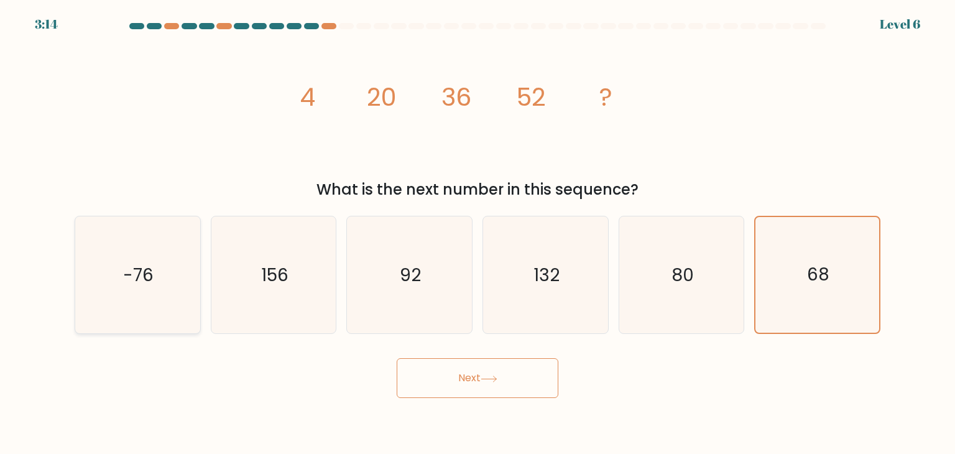
click at [174, 267] on icon "-76" at bounding box center [137, 274] width 117 height 117
click at [478, 233] on input "a. -76" at bounding box center [478, 230] width 1 height 6
radio input "true"
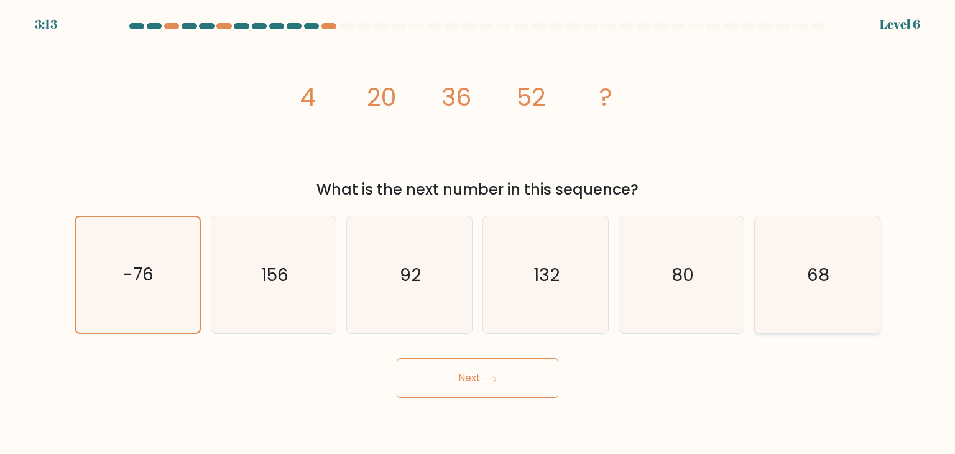
click at [805, 277] on icon "68" at bounding box center [817, 274] width 117 height 117
click at [478, 233] on input "f. 68" at bounding box center [478, 230] width 1 height 6
radio input "true"
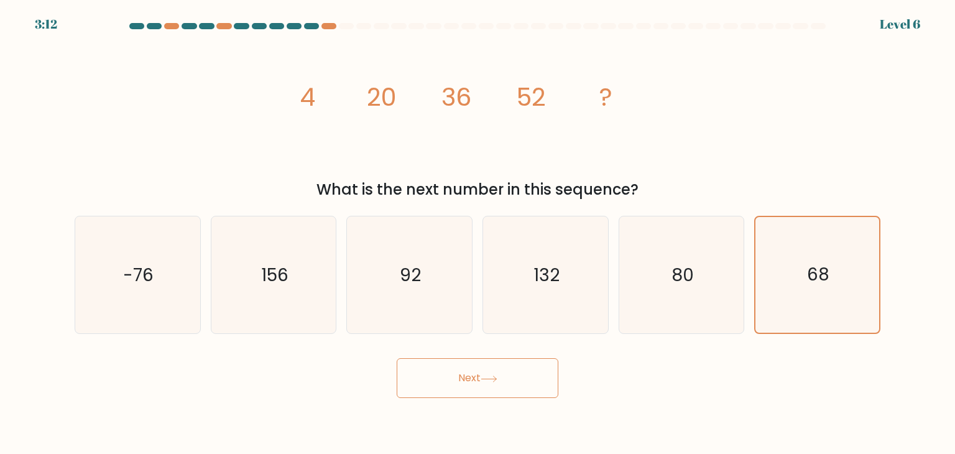
click at [489, 372] on button "Next" at bounding box center [478, 378] width 162 height 40
click at [487, 372] on button "Next" at bounding box center [478, 378] width 162 height 40
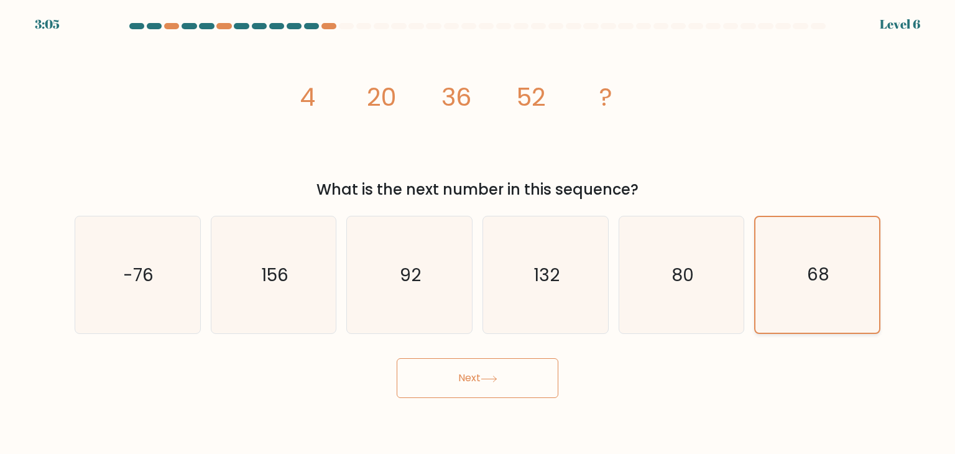
click at [813, 287] on icon "68" at bounding box center [817, 275] width 116 height 116
click at [478, 233] on input "f. 68" at bounding box center [478, 230] width 1 height 6
click at [488, 376] on icon at bounding box center [489, 379] width 17 height 7
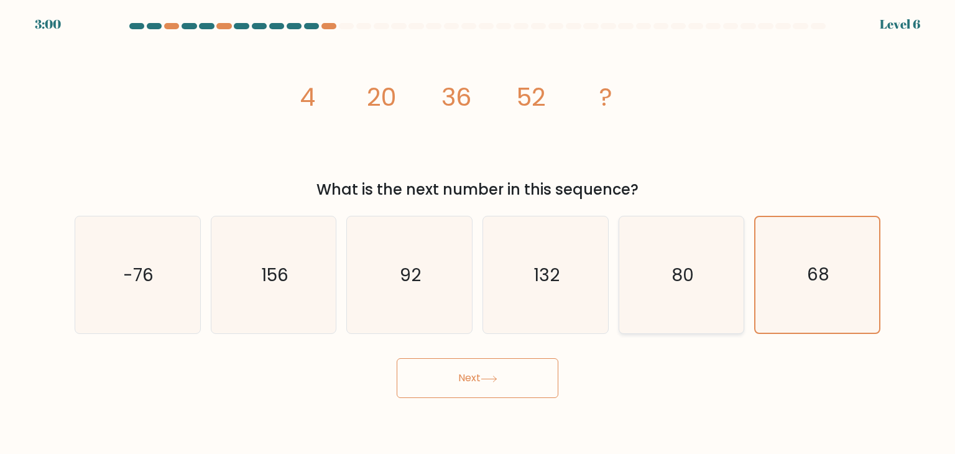
click at [703, 270] on icon "80" at bounding box center [681, 274] width 117 height 117
click at [478, 233] on input "e. 80" at bounding box center [478, 230] width 1 height 6
radio input "true"
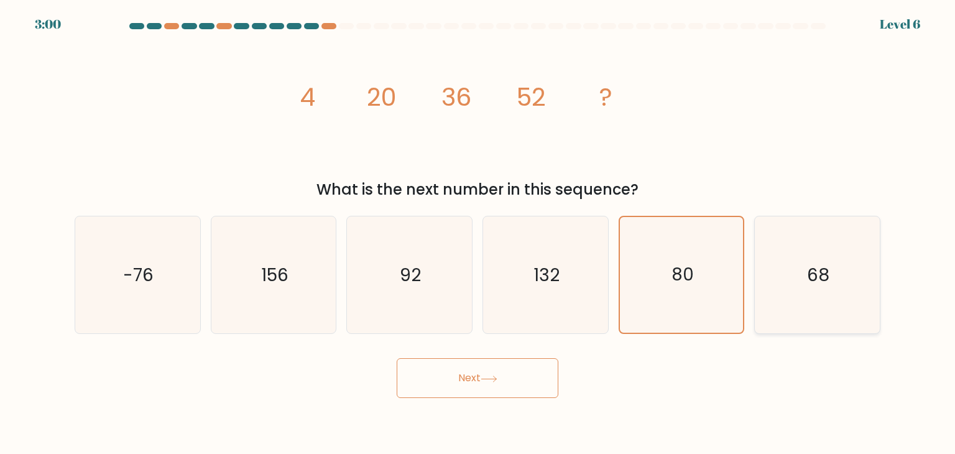
click at [802, 266] on icon "68" at bounding box center [817, 274] width 117 height 117
click at [478, 233] on input "f. 68" at bounding box center [478, 230] width 1 height 6
radio input "true"
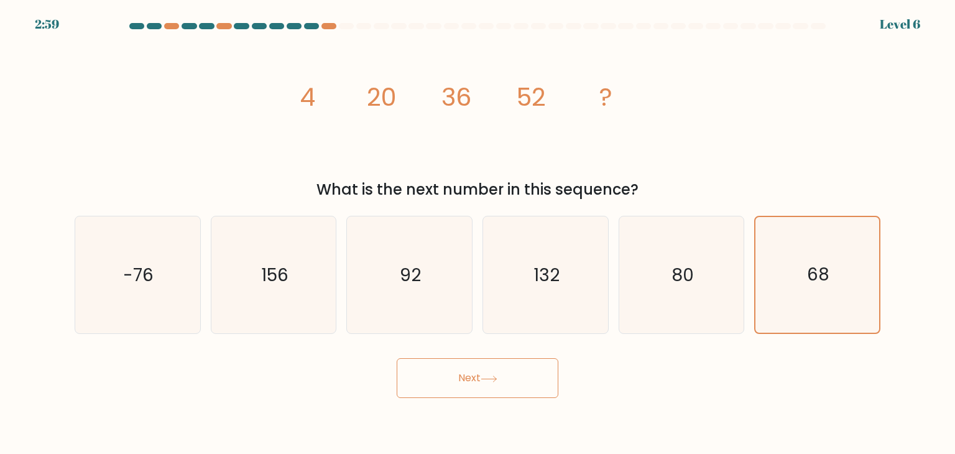
click at [489, 380] on icon at bounding box center [489, 379] width 17 height 7
click at [842, 254] on icon "68" at bounding box center [817, 275] width 116 height 116
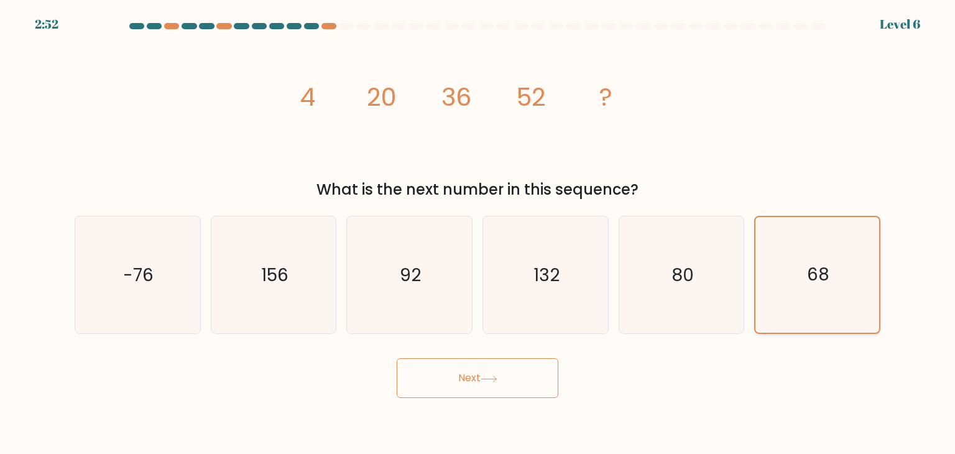
click at [478, 233] on input "f. 68" at bounding box center [478, 230] width 1 height 6
click at [842, 254] on icon "68" at bounding box center [817, 275] width 116 height 116
click at [478, 233] on input "f. 68" at bounding box center [478, 230] width 1 height 6
click at [464, 382] on button "Next" at bounding box center [478, 378] width 162 height 40
click at [839, 272] on icon "68" at bounding box center [817, 275] width 116 height 116
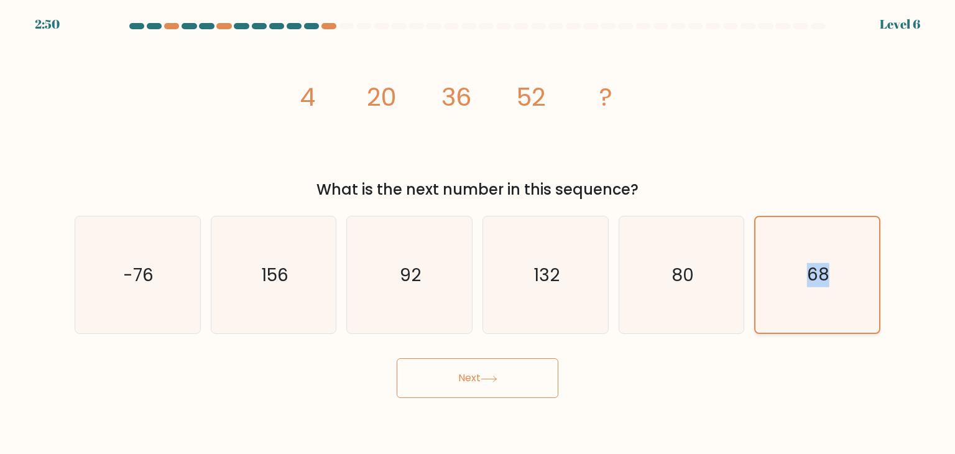
click at [478, 233] on input "f. 68" at bounding box center [478, 230] width 1 height 6
click at [839, 272] on icon "68" at bounding box center [817, 275] width 116 height 116
click at [478, 233] on input "f. 68" at bounding box center [478, 230] width 1 height 6
click at [697, 262] on icon "80" at bounding box center [681, 274] width 117 height 117
click at [478, 233] on input "e. 80" at bounding box center [478, 230] width 1 height 6
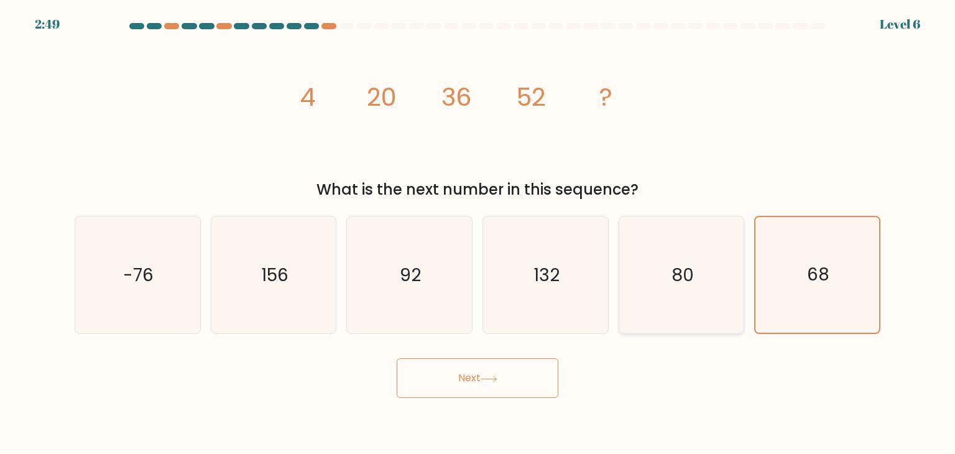
radio input "true"
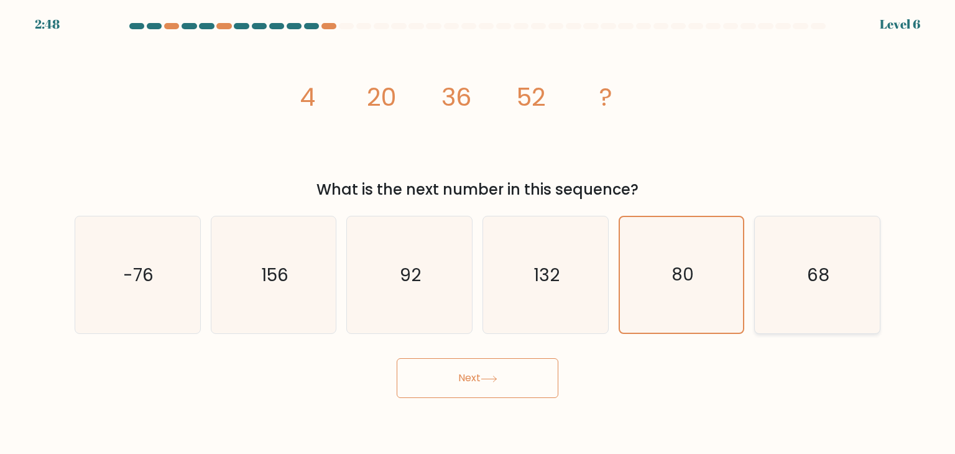
click at [802, 256] on icon "68" at bounding box center [817, 274] width 117 height 117
click at [478, 233] on input "f. 68" at bounding box center [478, 230] width 1 height 6
radio input "true"
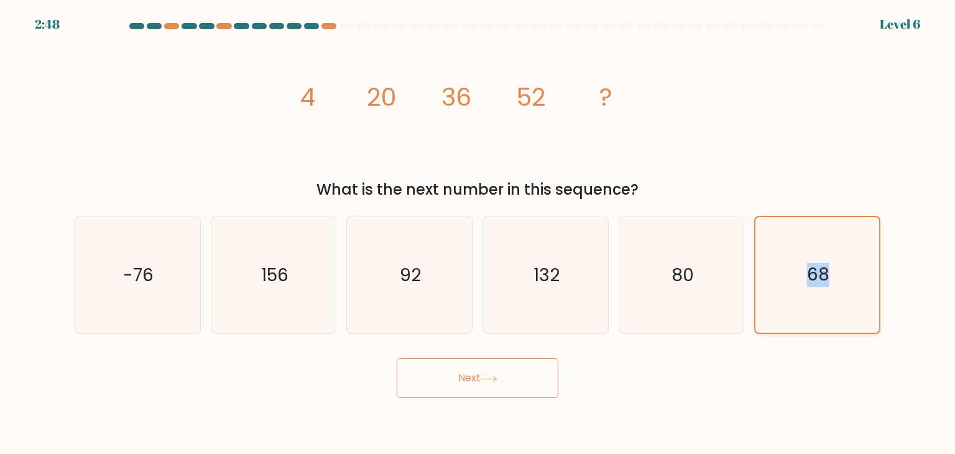
click at [802, 256] on icon "68" at bounding box center [817, 275] width 116 height 116
click at [478, 233] on input "f. 68" at bounding box center [478, 230] width 1 height 6
click at [802, 256] on icon "68" at bounding box center [817, 275] width 116 height 116
click at [478, 233] on input "f. 68" at bounding box center [478, 230] width 1 height 6
click at [802, 256] on icon "68" at bounding box center [817, 275] width 116 height 116
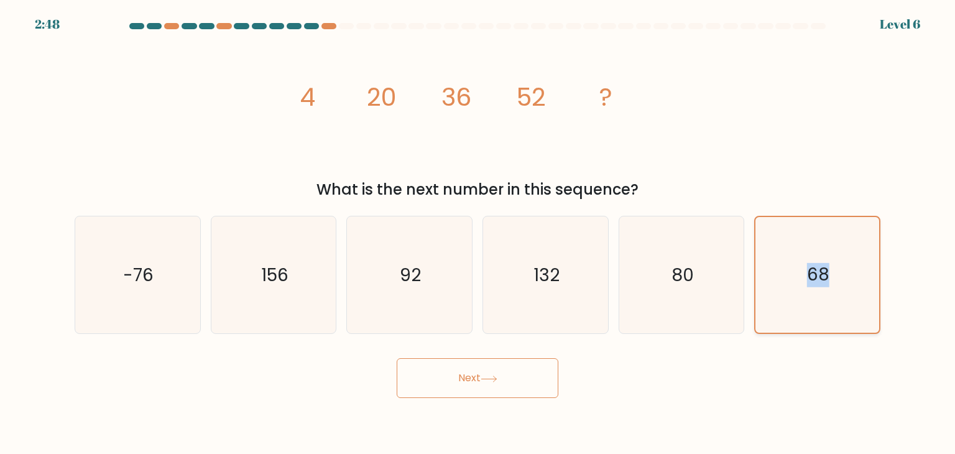
click at [478, 233] on input "f. 68" at bounding box center [478, 230] width 1 height 6
click at [802, 256] on icon "68" at bounding box center [817, 275] width 116 height 116
click at [478, 233] on input "f. 68" at bounding box center [478, 230] width 1 height 6
click at [470, 370] on button "Next" at bounding box center [478, 378] width 162 height 40
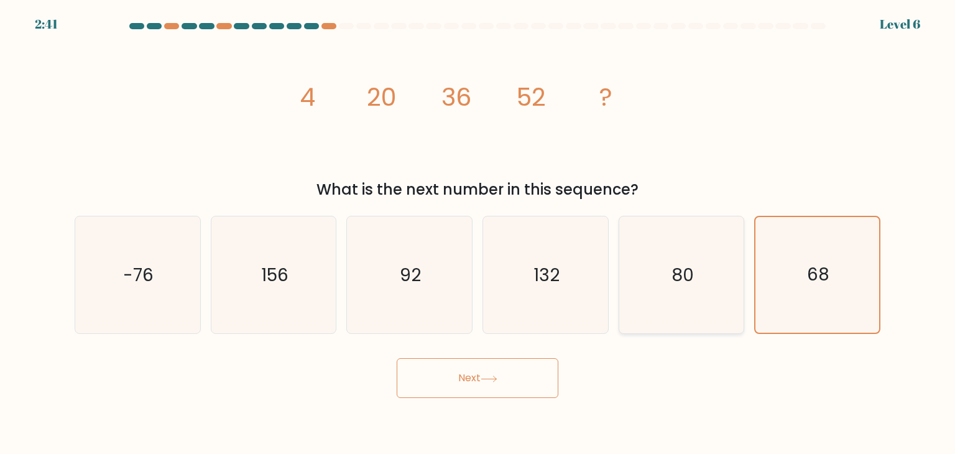
click at [685, 284] on text "80" at bounding box center [682, 274] width 22 height 25
click at [478, 233] on input "e. 80" at bounding box center [478, 230] width 1 height 6
radio input "true"
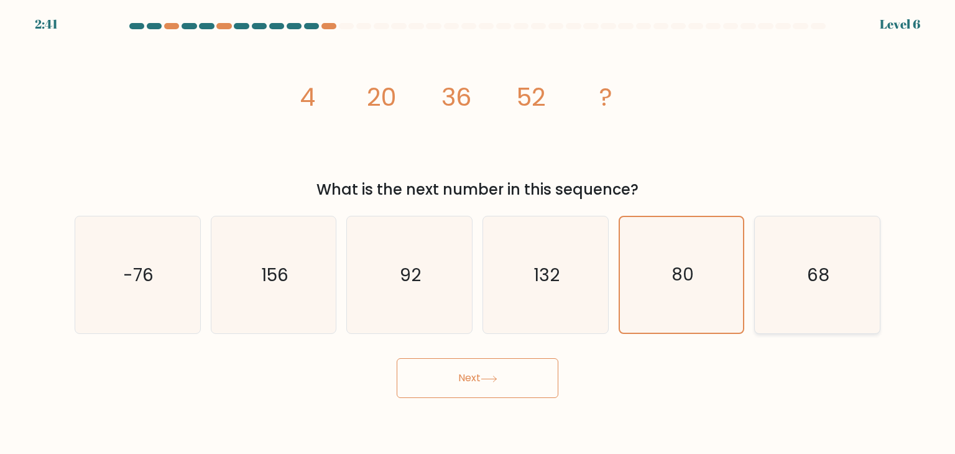
click at [786, 267] on icon "68" at bounding box center [817, 274] width 117 height 117
click at [478, 233] on input "f. 68" at bounding box center [478, 230] width 1 height 6
radio input "true"
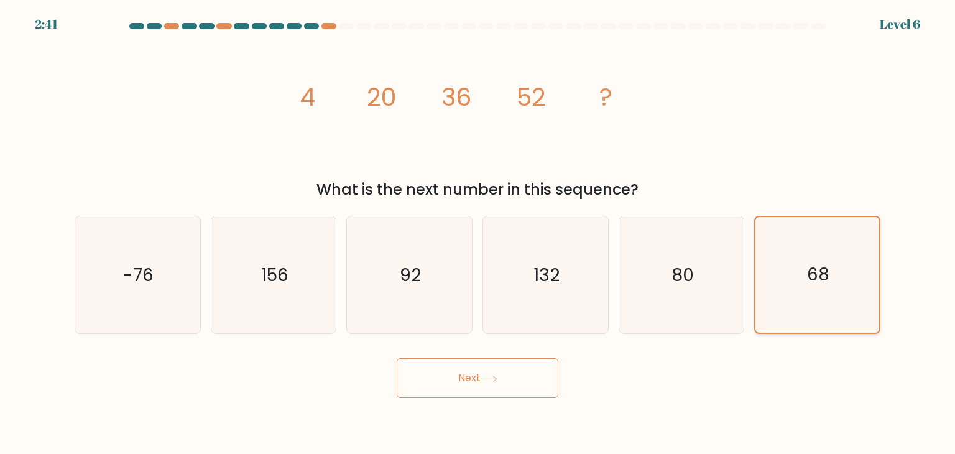
click at [790, 268] on icon "68" at bounding box center [817, 275] width 116 height 116
click at [478, 233] on input "f. 68" at bounding box center [478, 230] width 1 height 6
click at [790, 268] on icon "68" at bounding box center [817, 275] width 116 height 116
click at [478, 233] on input "f. 68" at bounding box center [478, 230] width 1 height 6
click at [478, 377] on button "Next" at bounding box center [478, 378] width 162 height 40
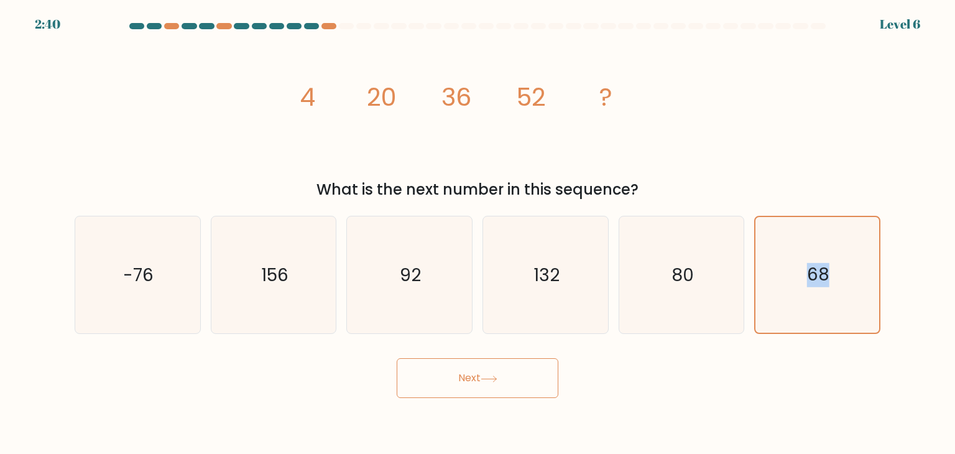
click at [478, 377] on button "Next" at bounding box center [478, 378] width 162 height 40
click at [851, 241] on icon "68" at bounding box center [817, 275] width 116 height 116
click at [478, 233] on input "f. 68" at bounding box center [478, 230] width 1 height 6
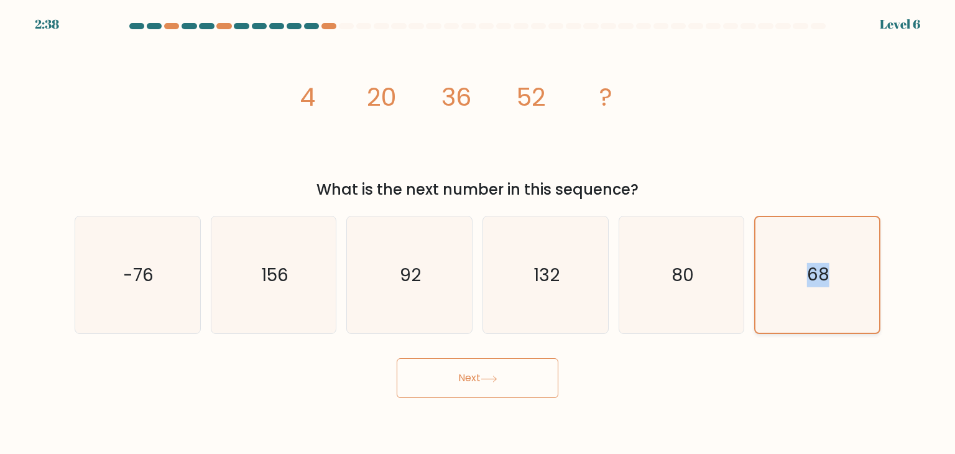
click at [851, 241] on icon "68" at bounding box center [817, 275] width 116 height 116
click at [478, 233] on input "f. 68" at bounding box center [478, 230] width 1 height 6
click at [851, 241] on icon "68" at bounding box center [817, 275] width 116 height 116
click at [478, 233] on input "f. 68" at bounding box center [478, 230] width 1 height 6
click at [490, 379] on icon at bounding box center [488, 379] width 15 height 6
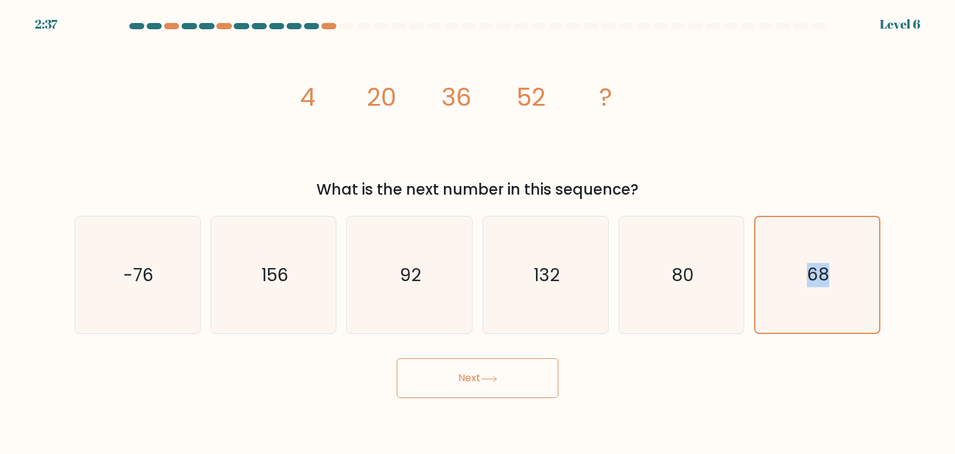
click at [490, 379] on icon at bounding box center [488, 379] width 15 height 6
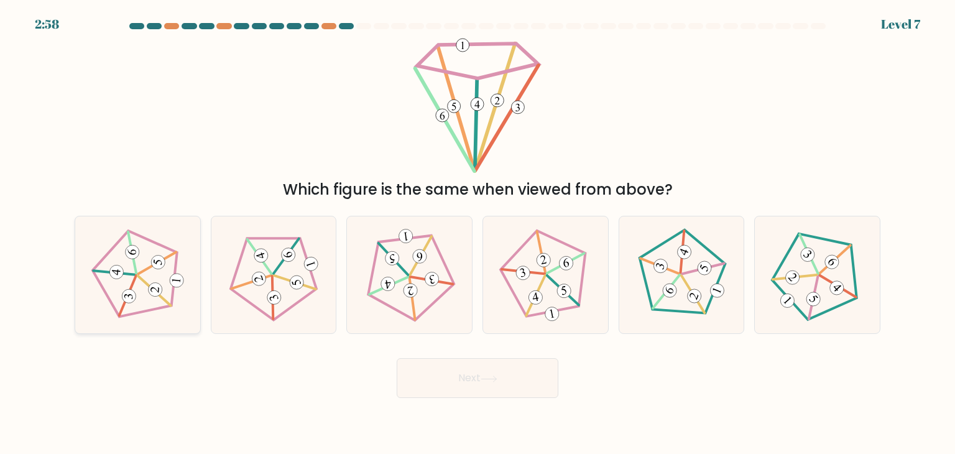
click at [139, 263] on icon at bounding box center [138, 275] width 94 height 94
click at [478, 233] on input "a." at bounding box center [478, 230] width 1 height 6
radio input "true"
click at [476, 381] on button "Next" at bounding box center [478, 378] width 162 height 40
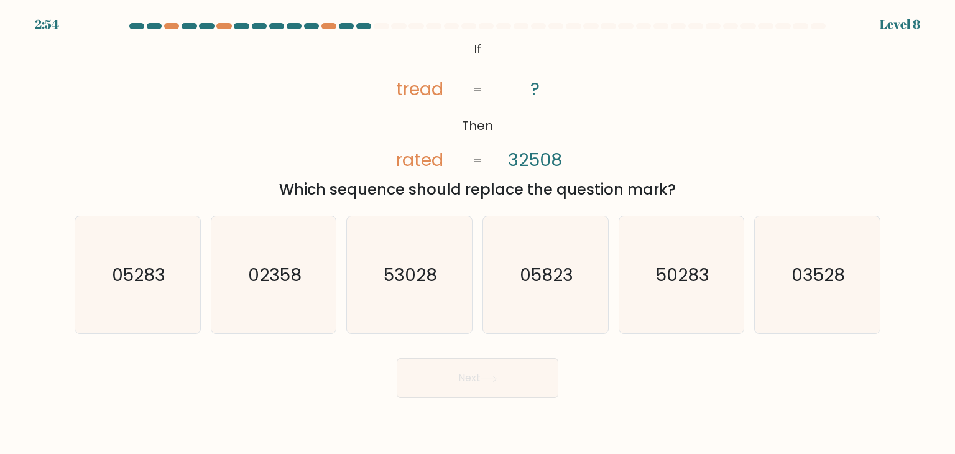
click at [497, 376] on icon at bounding box center [489, 379] width 17 height 7
click at [693, 277] on text "50283" at bounding box center [682, 274] width 53 height 25
click at [478, 233] on input "e. 50283" at bounding box center [478, 230] width 1 height 6
radio input "true"
click at [438, 273] on icon "53028" at bounding box center [409, 274] width 117 height 117
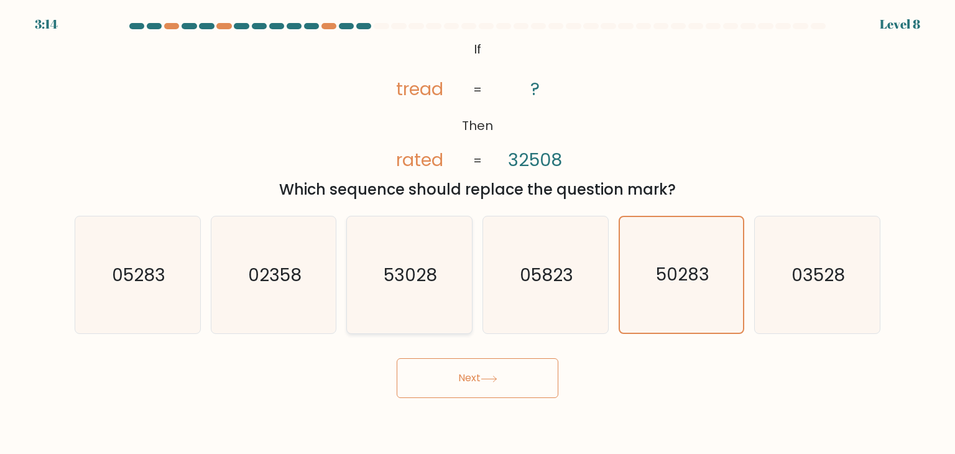
click at [478, 233] on input "c. 53028" at bounding box center [478, 230] width 1 height 6
radio input "true"
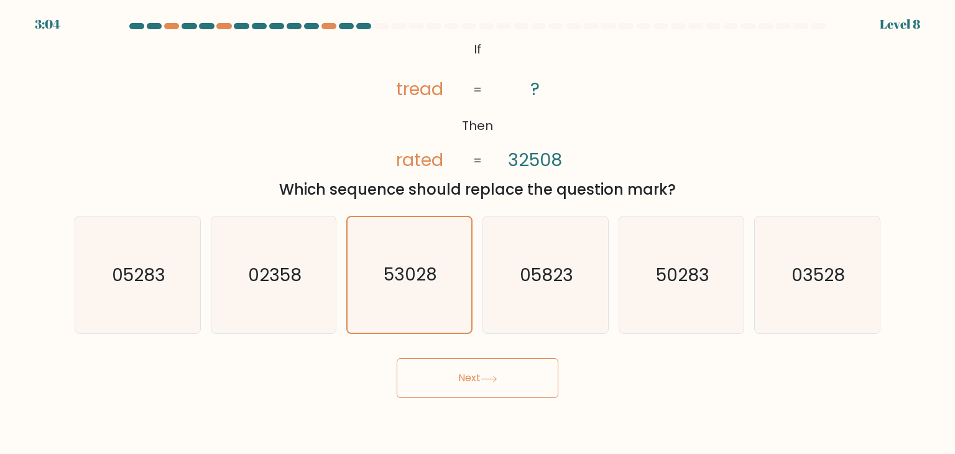
click at [485, 370] on button "Next" at bounding box center [478, 378] width 162 height 40
click at [487, 371] on button "Next" at bounding box center [478, 378] width 162 height 40
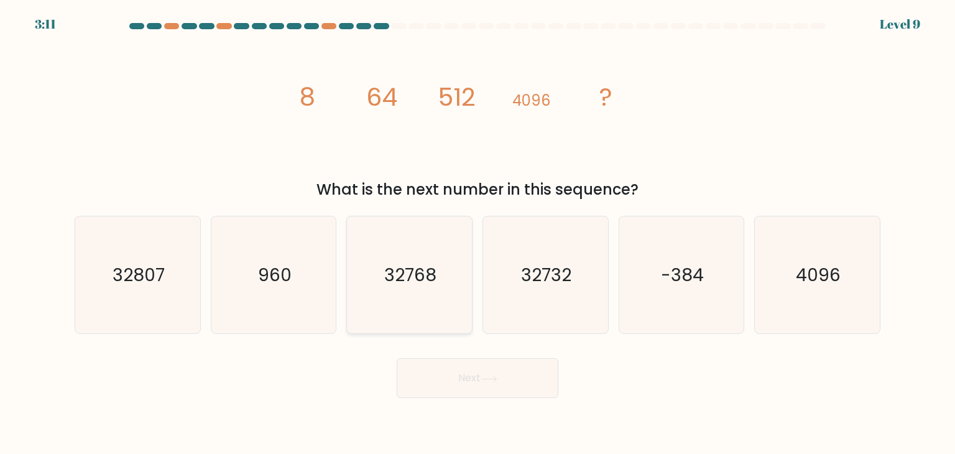
click at [409, 292] on icon "32768" at bounding box center [409, 274] width 117 height 117
click at [478, 233] on input "c. 32768" at bounding box center [478, 230] width 1 height 6
radio input "true"
click at [473, 371] on button "Next" at bounding box center [478, 378] width 162 height 40
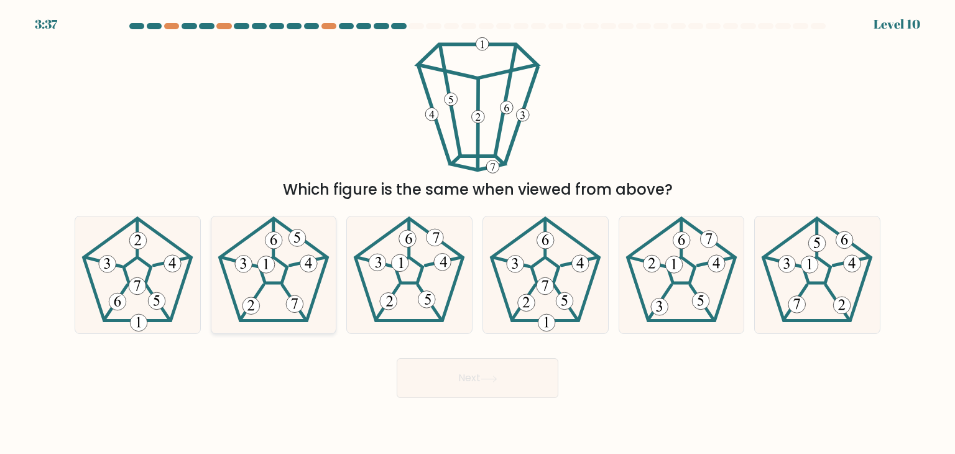
click at [259, 256] on icon at bounding box center [273, 274] width 117 height 117
click at [478, 233] on input "b." at bounding box center [478, 230] width 1 height 6
radio input "true"
click at [146, 282] on 215 at bounding box center [137, 270] width 27 height 26
click at [478, 233] on input "a." at bounding box center [478, 230] width 1 height 6
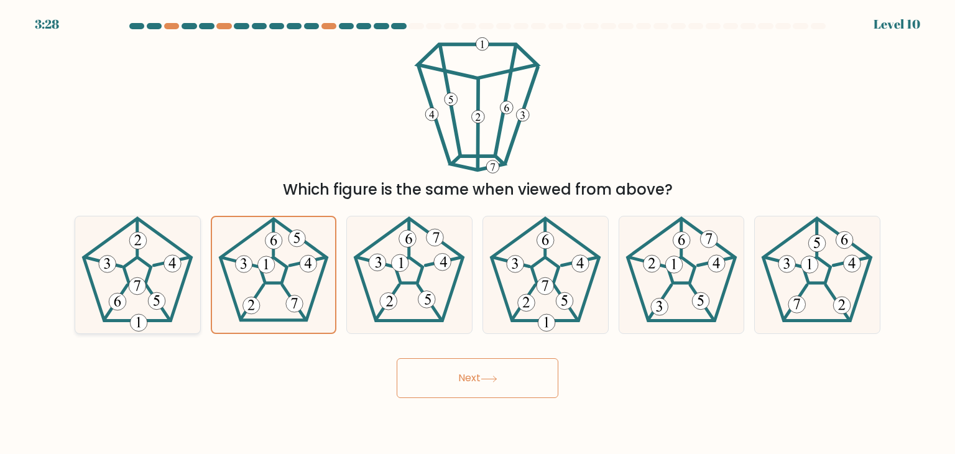
radio input "true"
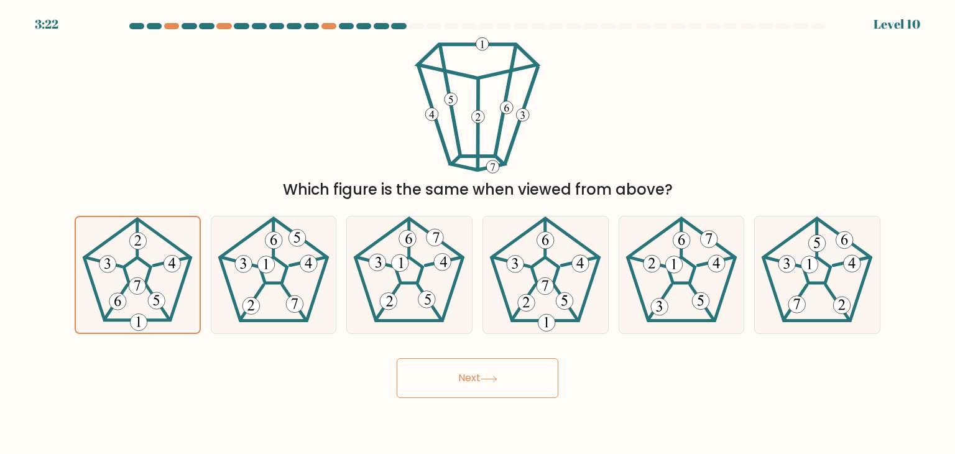
click at [490, 380] on icon at bounding box center [489, 379] width 17 height 7
click at [492, 378] on icon at bounding box center [489, 379] width 17 height 7
click at [132, 269] on icon at bounding box center [138, 275] width 116 height 116
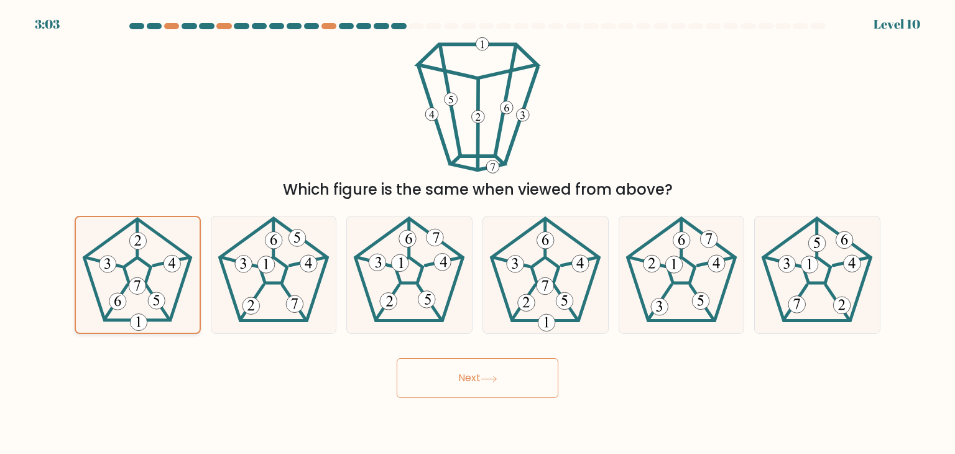
click at [478, 233] on input "a." at bounding box center [478, 230] width 1 height 6
click at [484, 371] on button "Next" at bounding box center [478, 378] width 162 height 40
click at [487, 374] on button "Next" at bounding box center [478, 378] width 162 height 40
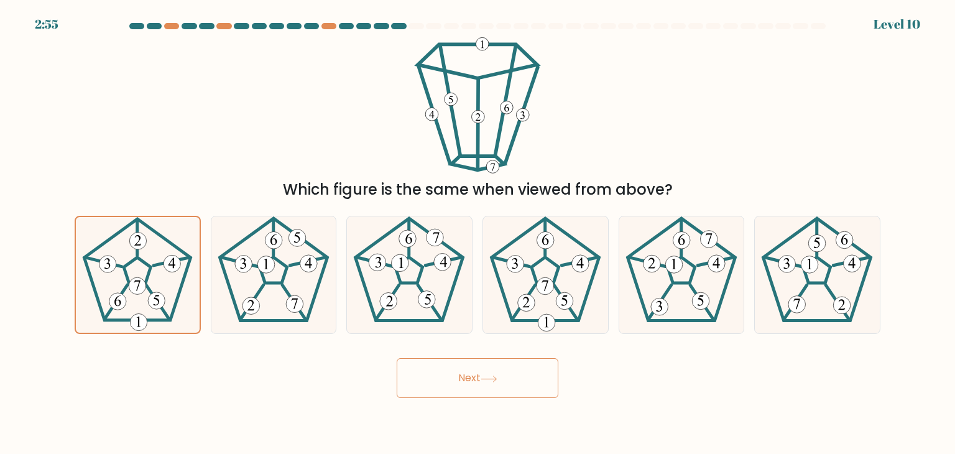
click at [487, 374] on button "Next" at bounding box center [478, 378] width 162 height 40
click at [486, 377] on icon at bounding box center [489, 379] width 17 height 7
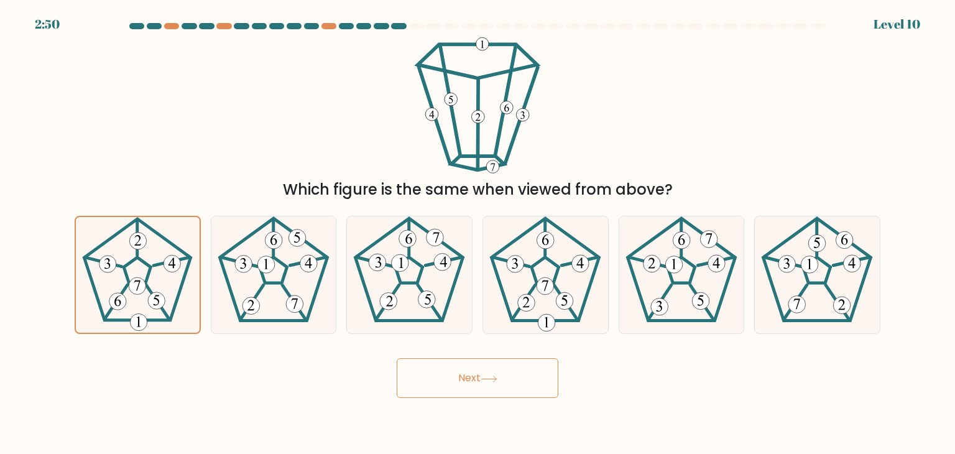
click at [486, 377] on icon at bounding box center [489, 379] width 17 height 7
click at [142, 270] on icon at bounding box center [138, 275] width 116 height 116
click at [478, 233] on input "a." at bounding box center [478, 230] width 1 height 6
click at [474, 384] on button "Next" at bounding box center [478, 378] width 162 height 40
click at [476, 382] on button "Next" at bounding box center [478, 378] width 162 height 40
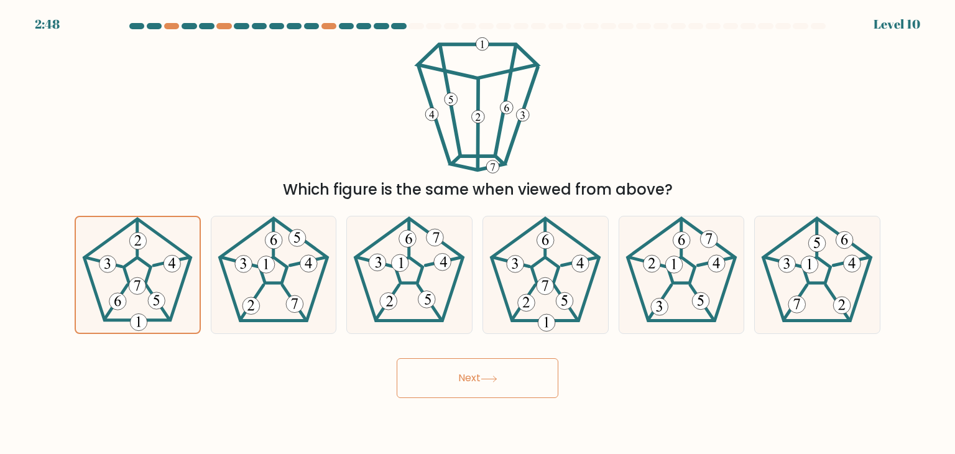
click at [476, 382] on button "Next" at bounding box center [478, 378] width 162 height 40
click at [481, 375] on button "Next" at bounding box center [478, 378] width 162 height 40
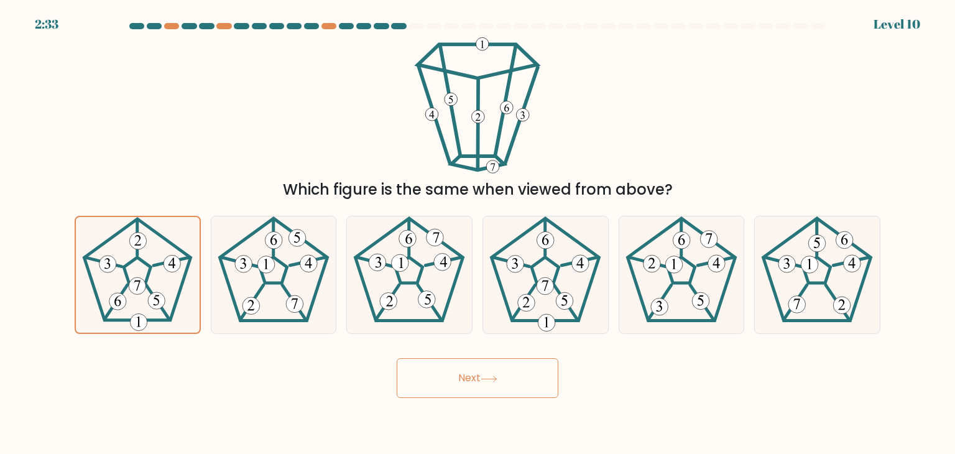
click at [481, 375] on button "Next" at bounding box center [478, 378] width 162 height 40
click at [164, 274] on icon at bounding box center [138, 275] width 116 height 116
click at [478, 233] on input "a." at bounding box center [478, 230] width 1 height 6
click at [482, 372] on button "Next" at bounding box center [478, 378] width 162 height 40
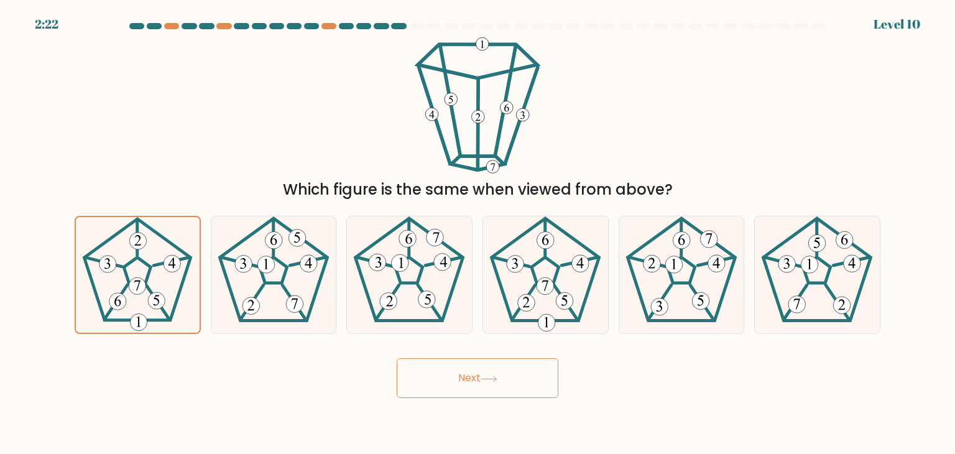
click at [482, 372] on button "Next" at bounding box center [478, 378] width 162 height 40
click at [132, 271] on icon at bounding box center [138, 275] width 116 height 116
click at [478, 233] on input "a." at bounding box center [478, 230] width 1 height 6
click at [473, 374] on button "Next" at bounding box center [478, 378] width 162 height 40
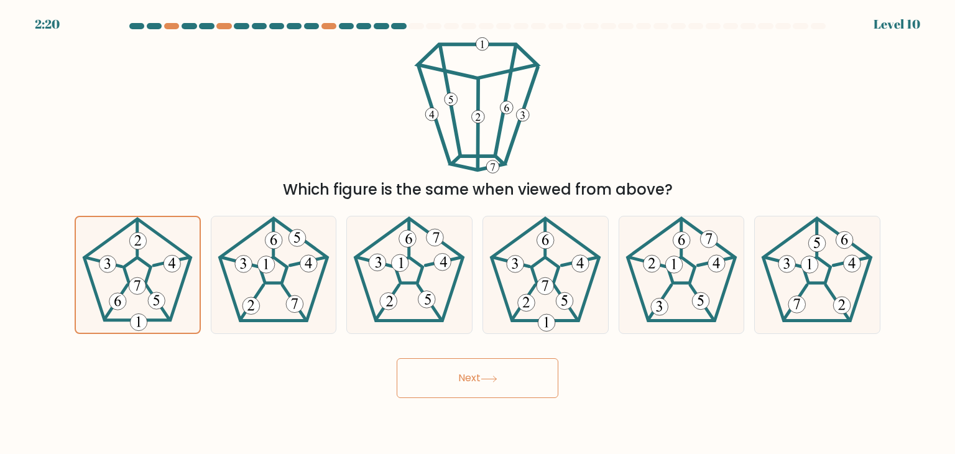
click at [473, 374] on button "Next" at bounding box center [478, 378] width 162 height 40
click at [113, 261] on 432 at bounding box center [107, 264] width 17 height 17
click at [478, 233] on input "a." at bounding box center [478, 230] width 1 height 6
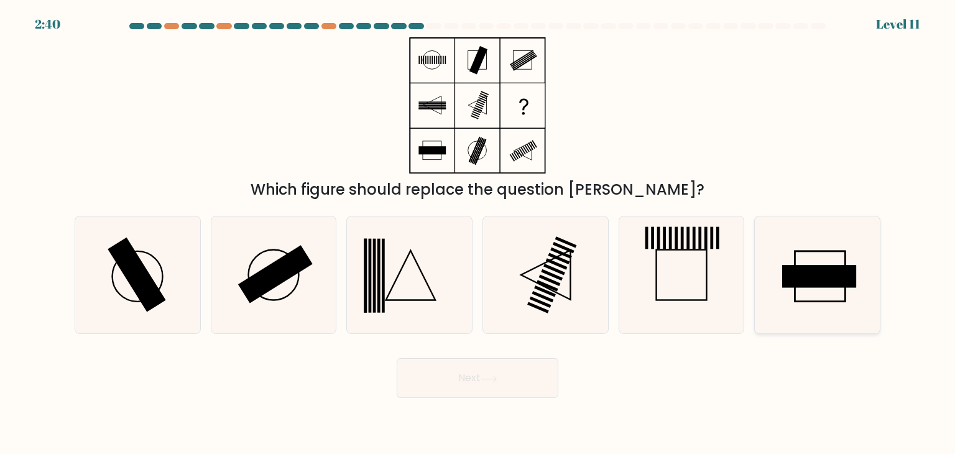
click at [838, 265] on rect at bounding box center [820, 276] width 74 height 22
click at [478, 233] on input "f." at bounding box center [478, 230] width 1 height 6
radio input "true"
click at [307, 256] on rect at bounding box center [275, 274] width 75 height 58
click at [478, 233] on input "b." at bounding box center [478, 230] width 1 height 6
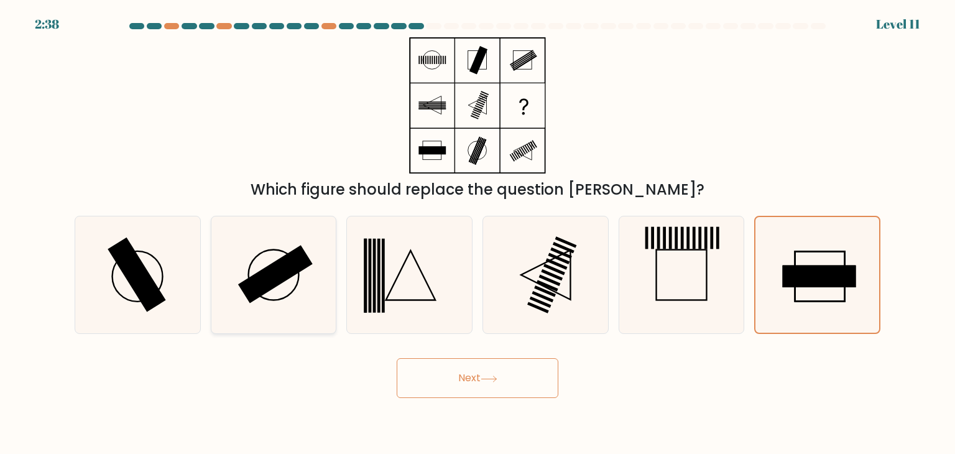
radio input "true"
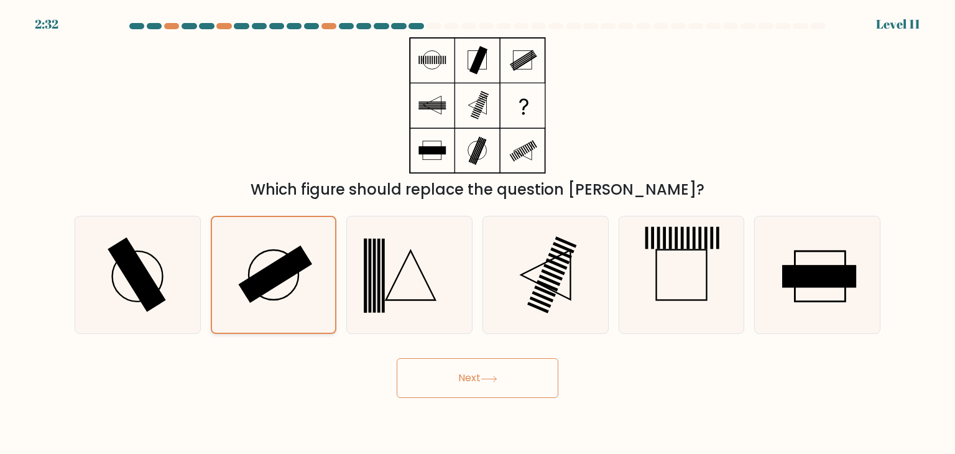
click at [284, 264] on rect at bounding box center [275, 275] width 74 height 58
click at [478, 233] on input "b." at bounding box center [478, 230] width 1 height 6
click at [824, 286] on rect at bounding box center [820, 276] width 74 height 22
click at [478, 233] on input "f." at bounding box center [478, 230] width 1 height 6
radio input "true"
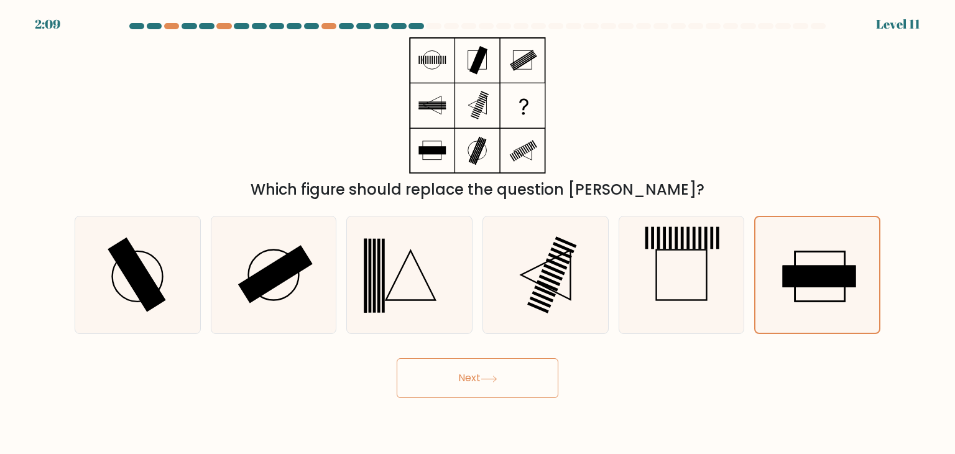
click at [485, 369] on button "Next" at bounding box center [478, 378] width 162 height 40
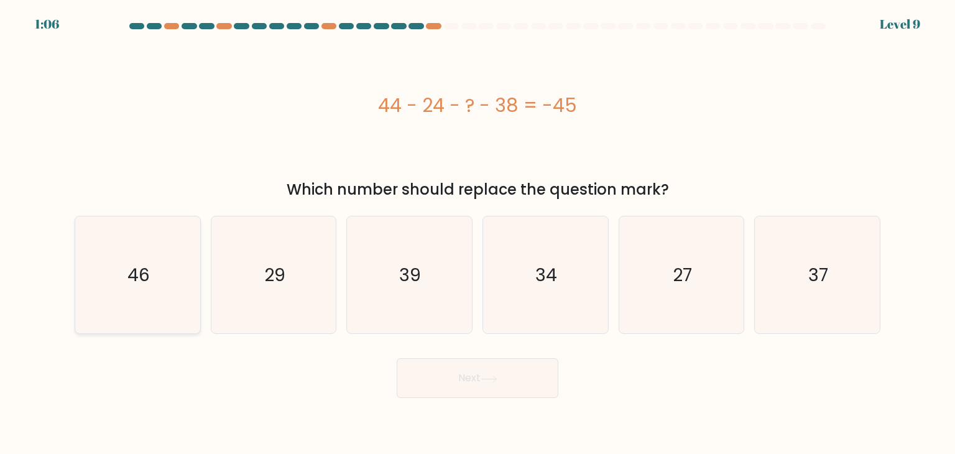
click at [124, 279] on icon "46" at bounding box center [137, 274] width 117 height 117
click at [478, 233] on input "a. 46" at bounding box center [478, 230] width 1 height 6
radio input "true"
click at [545, 379] on button "Next" at bounding box center [478, 378] width 162 height 40
click at [510, 376] on button "Next" at bounding box center [478, 378] width 162 height 40
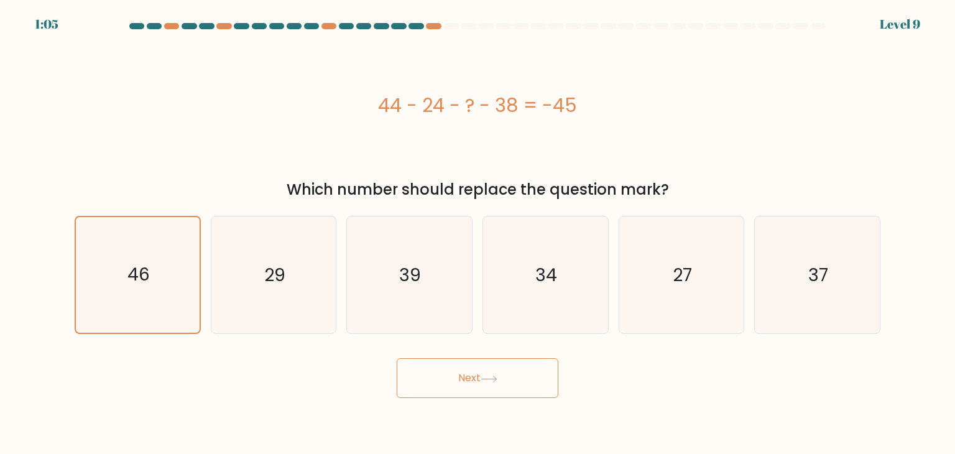
click at [510, 376] on button "Next" at bounding box center [478, 378] width 162 height 40
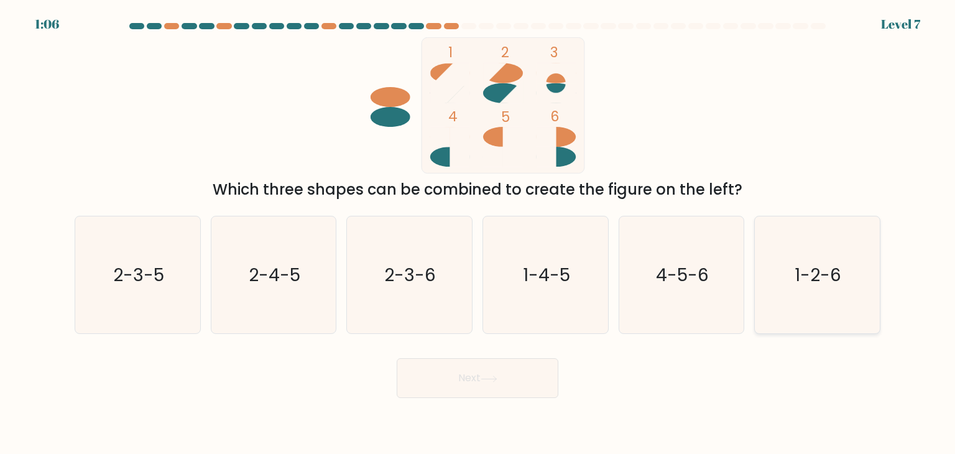
click at [791, 270] on icon "1-2-6" at bounding box center [817, 274] width 117 height 117
click at [478, 233] on input "f. 1-2-6" at bounding box center [478, 230] width 1 height 6
radio input "true"
click at [490, 377] on icon at bounding box center [489, 379] width 17 height 7
click at [490, 374] on button "Next" at bounding box center [478, 378] width 162 height 40
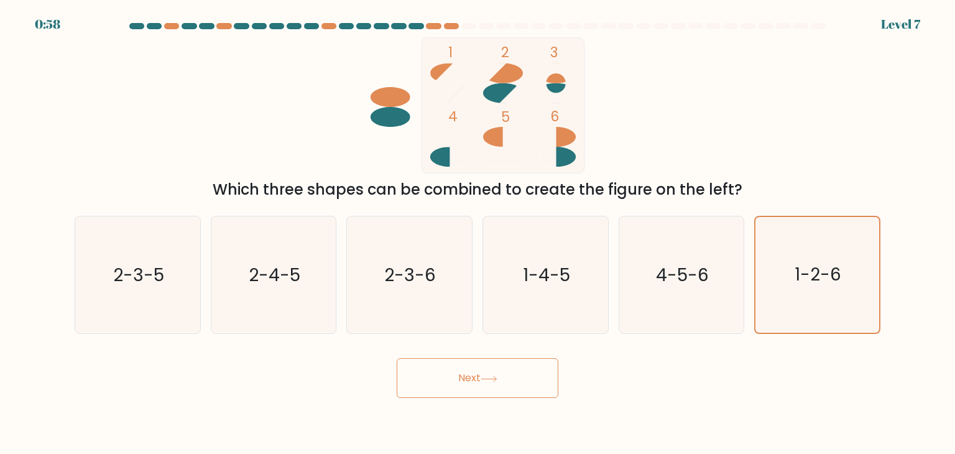
click at [490, 374] on button "Next" at bounding box center [478, 378] width 162 height 40
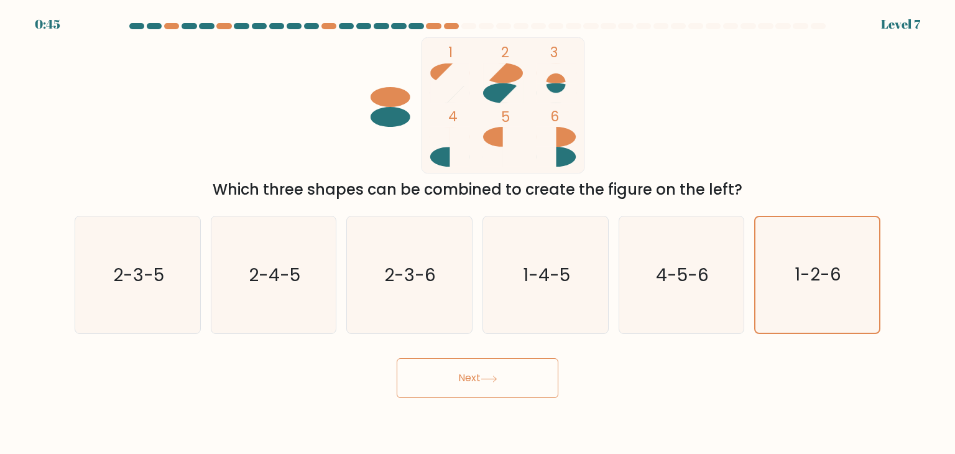
click at [490, 374] on button "Next" at bounding box center [478, 378] width 162 height 40
click at [807, 259] on icon "1-2-6" at bounding box center [817, 275] width 116 height 116
click at [478, 233] on input "f. 1-2-6" at bounding box center [478, 230] width 1 height 6
click at [818, 272] on text "1-2-6" at bounding box center [818, 275] width 47 height 24
click at [478, 233] on input "f. 1-2-6" at bounding box center [478, 230] width 1 height 6
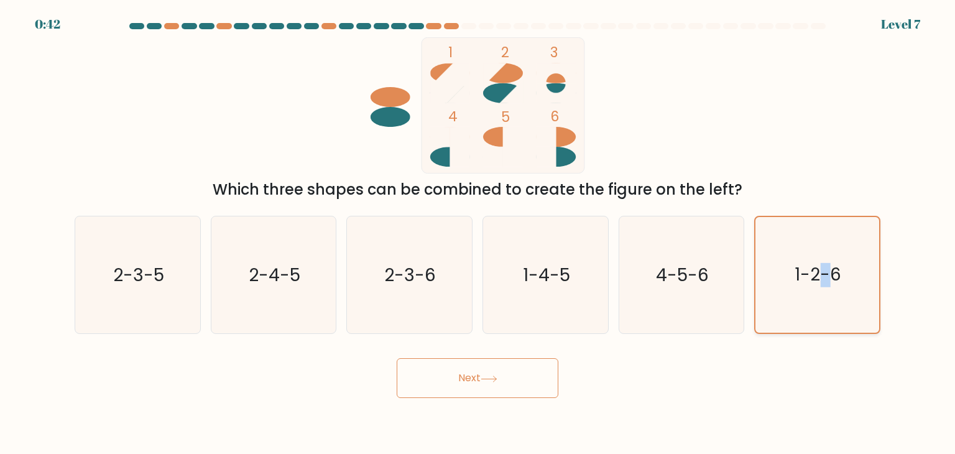
click at [818, 272] on text "1-2-6" at bounding box center [818, 275] width 47 height 24
click at [478, 233] on input "f. 1-2-6" at bounding box center [478, 230] width 1 height 6
click at [470, 374] on button "Next" at bounding box center [478, 378] width 162 height 40
click at [696, 271] on text "4-5-6" at bounding box center [682, 274] width 53 height 25
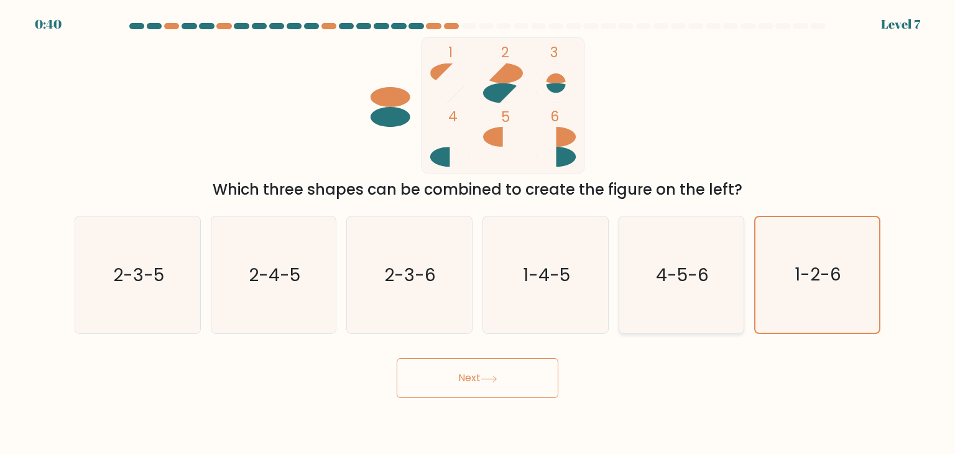
click at [478, 233] on input "e. 4-5-6" at bounding box center [478, 230] width 1 height 6
radio input "true"
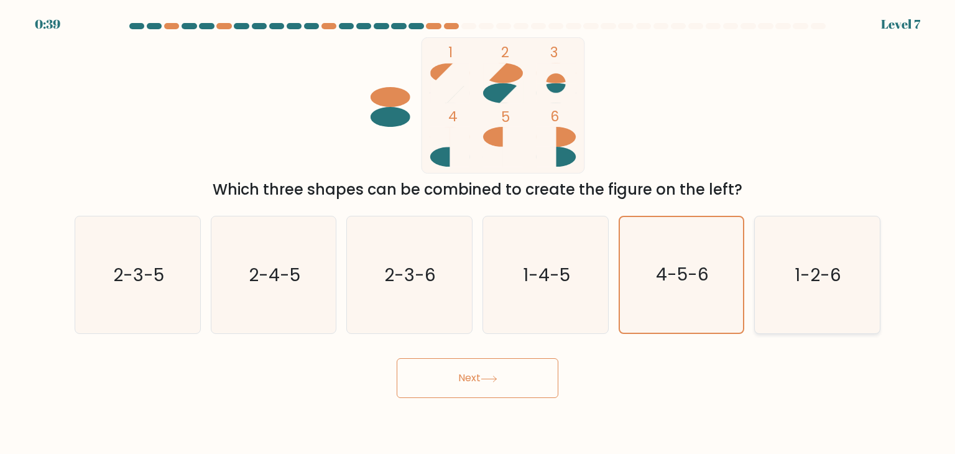
click at [840, 261] on icon "1-2-6" at bounding box center [817, 274] width 117 height 117
click at [478, 233] on input "f. 1-2-6" at bounding box center [478, 230] width 1 height 6
radio input "true"
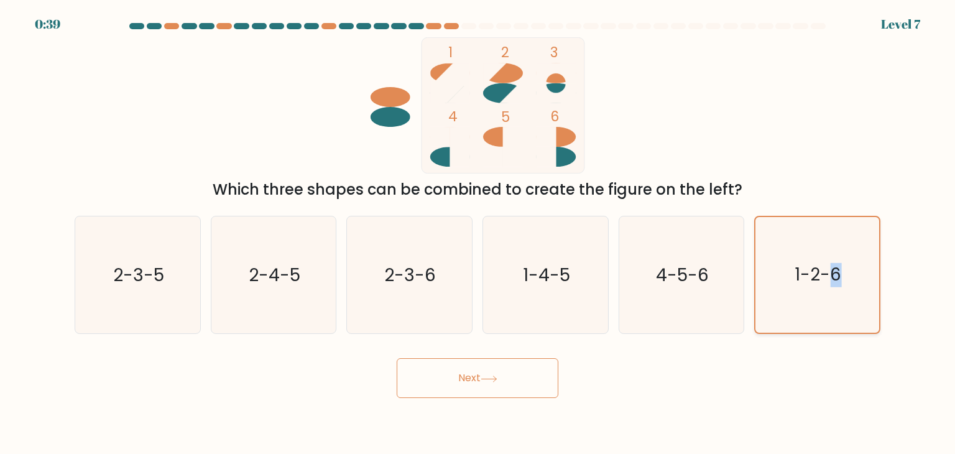
click at [840, 261] on icon "1-2-6" at bounding box center [817, 275] width 116 height 116
click at [478, 233] on input "f. 1-2-6" at bounding box center [478, 230] width 1 height 6
click at [469, 381] on button "Next" at bounding box center [478, 378] width 162 height 40
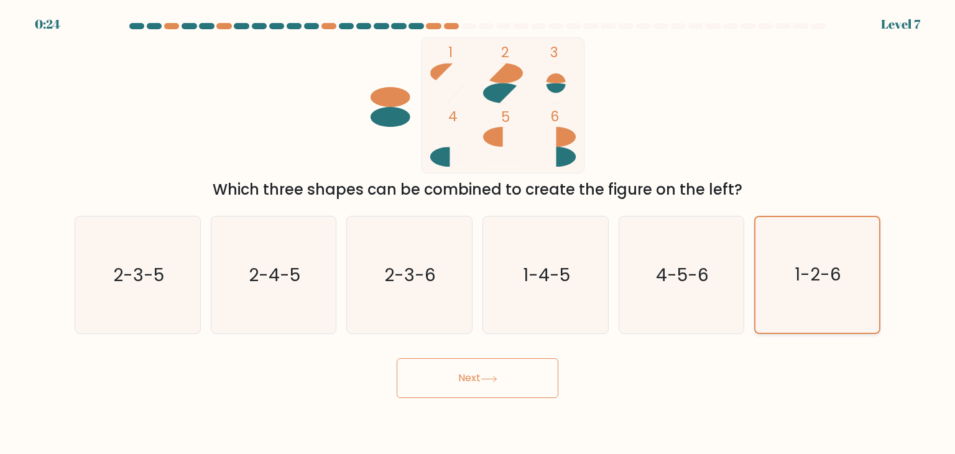
click at [816, 256] on icon "1-2-6" at bounding box center [817, 275] width 116 height 116
click at [478, 233] on input "f. 1-2-6" at bounding box center [478, 230] width 1 height 6
click at [816, 256] on icon "1-2-6" at bounding box center [817, 275] width 116 height 116
click at [478, 233] on input "f. 1-2-6" at bounding box center [478, 230] width 1 height 6
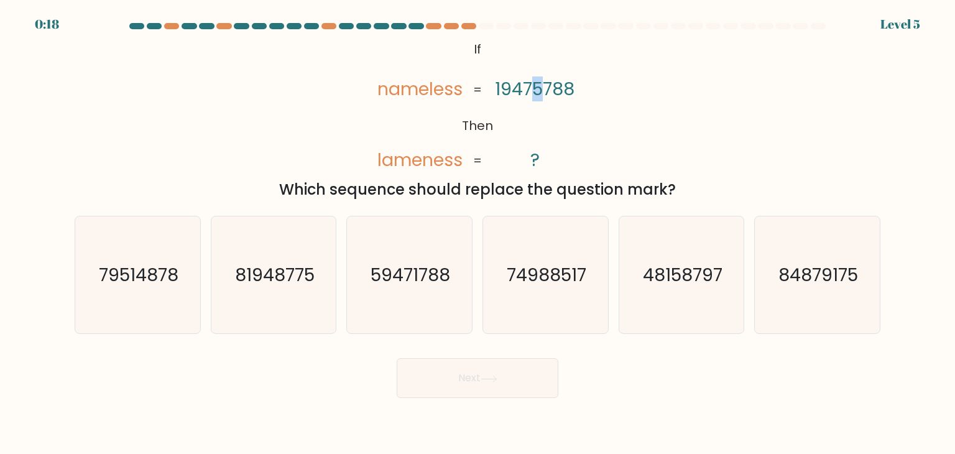
drag, startPoint x: 542, startPoint y: 89, endPoint x: 530, endPoint y: 100, distance: 16.3
click at [530, 100] on tspan "19475788" at bounding box center [535, 88] width 80 height 25
click at [381, 160] on tspan "lameness" at bounding box center [419, 159] width 85 height 25
click at [402, 274] on text "59471788" at bounding box center [411, 274] width 80 height 25
click at [478, 233] on input "c. 59471788" at bounding box center [478, 230] width 1 height 6
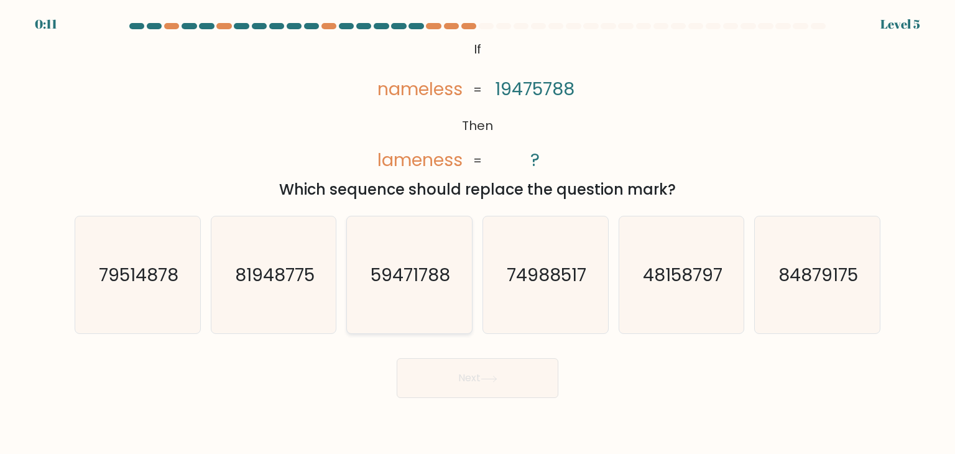
radio input "true"
click at [486, 374] on button "Next" at bounding box center [478, 378] width 162 height 40
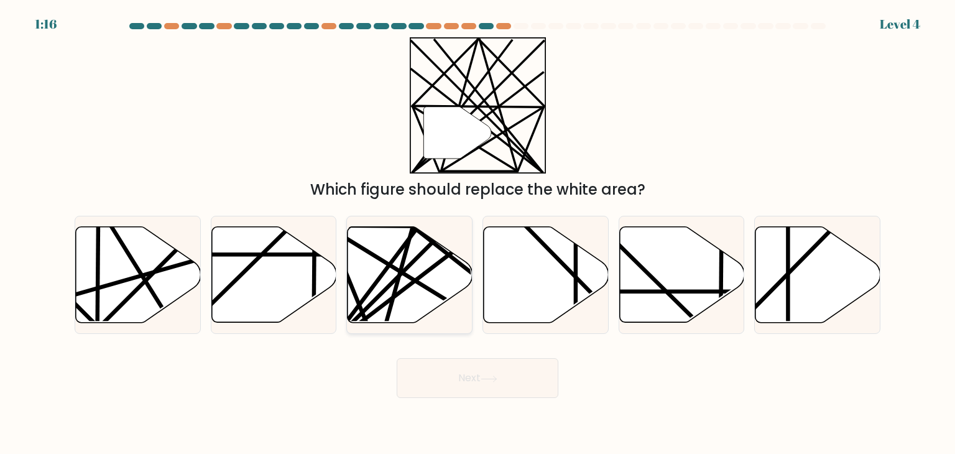
click at [383, 272] on line at bounding box center [418, 226] width 185 height 246
click at [478, 233] on input "c." at bounding box center [478, 230] width 1 height 6
radio input "true"
click at [483, 380] on icon at bounding box center [489, 379] width 17 height 7
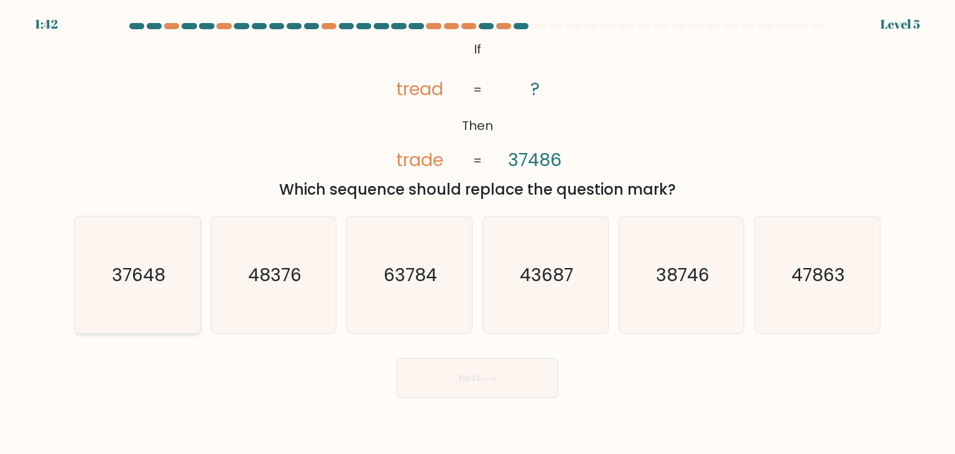
click at [141, 279] on text "37648" at bounding box center [138, 274] width 53 height 25
click at [478, 233] on input "a. 37648" at bounding box center [478, 230] width 1 height 6
radio input "true"
click at [475, 374] on button "Next" at bounding box center [478, 378] width 162 height 40
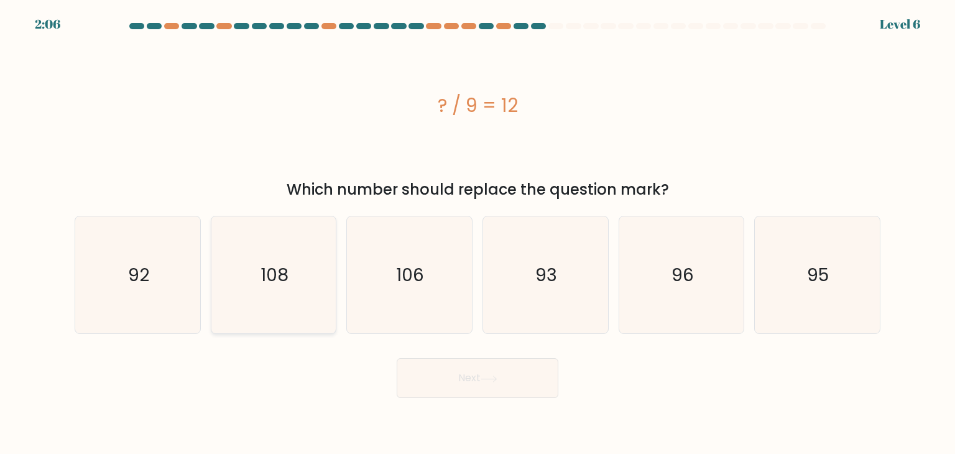
click at [284, 289] on icon "108" at bounding box center [273, 274] width 117 height 117
click at [478, 233] on input "b. 108" at bounding box center [478, 230] width 1 height 6
radio input "true"
click at [470, 376] on button "Next" at bounding box center [478, 378] width 162 height 40
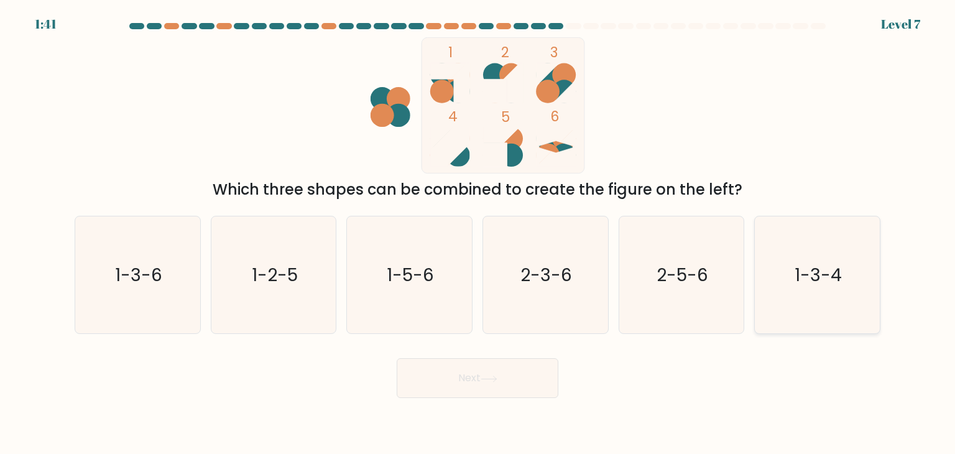
click at [839, 297] on icon "1-3-4" at bounding box center [817, 274] width 117 height 117
click at [478, 233] on input "f. 1-3-4" at bounding box center [478, 230] width 1 height 6
radio input "true"
click at [474, 375] on button "Next" at bounding box center [478, 378] width 162 height 40
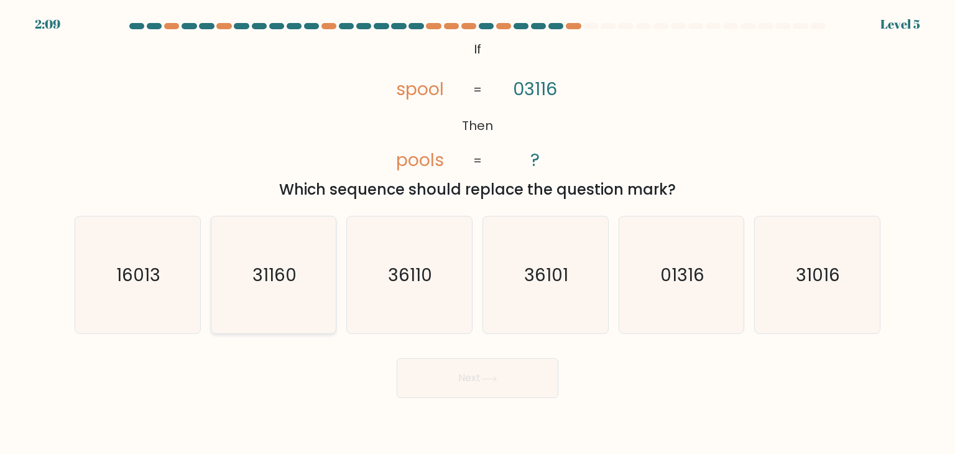
click at [279, 261] on icon "31160" at bounding box center [273, 274] width 117 height 117
click at [478, 233] on input "b. 31160" at bounding box center [478, 230] width 1 height 6
radio input "true"
click at [491, 374] on button "Next" at bounding box center [478, 378] width 162 height 40
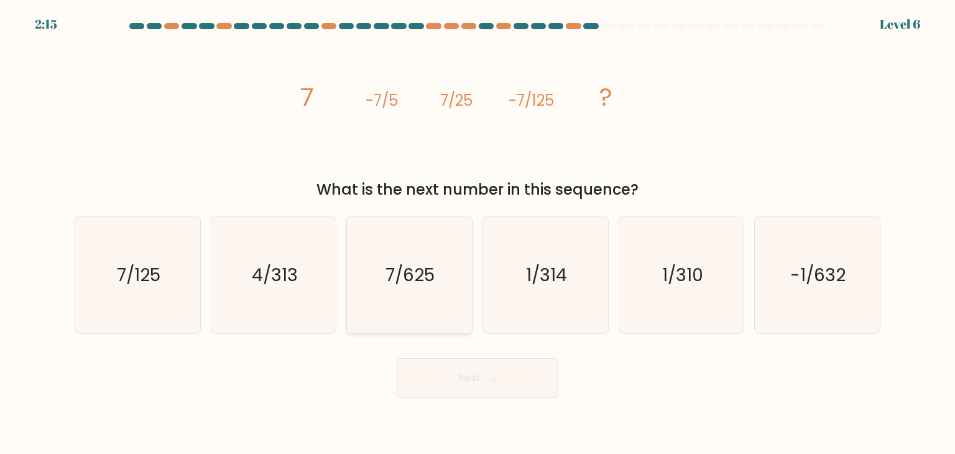
click at [418, 284] on text "7/625" at bounding box center [410, 274] width 49 height 25
click at [478, 233] on input "c. 7/625" at bounding box center [478, 230] width 1 height 6
radio input "true"
click at [477, 374] on button "Next" at bounding box center [478, 378] width 162 height 40
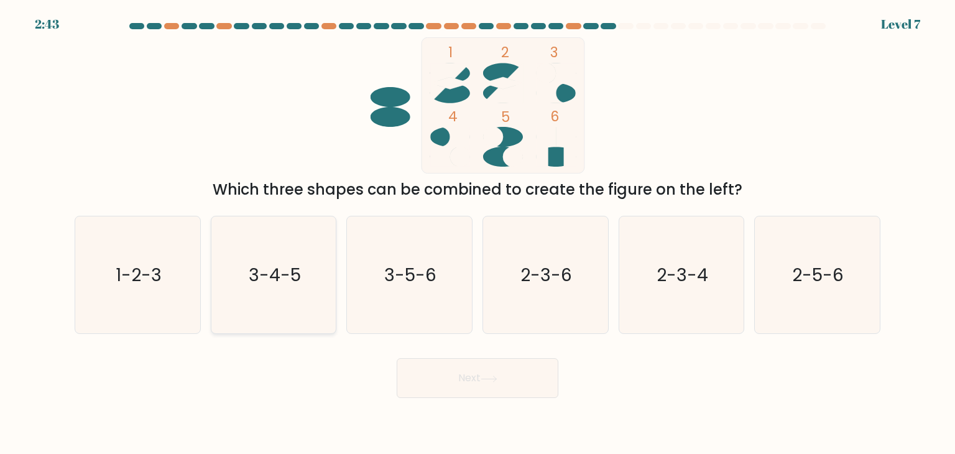
click at [287, 262] on text "3-4-5" at bounding box center [275, 274] width 52 height 25
click at [478, 233] on input "b. 3-4-5" at bounding box center [478, 230] width 1 height 6
radio input "true"
click at [502, 382] on button "Next" at bounding box center [478, 378] width 162 height 40
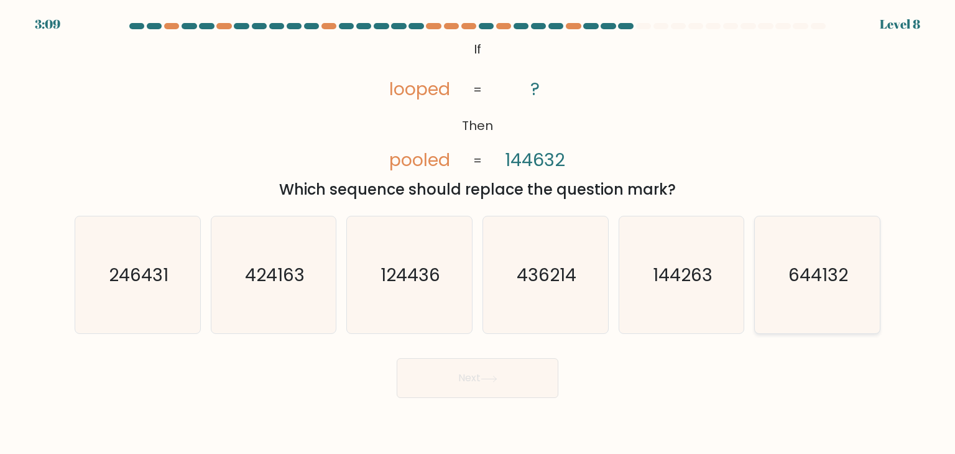
click at [834, 272] on text "644132" at bounding box center [818, 274] width 60 height 25
click at [478, 233] on input "f. 644132" at bounding box center [478, 230] width 1 height 6
radio input "true"
click at [479, 384] on button "Next" at bounding box center [478, 378] width 162 height 40
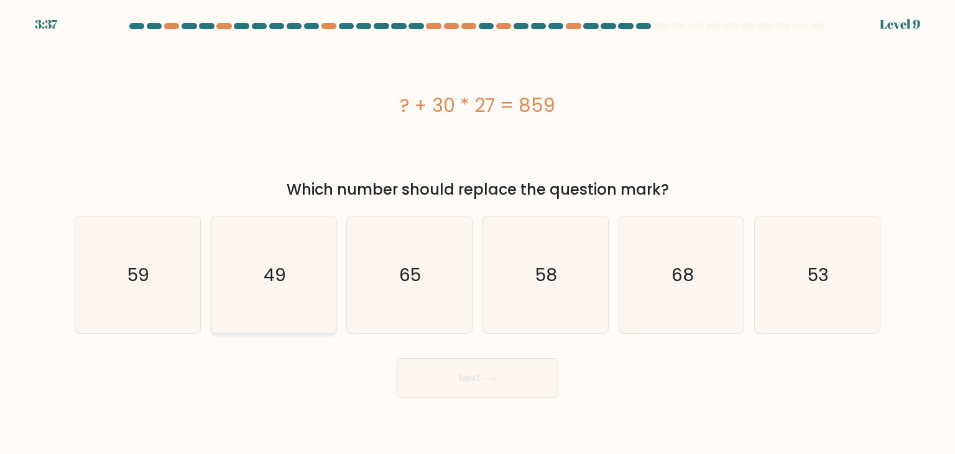
click at [291, 269] on icon "49" at bounding box center [273, 274] width 117 height 117
click at [478, 233] on input "b. 49" at bounding box center [478, 230] width 1 height 6
radio input "true"
click at [501, 381] on button "Next" at bounding box center [478, 378] width 162 height 40
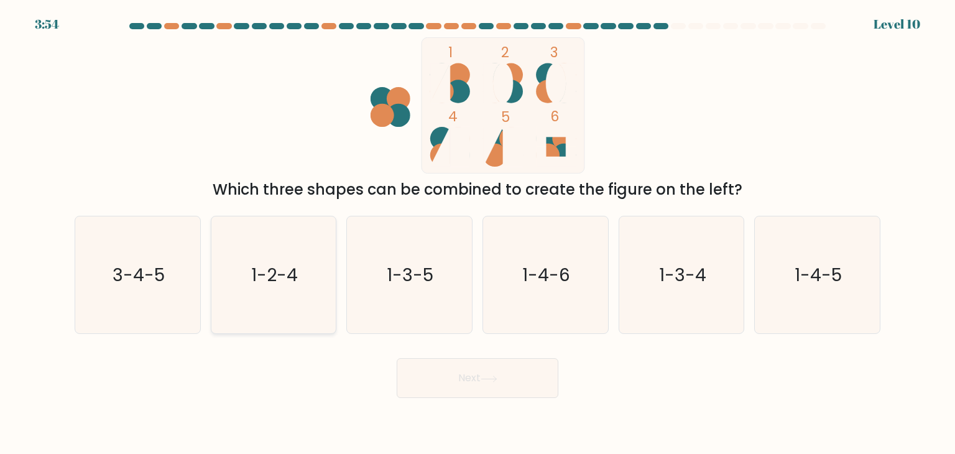
click at [302, 257] on icon "1-2-4" at bounding box center [273, 274] width 117 height 117
click at [478, 233] on input "b. 1-2-4" at bounding box center [478, 230] width 1 height 6
radio input "true"
click at [480, 381] on button "Next" at bounding box center [478, 378] width 162 height 40
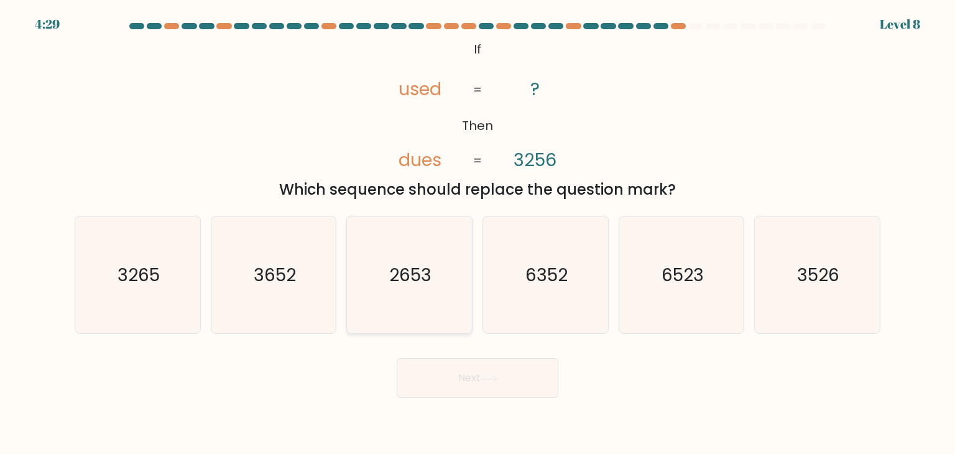
click at [427, 275] on text "2653" at bounding box center [411, 274] width 42 height 25
click at [478, 233] on input "c. 2653" at bounding box center [478, 230] width 1 height 6
radio input "true"
click at [486, 379] on icon at bounding box center [489, 379] width 17 height 7
click at [490, 379] on icon at bounding box center [489, 379] width 17 height 7
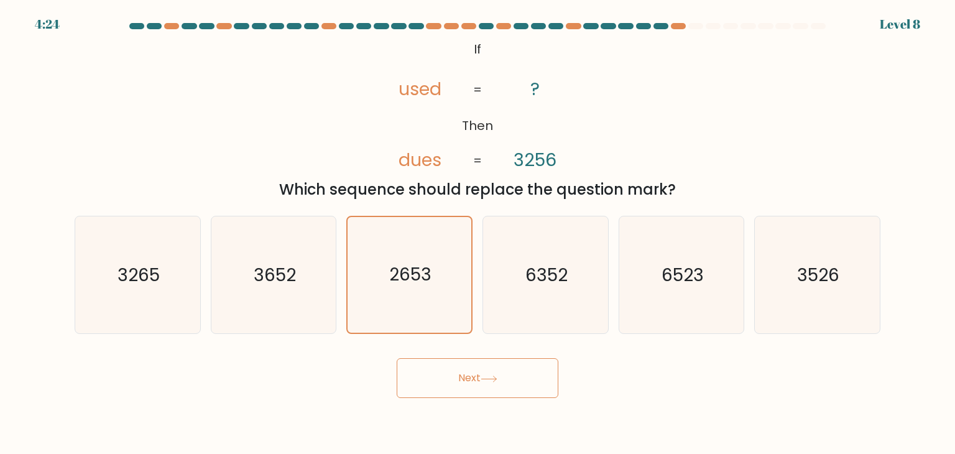
click at [490, 379] on icon at bounding box center [489, 379] width 17 height 7
click at [427, 253] on icon "2653" at bounding box center [409, 275] width 116 height 116
click at [478, 233] on input "c. 2653" at bounding box center [478, 230] width 1 height 6
click at [483, 387] on button "Next" at bounding box center [478, 378] width 162 height 40
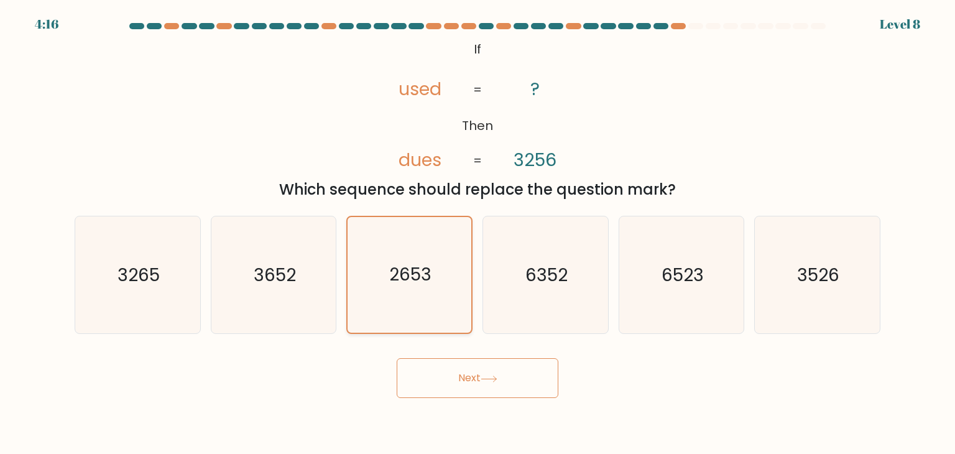
click at [417, 272] on text "2653" at bounding box center [410, 275] width 42 height 24
click at [478, 233] on input "c. 2653" at bounding box center [478, 230] width 1 height 6
click at [470, 375] on button "Next" at bounding box center [478, 378] width 162 height 40
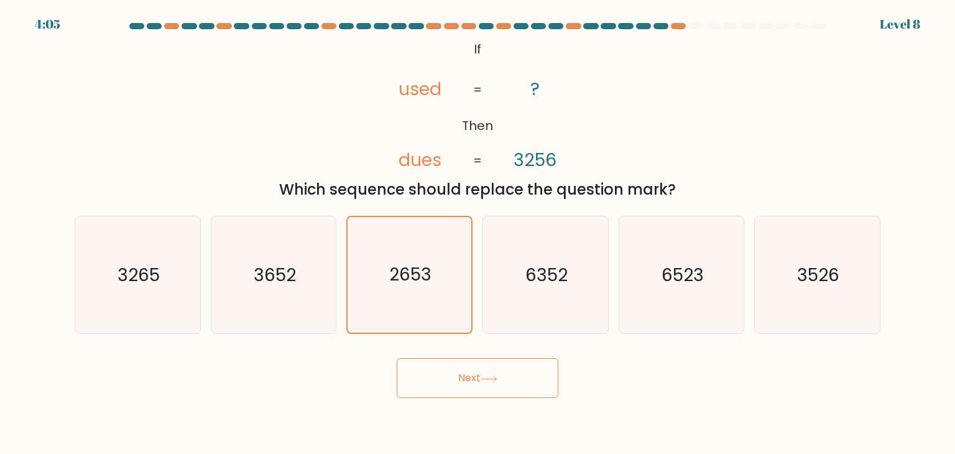
click at [479, 379] on button "Next" at bounding box center [478, 378] width 162 height 40
click at [479, 377] on button "Next" at bounding box center [478, 378] width 162 height 40
click at [415, 261] on icon "2653" at bounding box center [409, 275] width 116 height 116
click at [478, 233] on input "c. 2653" at bounding box center [478, 230] width 1 height 6
click at [415, 261] on icon "2653" at bounding box center [409, 275] width 116 height 116
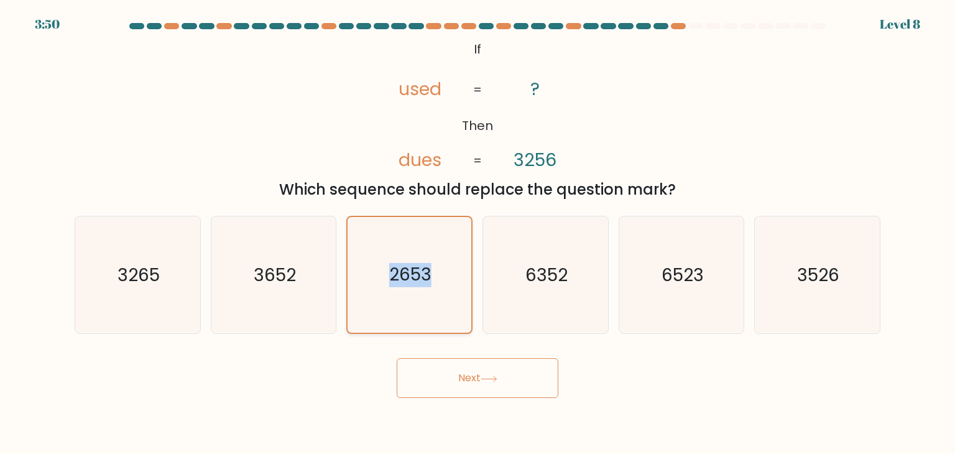
click at [478, 233] on input "c. 2653" at bounding box center [478, 230] width 1 height 6
click at [497, 381] on icon at bounding box center [489, 379] width 17 height 7
click at [409, 245] on icon "2653" at bounding box center [409, 275] width 116 height 116
click at [478, 233] on input "c. 2653" at bounding box center [478, 230] width 1 height 6
click at [422, 314] on icon "2653" at bounding box center [409, 275] width 116 height 116
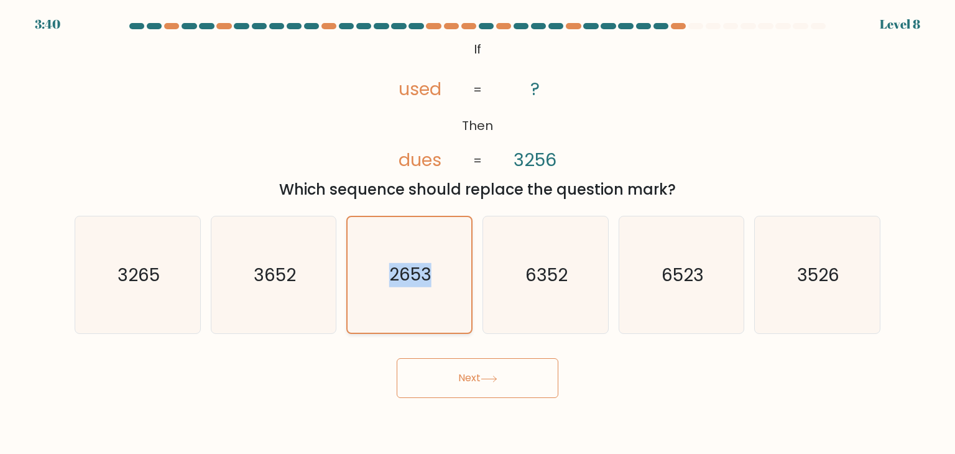
click at [478, 233] on input "c. 2653" at bounding box center [478, 230] width 1 height 6
click at [420, 229] on icon "2653" at bounding box center [409, 275] width 116 height 116
click at [478, 229] on input "c. 2653" at bounding box center [478, 230] width 1 height 6
click at [471, 379] on button "Next" at bounding box center [478, 378] width 162 height 40
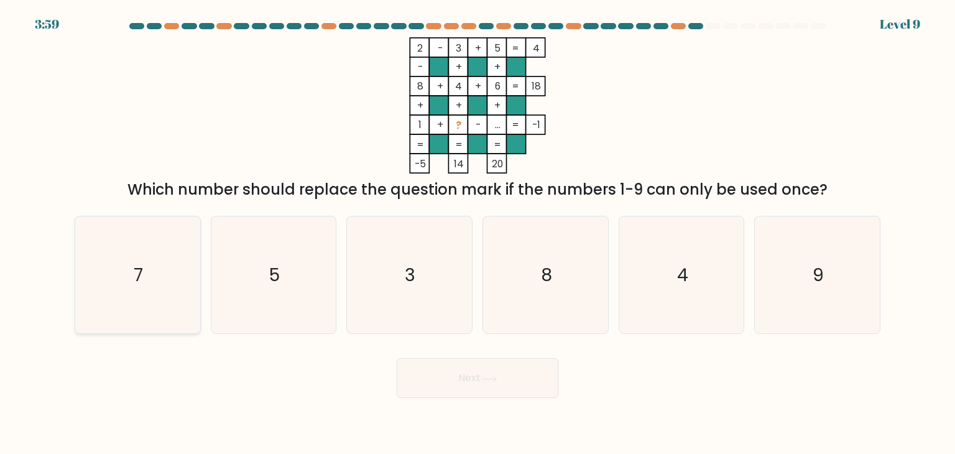
click at [150, 282] on icon "7" at bounding box center [137, 274] width 117 height 117
click at [478, 233] on input "a. 7" at bounding box center [478, 230] width 1 height 6
radio input "true"
click at [476, 388] on button "Next" at bounding box center [478, 378] width 162 height 40
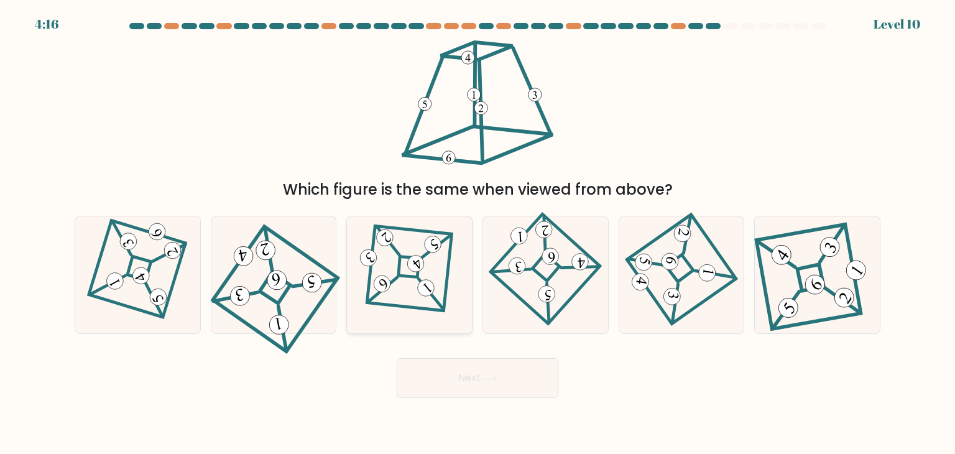
click at [423, 279] on icon at bounding box center [409, 275] width 80 height 94
click at [478, 233] on input "c." at bounding box center [478, 230] width 1 height 6
radio input "true"
click at [680, 275] on icon at bounding box center [680, 275] width 81 height 94
click at [478, 233] on input "e." at bounding box center [478, 230] width 1 height 6
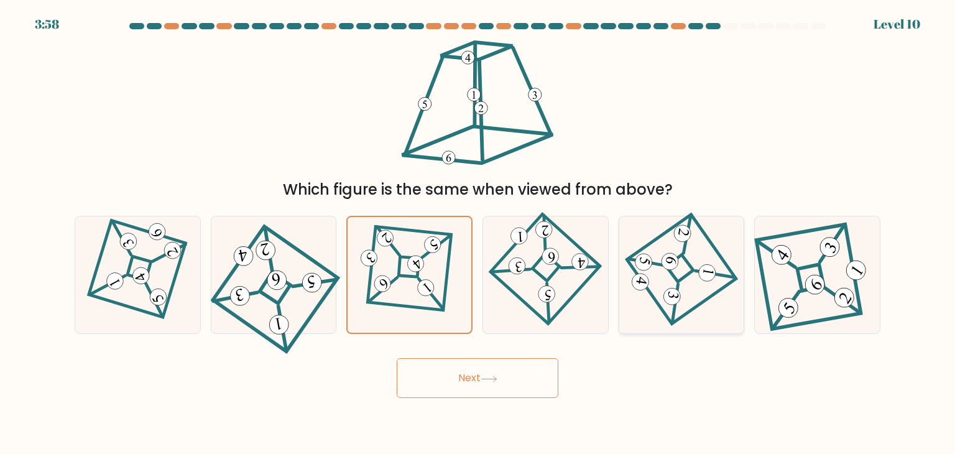
radio input "true"
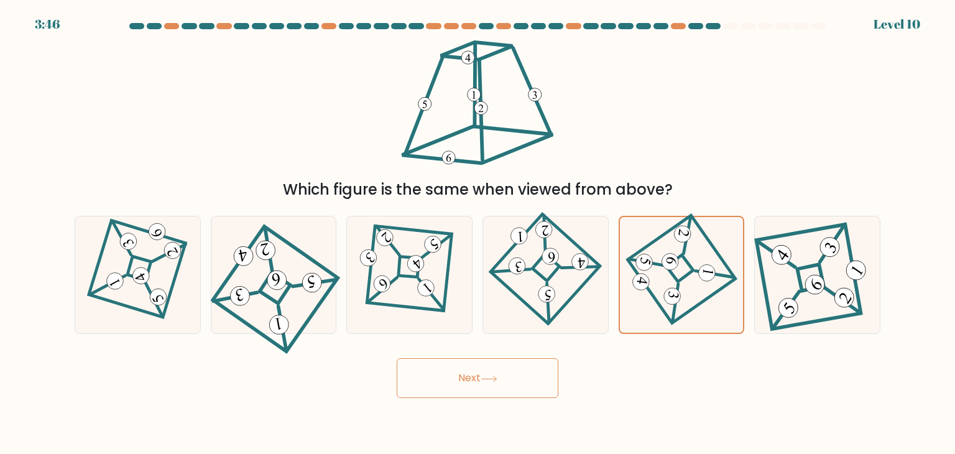
click at [495, 378] on icon at bounding box center [489, 379] width 17 height 7
click at [510, 376] on button "Next" at bounding box center [478, 378] width 162 height 40
click at [665, 274] on icon at bounding box center [681, 275] width 81 height 93
click at [478, 233] on input "e." at bounding box center [478, 230] width 1 height 6
click at [496, 382] on button "Next" at bounding box center [478, 378] width 162 height 40
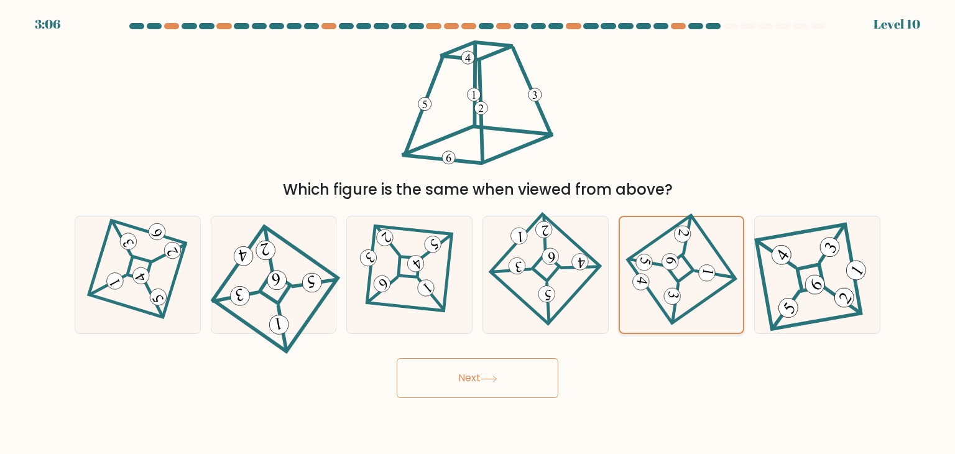
click at [691, 254] on icon at bounding box center [681, 275] width 81 height 93
click at [478, 233] on input "e." at bounding box center [478, 230] width 1 height 6
click at [487, 372] on button "Next" at bounding box center [478, 378] width 162 height 40
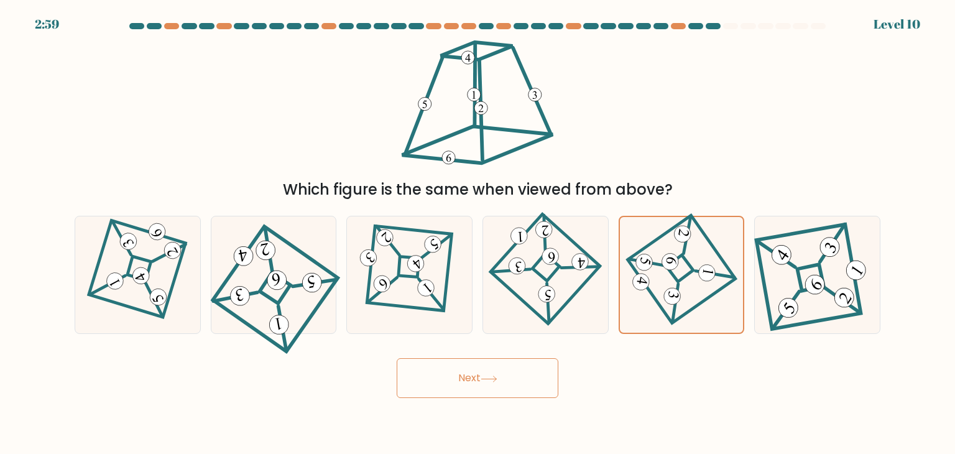
click at [482, 377] on button "Next" at bounding box center [478, 378] width 162 height 40
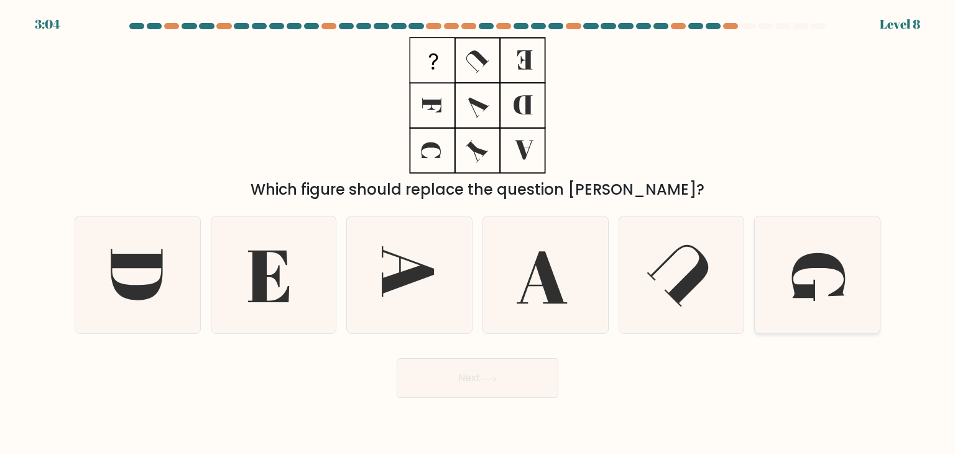
click at [812, 269] on icon at bounding box center [817, 274] width 117 height 117
click at [478, 233] on input "f." at bounding box center [478, 230] width 1 height 6
radio input "true"
click at [509, 364] on button "Next" at bounding box center [478, 378] width 162 height 40
click at [494, 373] on button "Next" at bounding box center [478, 378] width 162 height 40
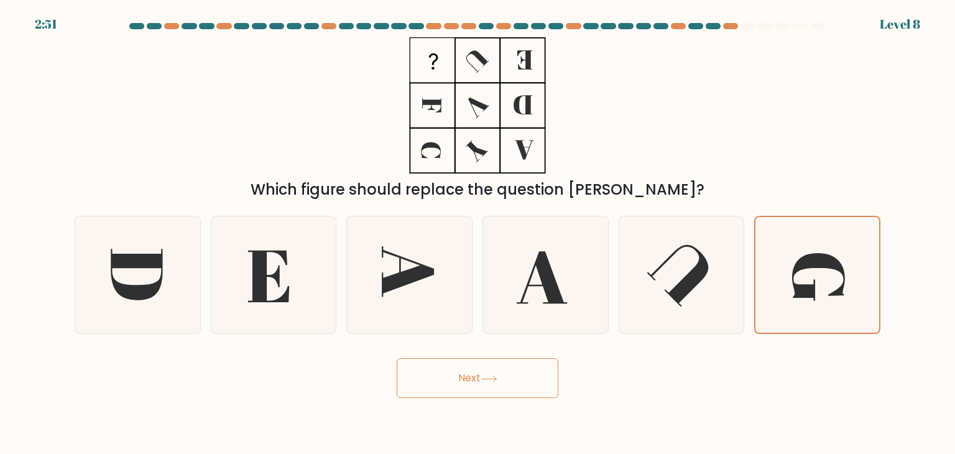
click at [494, 374] on button "Next" at bounding box center [478, 378] width 162 height 40
click at [486, 383] on button "Next" at bounding box center [478, 378] width 162 height 40
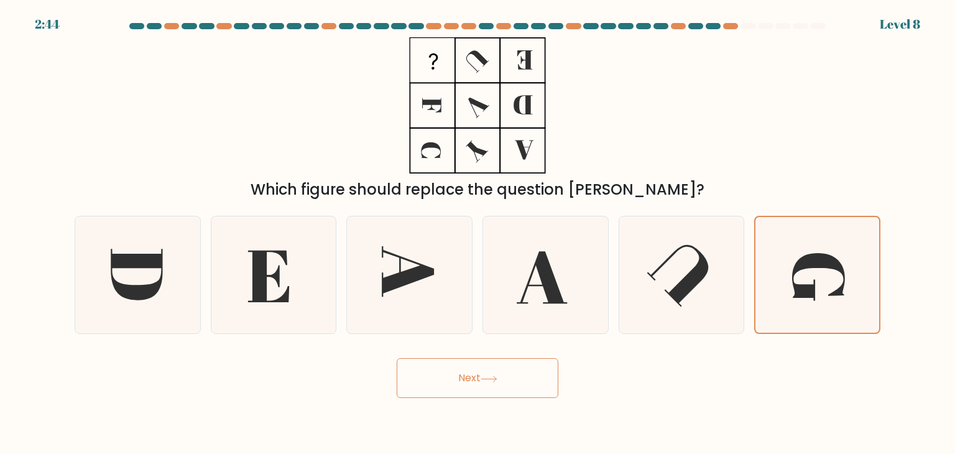
click at [459, 381] on button "Next" at bounding box center [478, 378] width 162 height 40
click at [461, 379] on button "Next" at bounding box center [478, 378] width 162 height 40
click at [818, 284] on icon at bounding box center [817, 275] width 116 height 116
click at [478, 233] on input "f." at bounding box center [478, 230] width 1 height 6
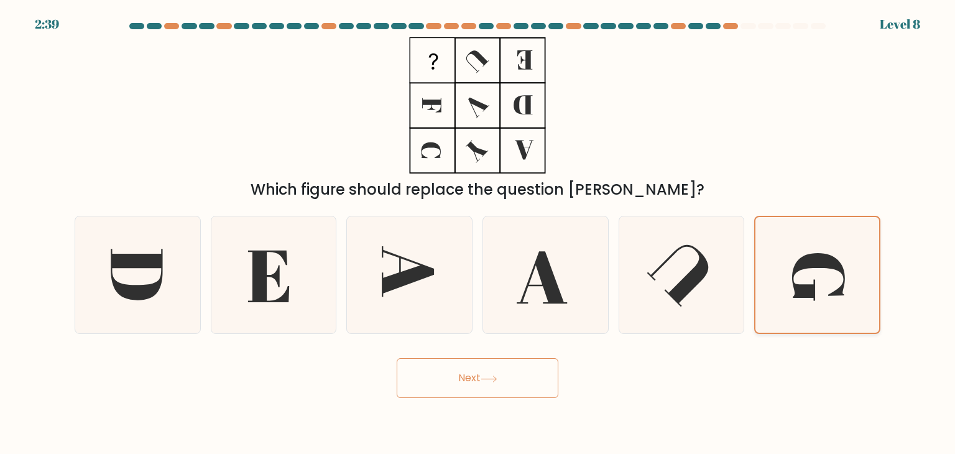
click at [818, 284] on icon at bounding box center [817, 275] width 116 height 116
click at [478, 233] on input "f." at bounding box center [478, 230] width 1 height 6
click at [509, 361] on button "Next" at bounding box center [478, 378] width 162 height 40
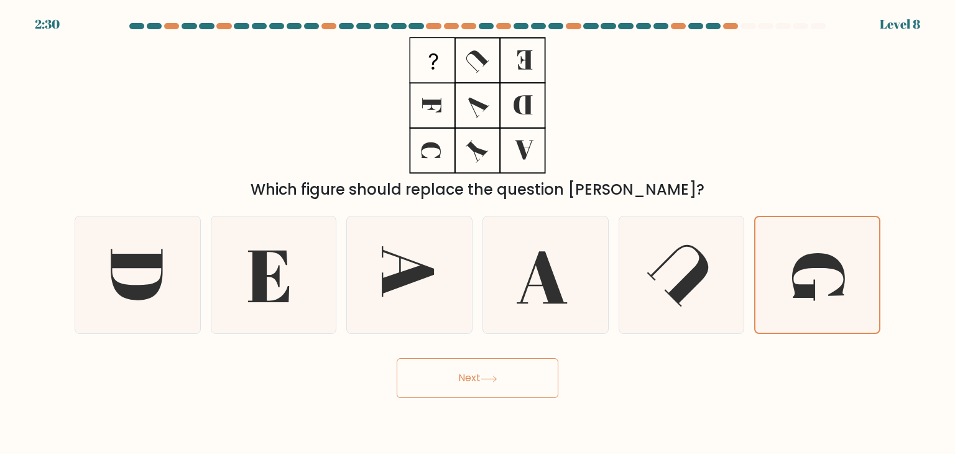
click at [509, 361] on button "Next" at bounding box center [478, 378] width 162 height 40
click at [504, 375] on button "Next" at bounding box center [478, 378] width 162 height 40
click at [803, 288] on icon at bounding box center [818, 277] width 53 height 48
click at [478, 233] on input "f." at bounding box center [478, 230] width 1 height 6
click at [458, 395] on button "Next" at bounding box center [478, 378] width 162 height 40
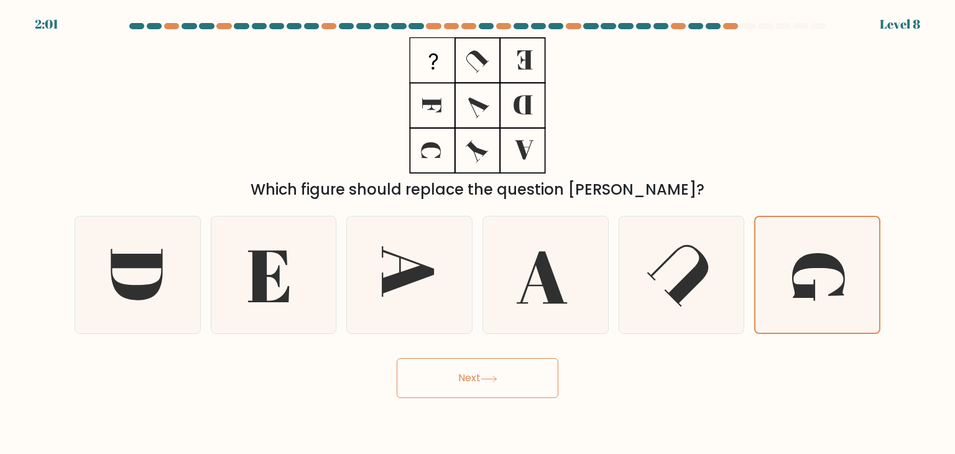
click at [465, 379] on button "Next" at bounding box center [478, 378] width 162 height 40
click at [808, 277] on icon at bounding box center [817, 275] width 116 height 116
click at [478, 233] on input "f." at bounding box center [478, 230] width 1 height 6
click at [808, 277] on icon at bounding box center [817, 275] width 116 height 116
click at [478, 233] on input "f." at bounding box center [478, 230] width 1 height 6
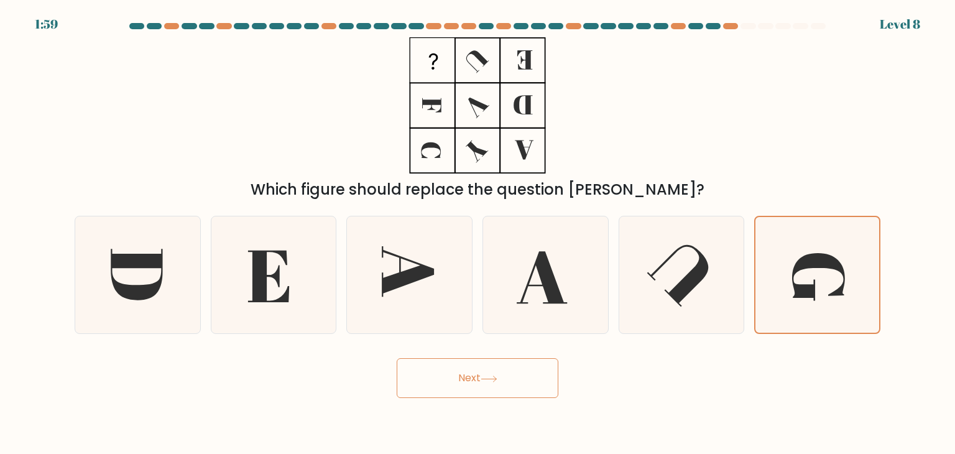
click at [481, 385] on button "Next" at bounding box center [478, 378] width 162 height 40
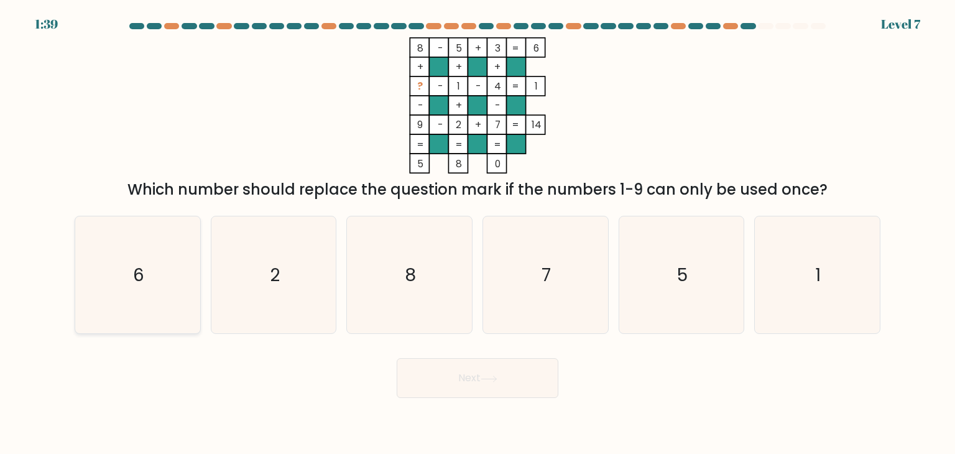
click at [162, 268] on icon "6" at bounding box center [137, 274] width 117 height 117
click at [478, 233] on input "a. 6" at bounding box center [478, 230] width 1 height 6
radio input "true"
click at [509, 379] on button "Next" at bounding box center [478, 378] width 162 height 40
click at [497, 376] on icon at bounding box center [489, 379] width 17 height 7
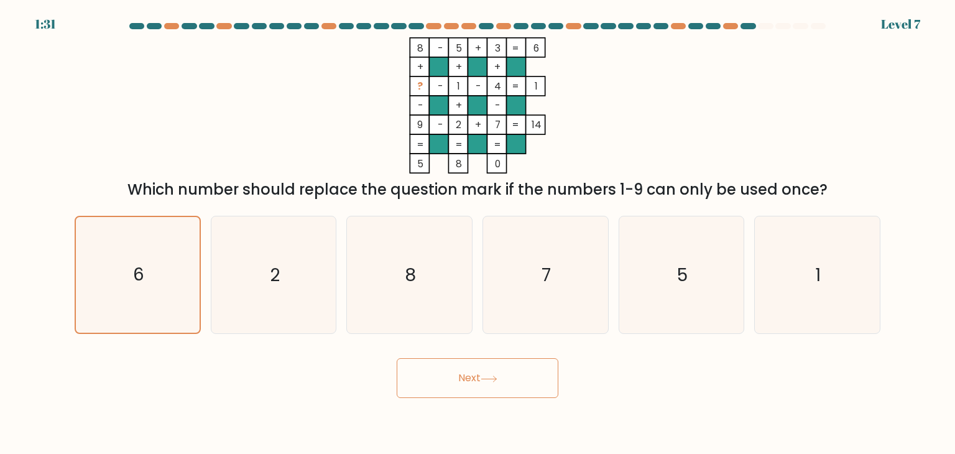
click at [497, 376] on icon at bounding box center [489, 379] width 17 height 7
click at [141, 271] on text "6" at bounding box center [138, 275] width 11 height 24
click at [478, 233] on input "a. 6" at bounding box center [478, 230] width 1 height 6
click at [142, 270] on text "6" at bounding box center [138, 275] width 11 height 24
click at [478, 233] on input "a. 6" at bounding box center [478, 230] width 1 height 6
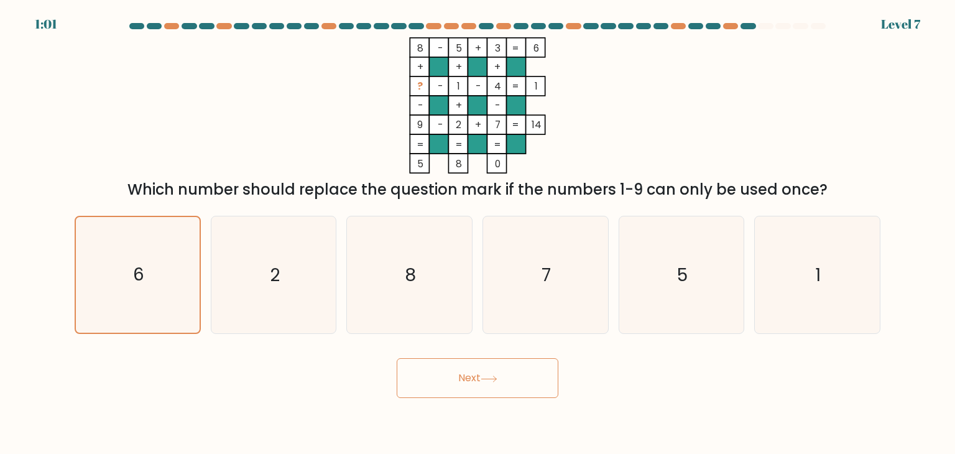
click at [458, 383] on button "Next" at bounding box center [478, 378] width 162 height 40
click at [137, 277] on text "6" at bounding box center [138, 275] width 11 height 24
click at [478, 233] on input "a. 6" at bounding box center [478, 230] width 1 height 6
click at [137, 277] on text "6" at bounding box center [138, 275] width 11 height 24
click at [478, 233] on input "a. 6" at bounding box center [478, 230] width 1 height 6
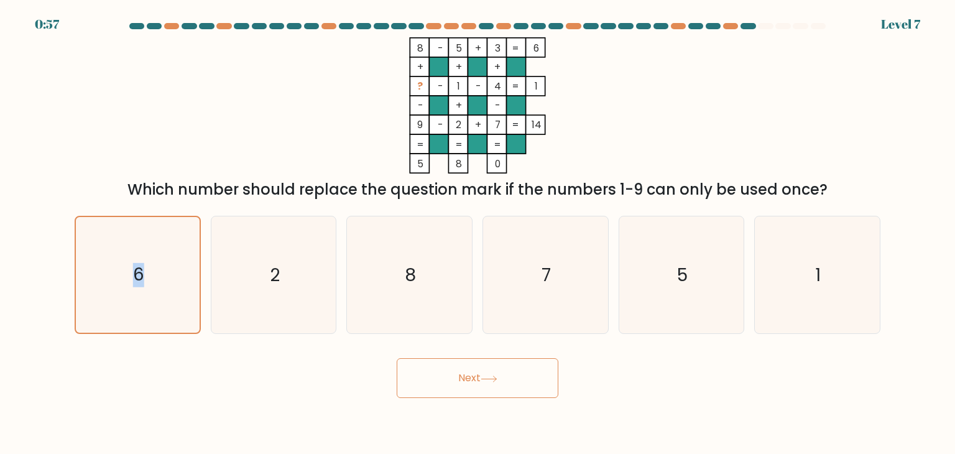
click at [452, 386] on button "Next" at bounding box center [478, 378] width 162 height 40
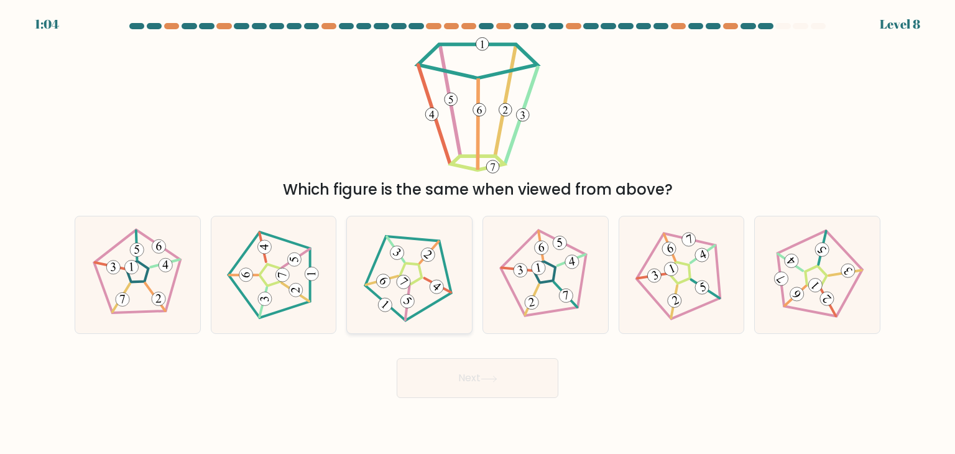
click at [404, 282] on icon at bounding box center [403, 282] width 9 height 10
click at [478, 233] on input "c." at bounding box center [478, 230] width 1 height 6
radio input "true"
click at [483, 382] on button "Next" at bounding box center [478, 378] width 162 height 40
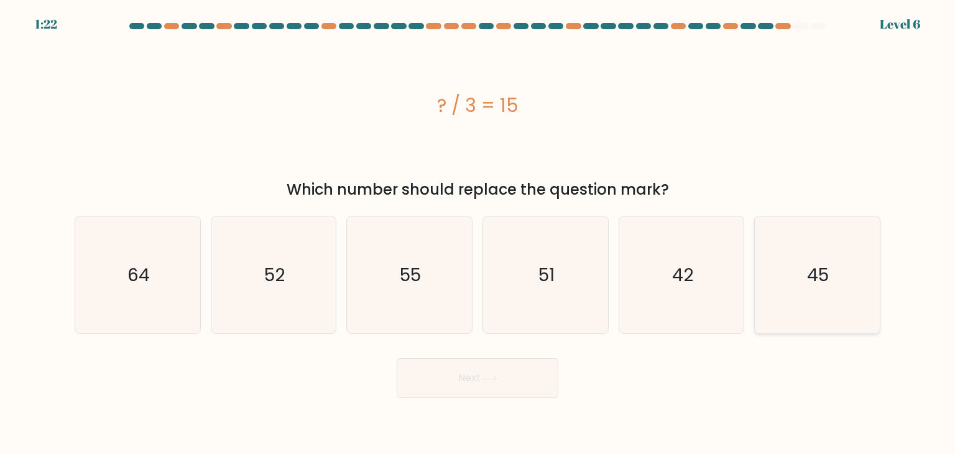
click at [795, 277] on icon "45" at bounding box center [817, 274] width 117 height 117
click at [478, 233] on input "f. 45" at bounding box center [478, 230] width 1 height 6
radio input "true"
click at [502, 373] on button "Next" at bounding box center [478, 378] width 162 height 40
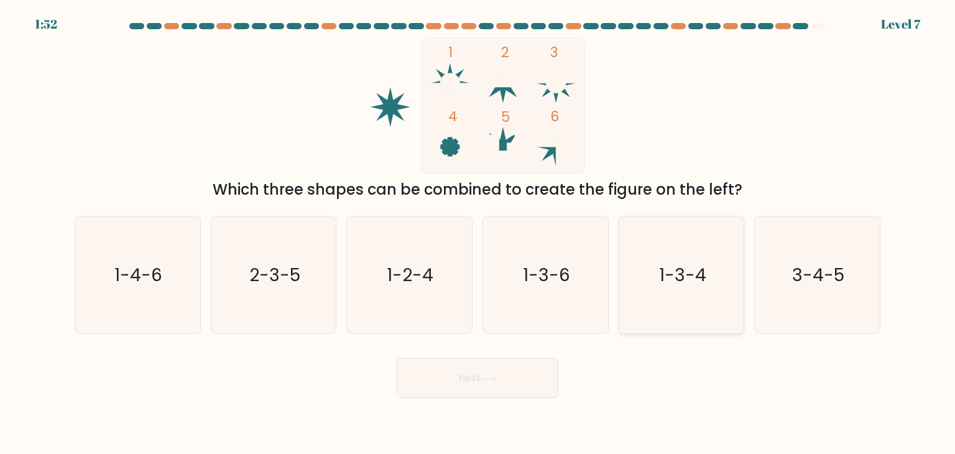
click at [694, 256] on icon "1-3-4" at bounding box center [681, 274] width 117 height 117
click at [478, 233] on input "e. 1-3-4" at bounding box center [478, 230] width 1 height 6
radio input "true"
click at [465, 370] on button "Next" at bounding box center [478, 378] width 162 height 40
